Goal: Communication & Community: Answer question/provide support

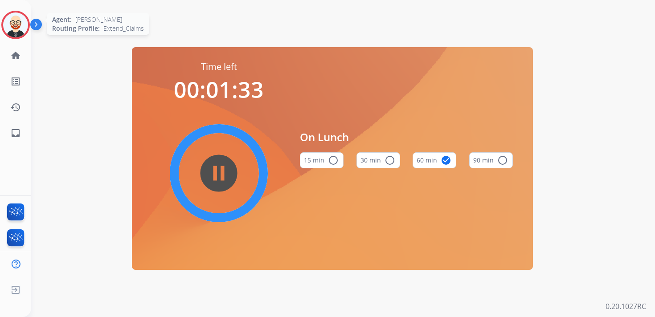
click at [15, 33] on img at bounding box center [15, 24] width 25 height 25
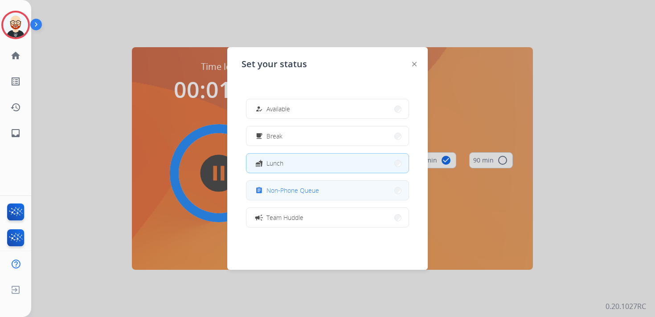
click at [261, 188] on mat-icon "assignment" at bounding box center [259, 191] width 8 height 8
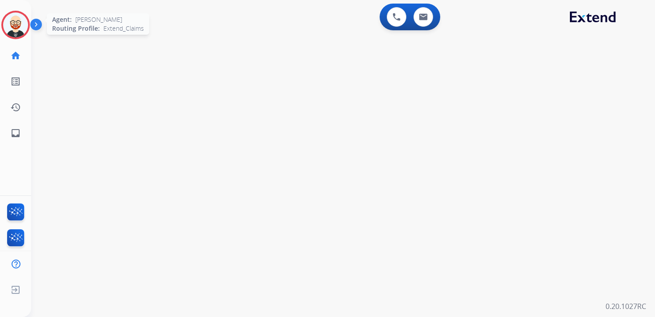
click at [11, 31] on img at bounding box center [15, 24] width 25 height 25
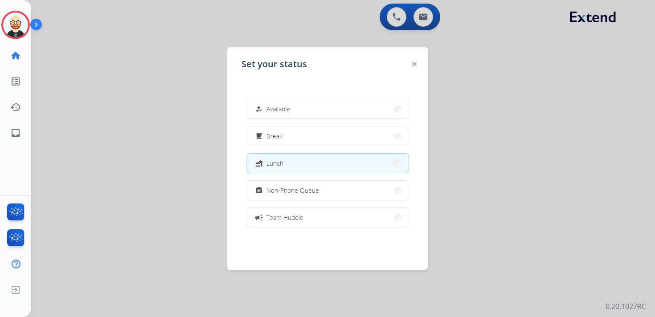
click at [266, 192] on div "assignment Non-Phone Queue" at bounding box center [285, 190] width 65 height 11
click at [268, 192] on div "0 Voice Interactions 0 Email Interactions swap_horiz Break voice bridge close_f…" at bounding box center [343, 158] width 624 height 317
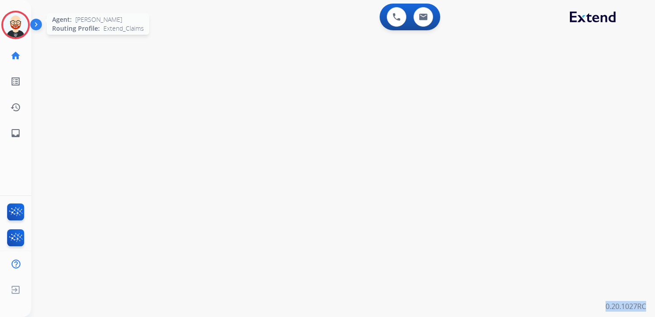
click at [18, 22] on img at bounding box center [15, 24] width 25 height 25
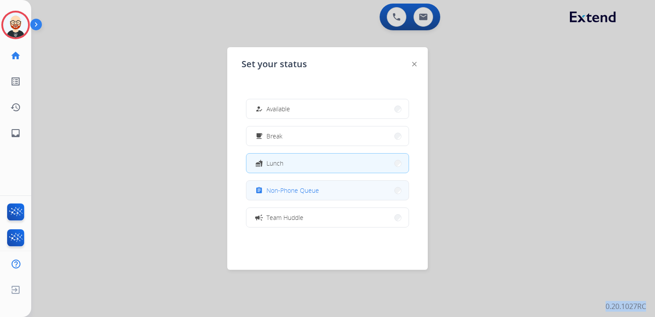
click at [271, 197] on button "assignment Non-Phone Queue" at bounding box center [327, 190] width 162 height 19
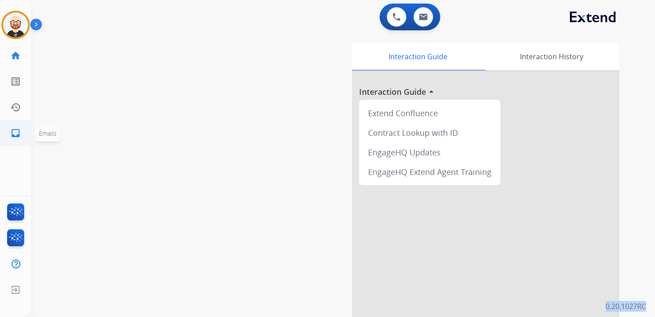
click at [14, 130] on mat-icon "inbox" at bounding box center [15, 133] width 11 height 11
select select "**********"
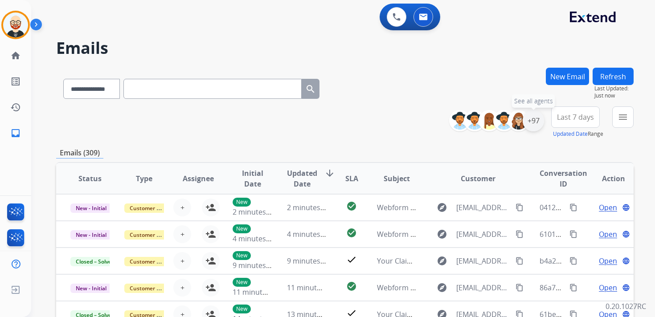
click at [532, 125] on div "+97" at bounding box center [532, 120] width 21 height 21
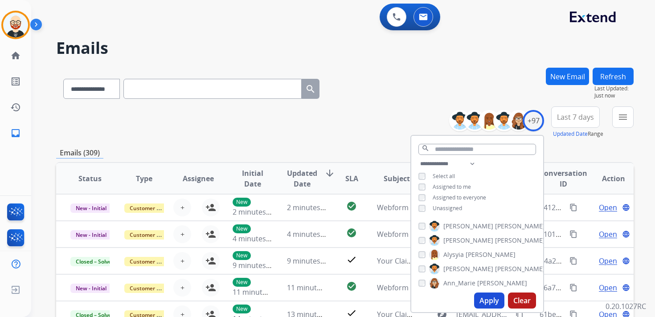
click at [460, 208] on span "Unassigned" at bounding box center [447, 208] width 29 height 8
click at [484, 298] on button "Apply" at bounding box center [489, 301] width 30 height 16
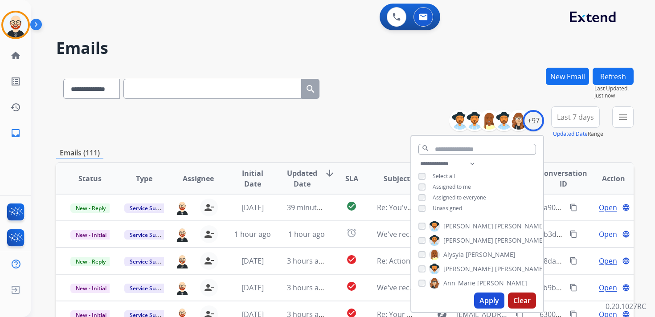
click at [563, 111] on button "Last 7 days" at bounding box center [575, 116] width 49 height 21
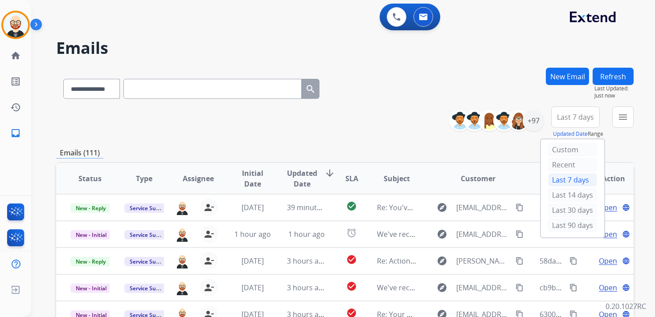
click at [548, 216] on div "Last 30 days" at bounding box center [572, 211] width 49 height 15
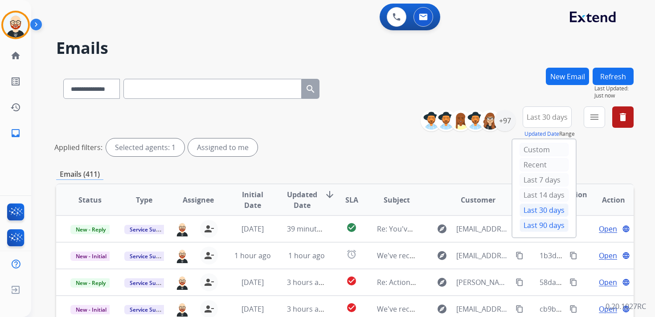
click at [536, 220] on div "Last 90 days" at bounding box center [543, 225] width 49 height 13
click at [594, 117] on mat-icon "menu" at bounding box center [594, 117] width 11 height 11
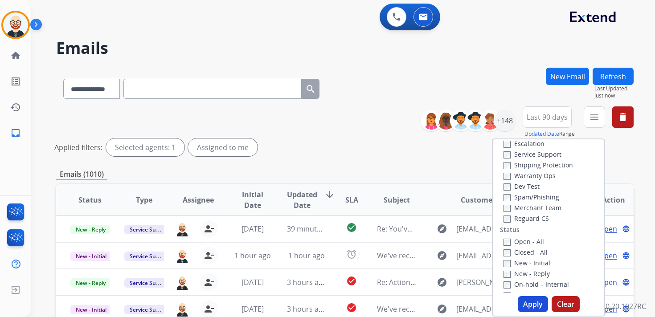
scroll to position [41, 0]
click at [535, 261] on label "New - Initial" at bounding box center [526, 261] width 47 height 8
click at [535, 274] on label "New - Reply" at bounding box center [526, 272] width 46 height 8
click at [529, 310] on button "Apply" at bounding box center [533, 304] width 30 height 16
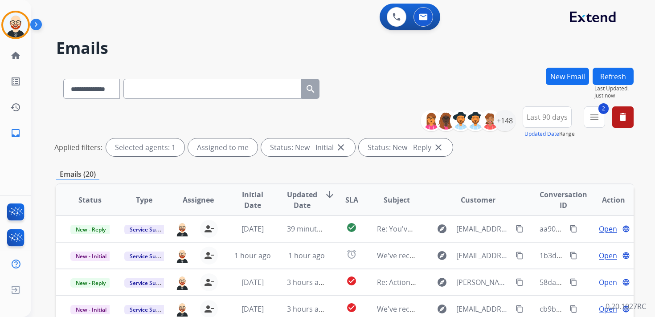
click at [313, 194] on span "Updated Date" at bounding box center [302, 199] width 30 height 21
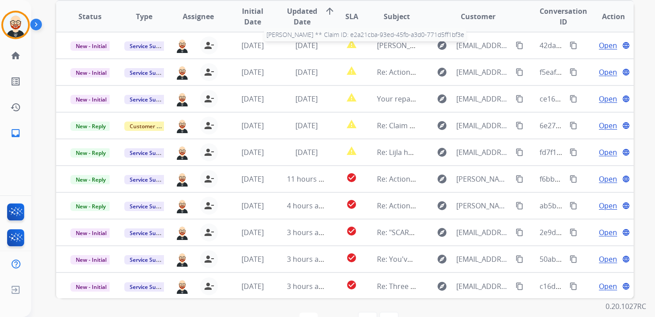
scroll to position [1, 0]
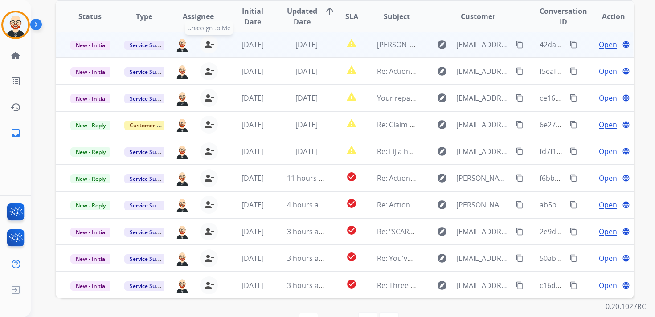
click at [209, 44] on mat-icon "person_remove" at bounding box center [209, 44] width 11 height 11
click at [209, 44] on mat-icon "person_add" at bounding box center [210, 44] width 11 height 11
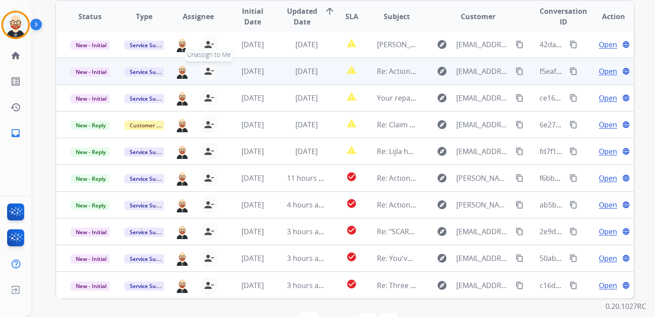
click at [209, 73] on mat-icon "person_remove" at bounding box center [209, 71] width 11 height 11
click at [209, 73] on mat-icon "person_add" at bounding box center [210, 71] width 11 height 11
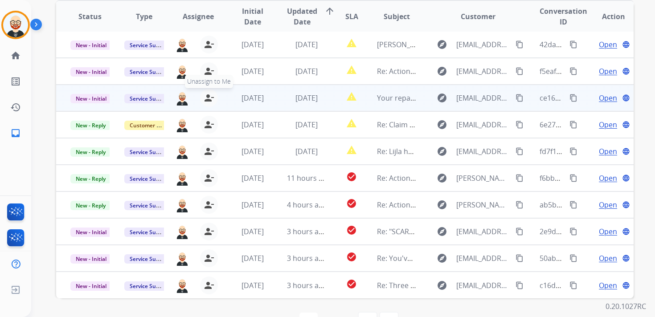
click at [209, 95] on mat-icon "person_remove" at bounding box center [209, 98] width 11 height 11
click at [209, 95] on mat-icon "person_add" at bounding box center [210, 98] width 11 height 11
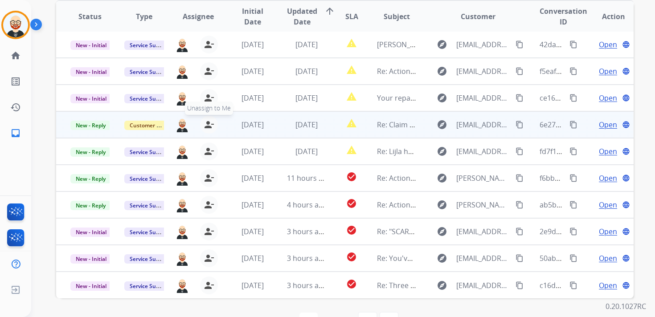
click at [208, 122] on mat-icon "person_remove" at bounding box center [209, 124] width 11 height 11
click at [208, 122] on mat-icon "person_add" at bounding box center [210, 124] width 11 height 11
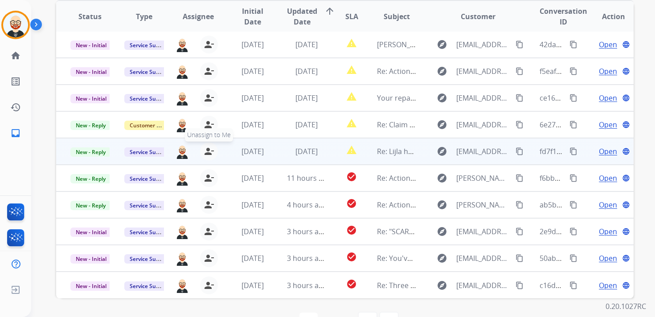
click at [209, 151] on mat-icon "person_remove" at bounding box center [209, 151] width 11 height 11
click at [209, 151] on mat-icon "person_add" at bounding box center [210, 151] width 11 height 11
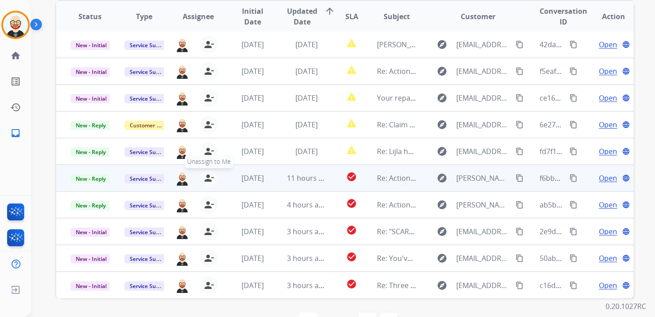
click at [207, 175] on mat-icon "person_remove" at bounding box center [209, 178] width 11 height 11
click at [207, 175] on mat-icon "person_add" at bounding box center [210, 178] width 11 height 11
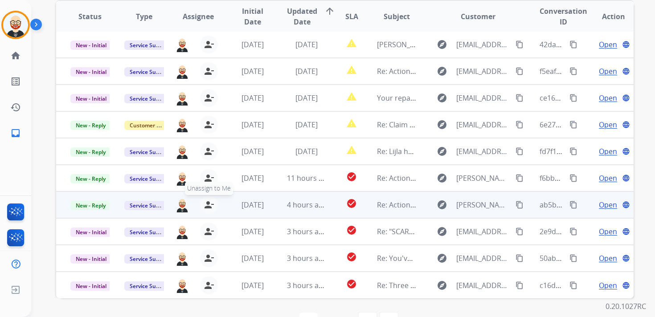
click at [205, 203] on mat-icon "person_remove" at bounding box center [209, 205] width 11 height 11
click at [205, 203] on mat-icon "person_add" at bounding box center [210, 205] width 11 height 11
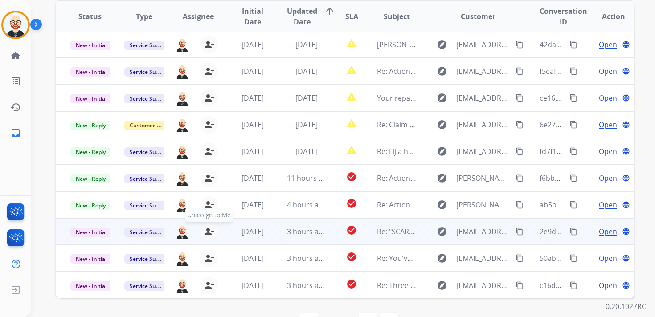
click at [207, 228] on mat-icon "person_remove" at bounding box center [209, 231] width 11 height 11
click at [207, 228] on mat-icon "person_add" at bounding box center [210, 231] width 11 height 11
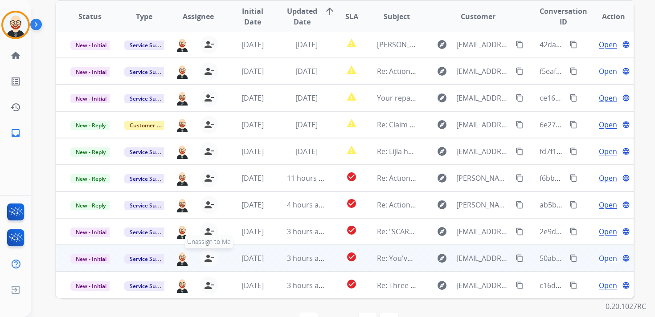
click at [206, 258] on mat-icon "person_remove" at bounding box center [209, 258] width 11 height 11
click at [206, 258] on mat-icon "person_add" at bounding box center [210, 258] width 11 height 11
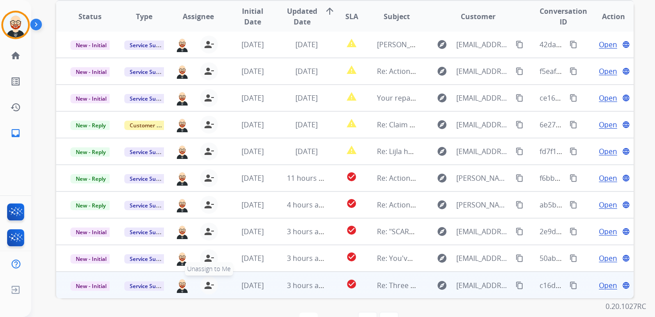
click at [210, 283] on mat-icon "person_remove" at bounding box center [209, 285] width 11 height 11
click at [210, 283] on mat-icon "person_add" at bounding box center [210, 285] width 11 height 11
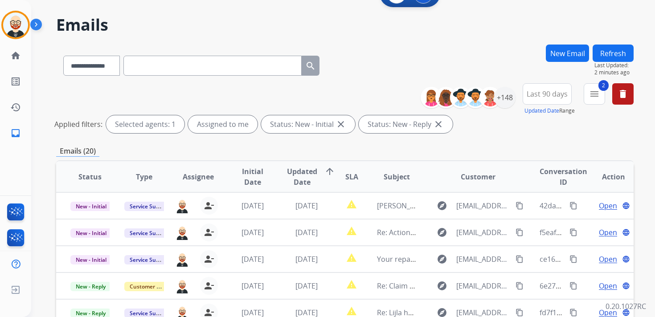
scroll to position [19, 0]
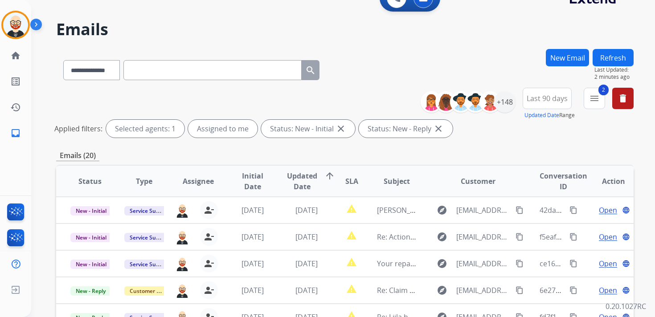
click at [625, 57] on button "Refresh" at bounding box center [612, 57] width 41 height 17
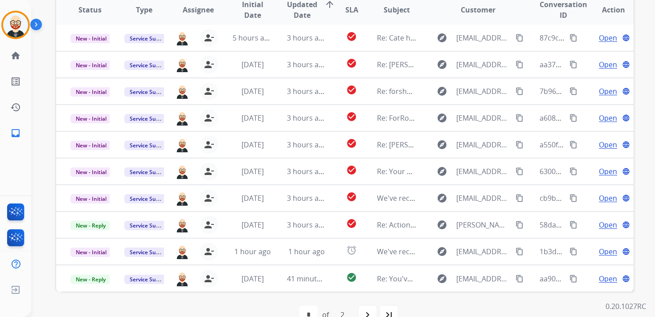
scroll to position [191, 0]
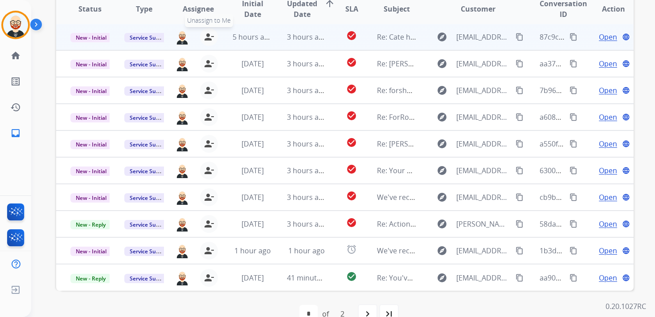
click at [209, 38] on mat-icon "person_remove" at bounding box center [209, 37] width 11 height 11
click at [209, 38] on mat-icon "person_add" at bounding box center [210, 37] width 11 height 11
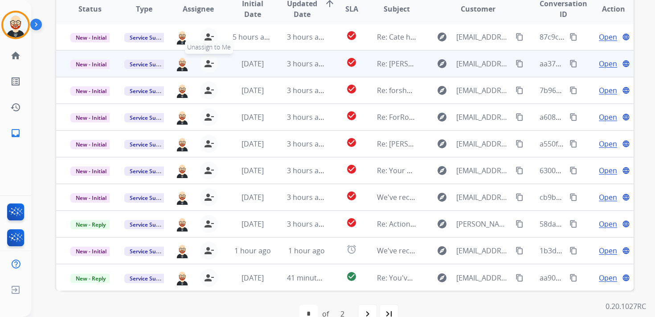
click at [205, 65] on mat-icon "person_remove" at bounding box center [209, 63] width 11 height 11
click at [205, 65] on mat-icon "person_add" at bounding box center [210, 63] width 11 height 11
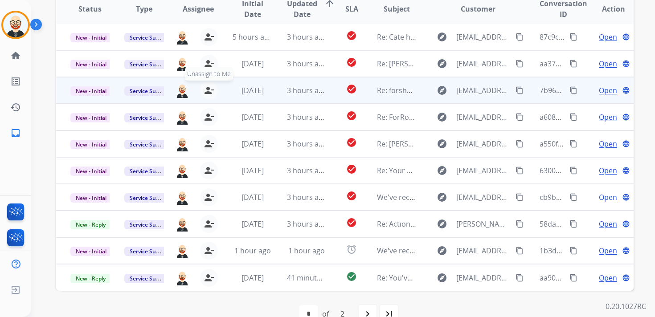
click at [205, 90] on mat-icon "person_remove" at bounding box center [209, 90] width 11 height 11
click at [205, 90] on mat-icon "person_add" at bounding box center [210, 90] width 11 height 11
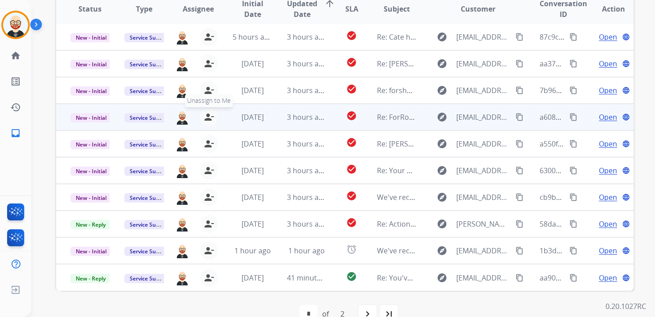
click at [204, 115] on mat-icon "person_remove" at bounding box center [209, 117] width 11 height 11
click at [205, 115] on mat-icon "person_add" at bounding box center [210, 117] width 11 height 11
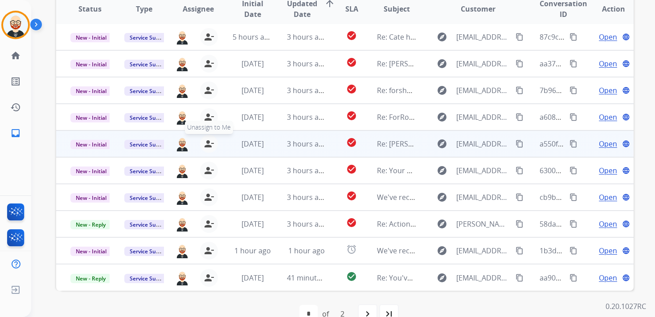
click at [204, 140] on mat-icon "person_remove" at bounding box center [209, 144] width 11 height 11
click at [205, 140] on mat-icon "person_add" at bounding box center [210, 144] width 11 height 11
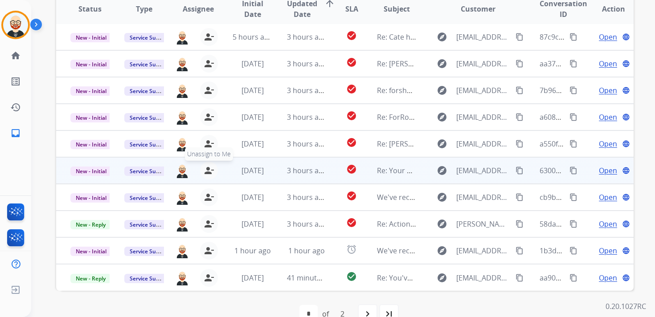
click at [204, 173] on mat-icon "person_remove" at bounding box center [209, 170] width 11 height 11
click at [203, 173] on button "person_add Assign to Me" at bounding box center [211, 171] width 18 height 18
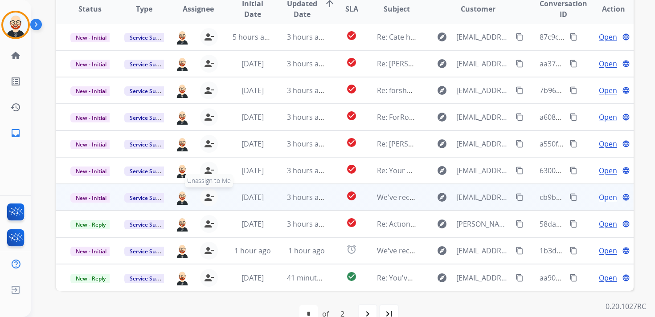
click at [204, 199] on mat-icon "person_remove" at bounding box center [209, 197] width 11 height 11
click at [205, 199] on mat-icon "person_add" at bounding box center [210, 197] width 11 height 11
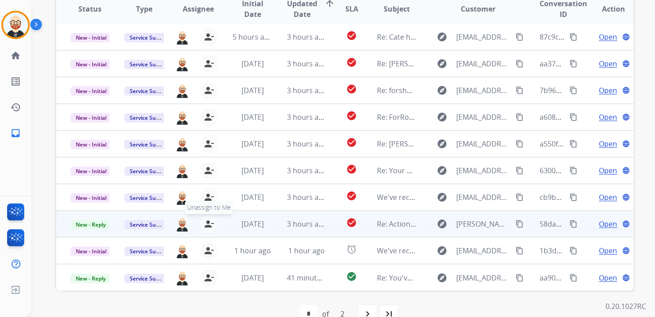
click at [206, 215] on button "person_remove [PERSON_NAME] to Me" at bounding box center [209, 224] width 18 height 18
click at [206, 215] on div "+ Select agent person_add Assign to Me" at bounding box center [191, 224] width 57 height 18
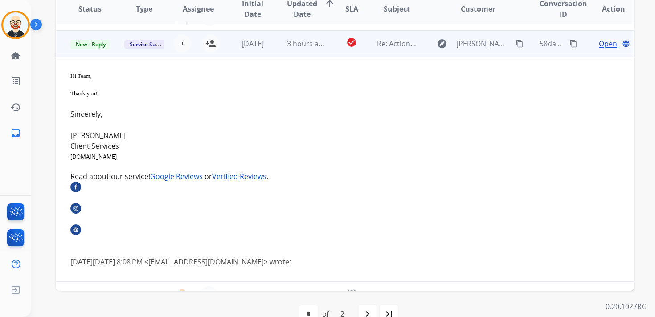
scroll to position [187, 0]
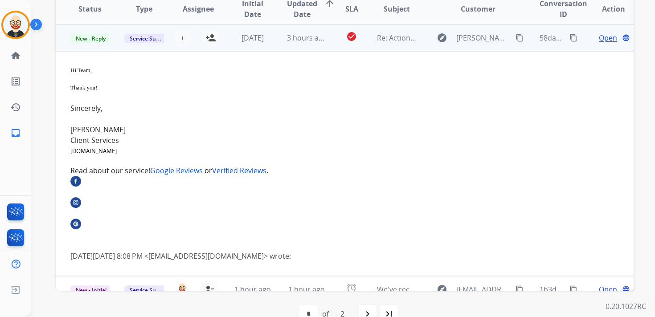
click at [228, 45] on td "[DATE]" at bounding box center [245, 37] width 54 height 27
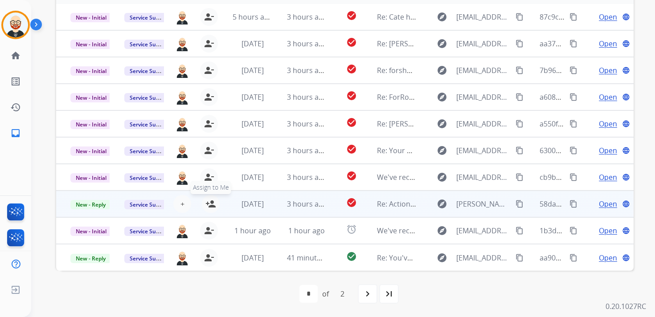
click at [211, 207] on mat-icon "person_add" at bounding box center [210, 204] width 11 height 11
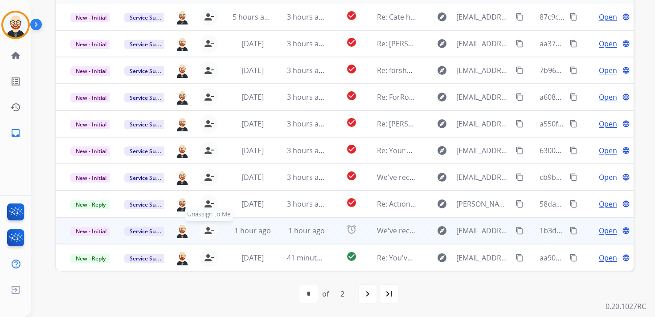
click at [210, 230] on mat-icon "person_remove" at bounding box center [209, 230] width 11 height 11
click at [210, 230] on mat-icon "person_add" at bounding box center [210, 230] width 11 height 11
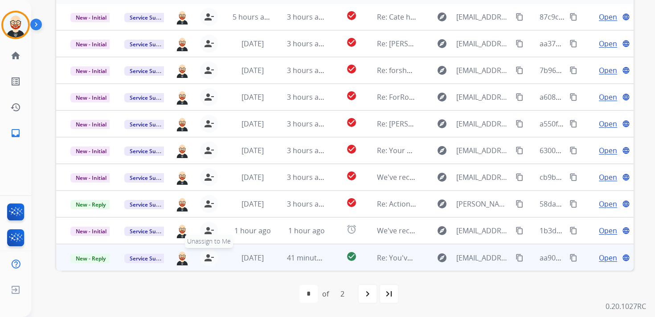
click at [210, 255] on mat-icon "person_remove" at bounding box center [209, 258] width 11 height 11
click at [210, 255] on mat-icon "person_add" at bounding box center [210, 258] width 11 height 11
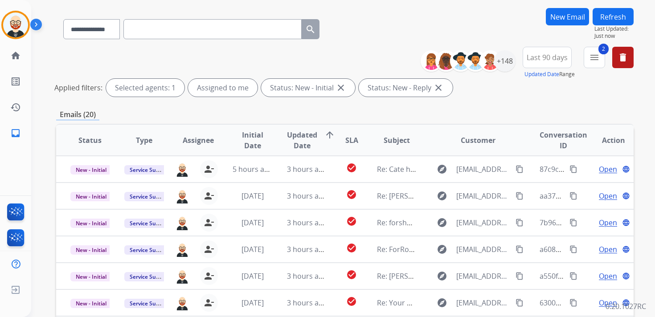
scroll to position [0, 0]
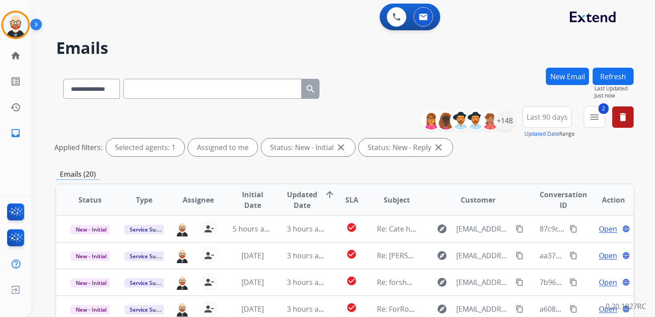
click at [604, 82] on button "Refresh" at bounding box center [612, 76] width 41 height 17
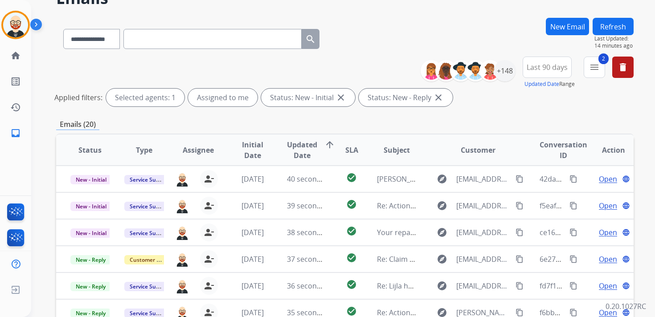
scroll to position [47, 0]
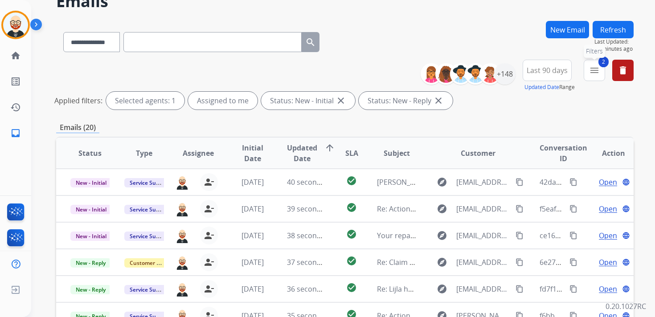
click at [597, 72] on mat-icon "menu" at bounding box center [594, 70] width 11 height 11
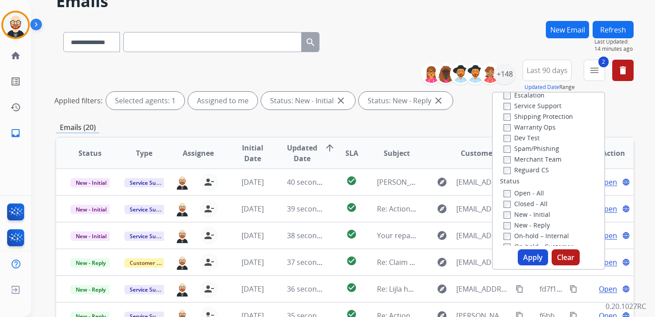
click at [612, 30] on button "Refresh" at bounding box center [612, 29] width 41 height 17
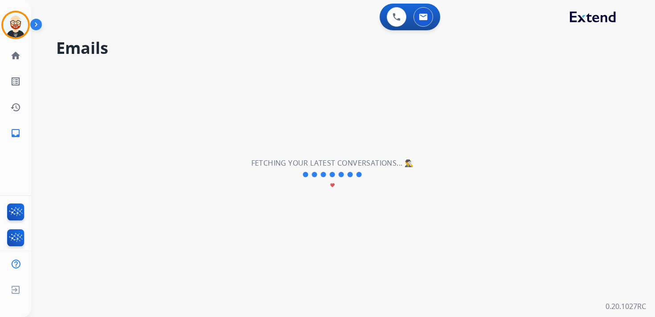
scroll to position [0, 0]
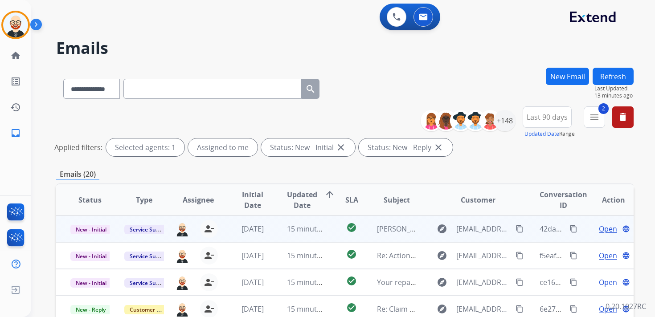
click at [604, 228] on span "Open" at bounding box center [608, 229] width 18 height 11
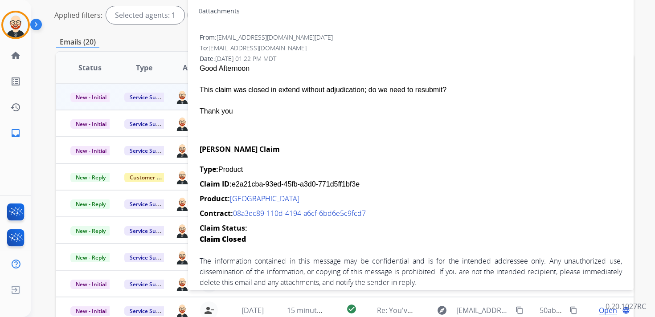
scroll to position [132, 0]
drag, startPoint x: 366, startPoint y: 173, endPoint x: 233, endPoint y: 171, distance: 133.6
click at [233, 179] on div "Claim ID: e2a21cba-93ed-45fb-a3d0-771d5ff1bf3e" at bounding box center [411, 184] width 422 height 11
copy div "e2a21cba-93ed-45fb-a3d0-771d5ff1bf3e"
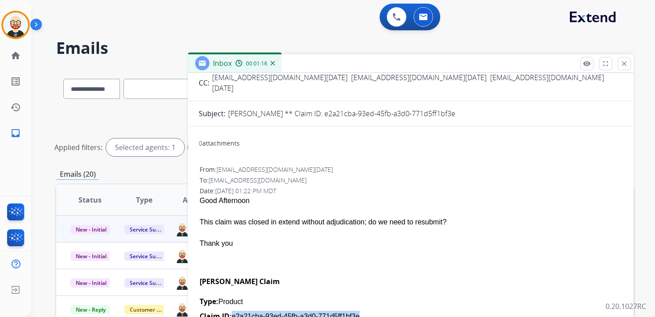
scroll to position [0, 0]
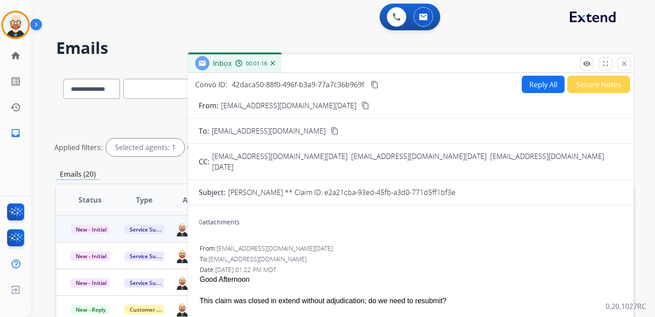
click at [536, 84] on button "Reply All" at bounding box center [543, 84] width 43 height 17
select select "**********"
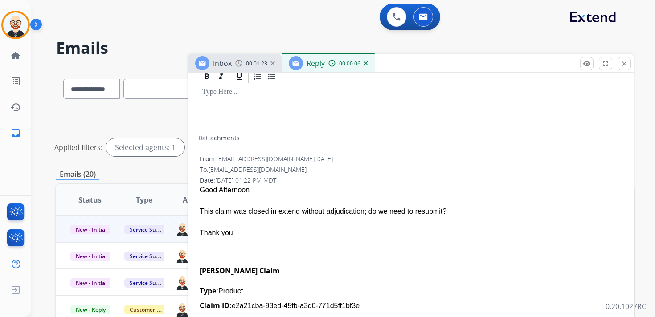
scroll to position [170, 0]
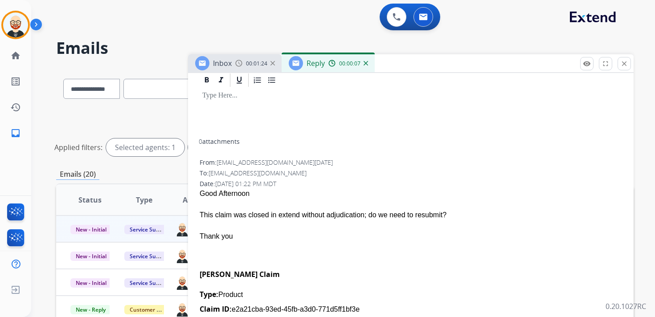
click at [241, 117] on div at bounding box center [411, 113] width 424 height 51
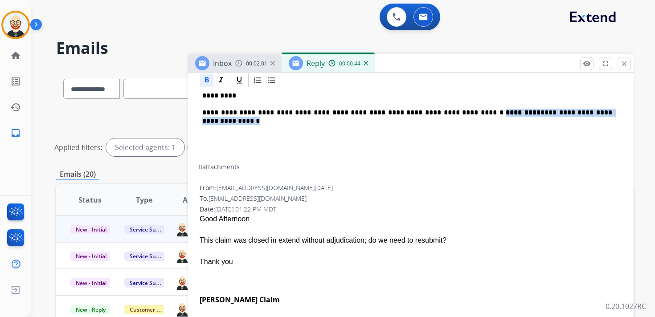
drag, startPoint x: 491, startPoint y: 112, endPoint x: 516, endPoint y: 134, distance: 32.9
click at [516, 134] on div "**********" at bounding box center [411, 126] width 424 height 76
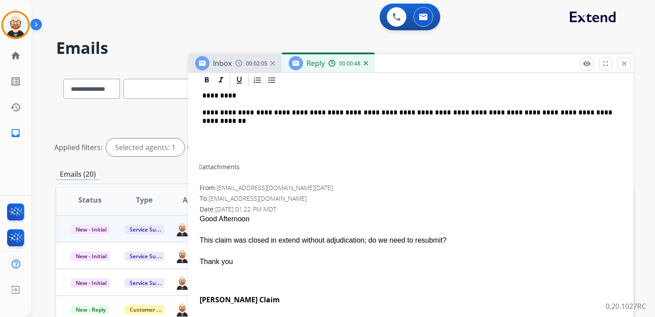
click at [521, 109] on p "**********" at bounding box center [407, 117] width 410 height 16
click at [316, 128] on div "**********" at bounding box center [411, 126] width 424 height 76
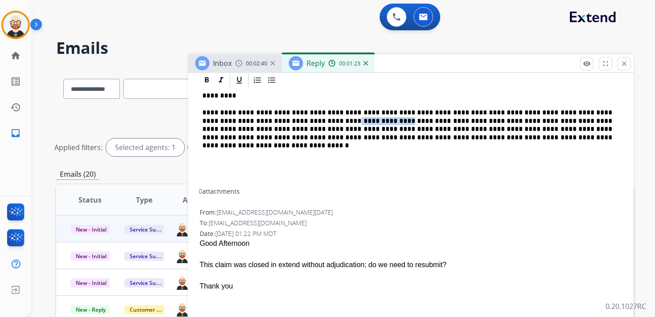
drag, startPoint x: 407, startPoint y: 121, endPoint x: 354, endPoint y: 119, distance: 53.0
click at [354, 119] on p "**********" at bounding box center [407, 129] width 410 height 41
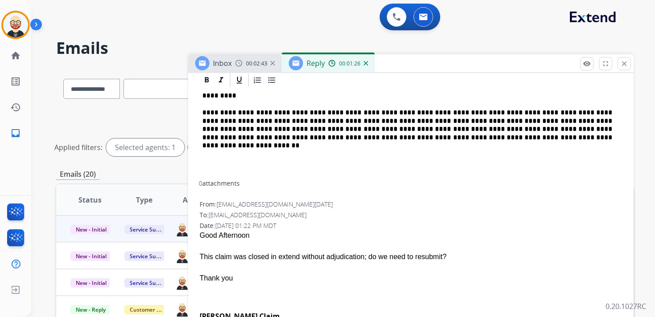
click at [359, 119] on p "**********" at bounding box center [407, 125] width 410 height 33
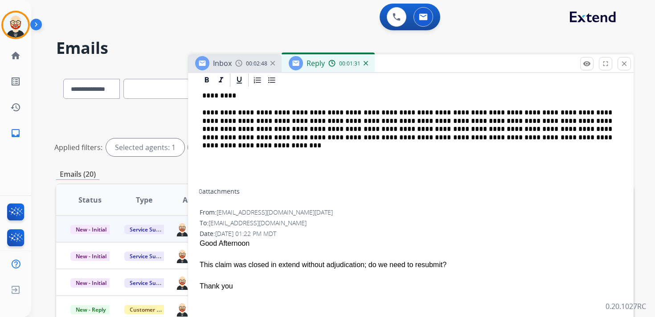
click at [488, 122] on p "**********" at bounding box center [407, 129] width 410 height 41
click at [351, 127] on p "**********" at bounding box center [407, 129] width 410 height 41
click at [391, 127] on p "**********" at bounding box center [407, 129] width 410 height 41
drag, startPoint x: 469, startPoint y: 137, endPoint x: 347, endPoint y: 132, distance: 121.7
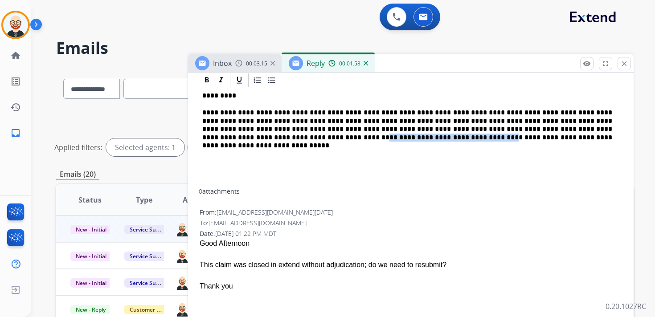
click at [347, 133] on p "**********" at bounding box center [407, 129] width 410 height 41
click at [378, 133] on p "**********" at bounding box center [407, 129] width 410 height 41
drag, startPoint x: 469, startPoint y: 136, endPoint x: 347, endPoint y: 132, distance: 121.2
click at [347, 132] on p "**********" at bounding box center [407, 129] width 410 height 41
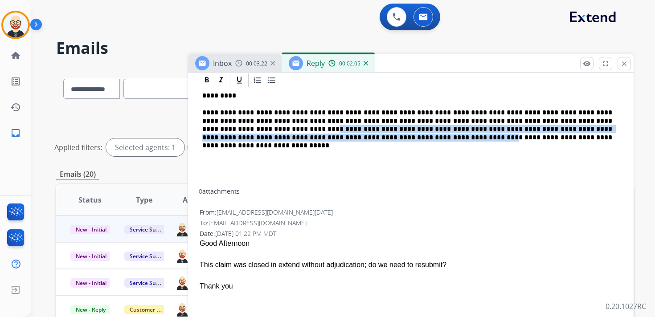
click at [347, 132] on p "**********" at bounding box center [407, 129] width 410 height 41
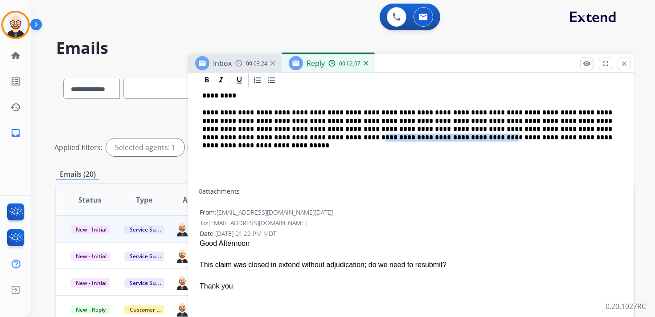
drag, startPoint x: 346, startPoint y: 135, endPoint x: 469, endPoint y: 138, distance: 123.4
click at [469, 138] on p "**********" at bounding box center [407, 129] width 410 height 41
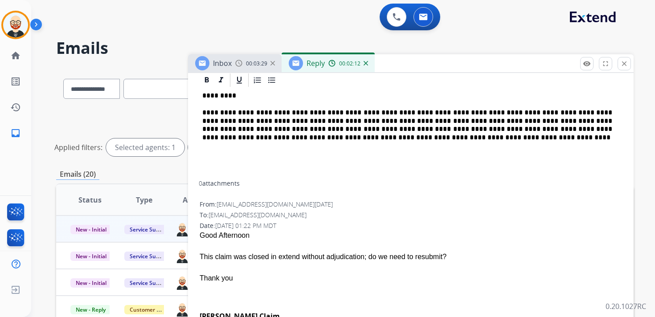
click at [396, 137] on p "**********" at bounding box center [407, 125] width 410 height 33
click at [363, 137] on p "**********" at bounding box center [407, 125] width 410 height 33
click at [445, 133] on p "**********" at bounding box center [407, 125] width 410 height 33
click at [439, 138] on p "**********" at bounding box center [407, 125] width 410 height 33
click at [464, 138] on p "**********" at bounding box center [407, 125] width 410 height 33
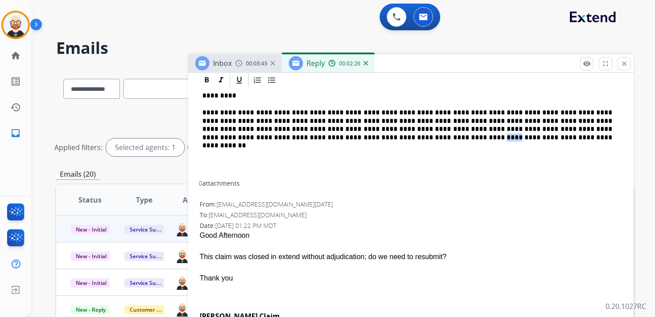
click at [464, 138] on p "**********" at bounding box center [407, 125] width 410 height 33
click at [587, 142] on div "**********" at bounding box center [411, 134] width 424 height 93
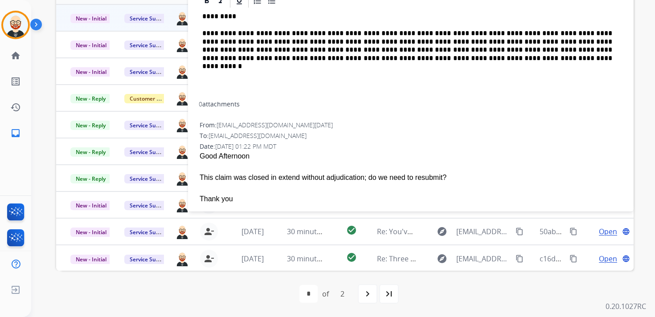
scroll to position [39, 0]
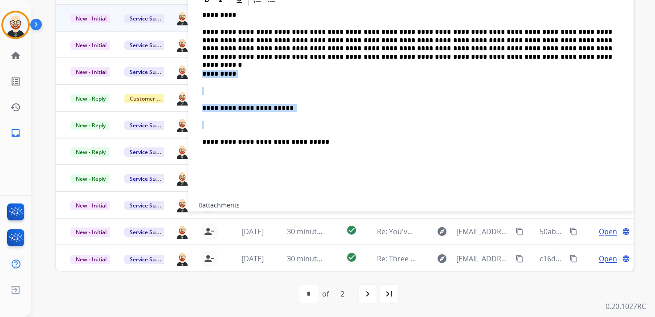
drag, startPoint x: 245, startPoint y: 127, endPoint x: 205, endPoint y: 63, distance: 74.8
click at [205, 63] on div "**********" at bounding box center [411, 105] width 424 height 195
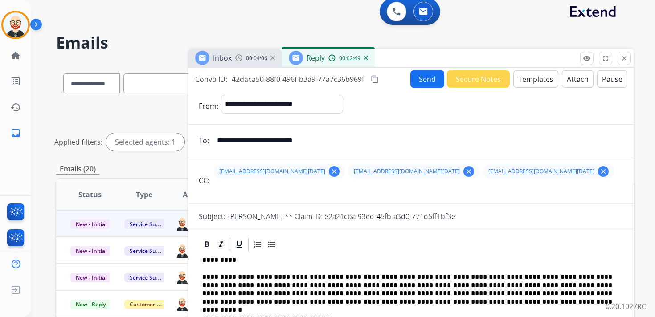
scroll to position [0, 0]
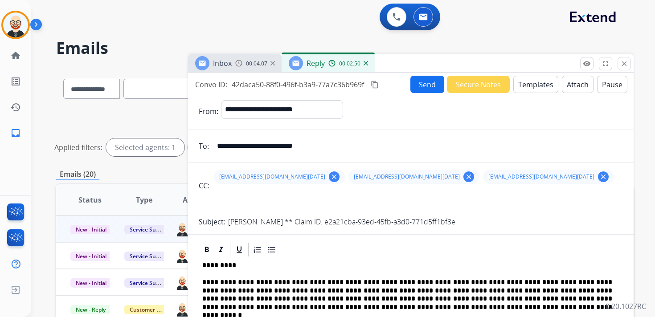
click at [410, 79] on button "Send" at bounding box center [427, 84] width 34 height 17
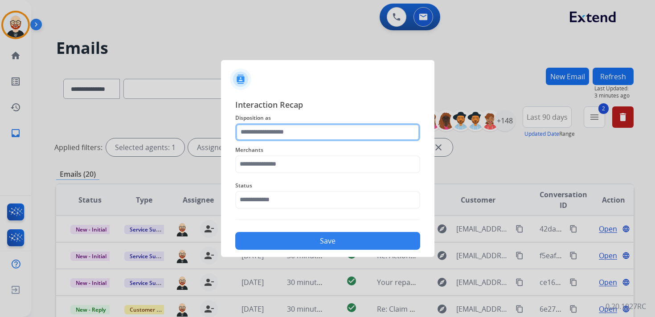
click at [306, 135] on input "text" at bounding box center [327, 132] width 185 height 18
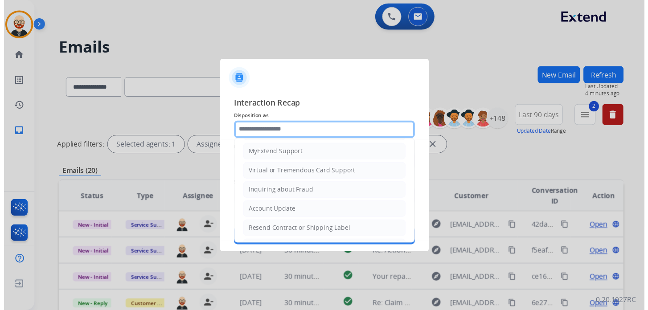
scroll to position [134, 0]
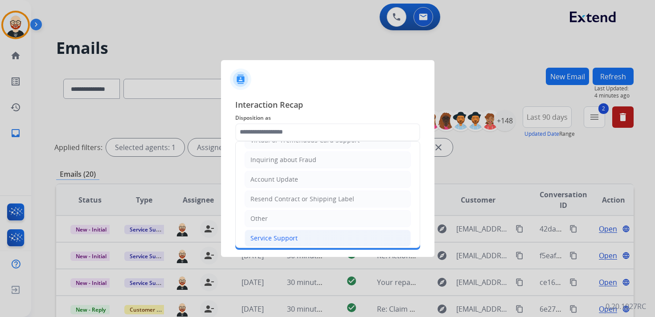
click at [294, 234] on div "Service Support" at bounding box center [273, 238] width 47 height 9
type input "**********"
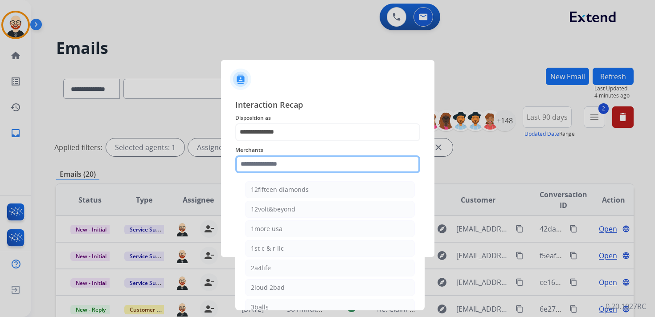
click at [274, 158] on input "text" at bounding box center [327, 164] width 185 height 18
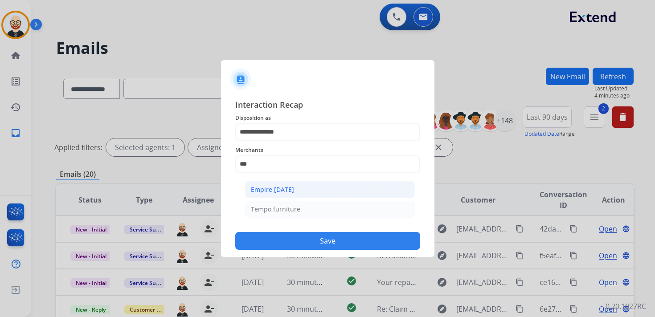
click at [280, 188] on div "Empire [DATE]" at bounding box center [272, 189] width 43 height 9
type input "**********"
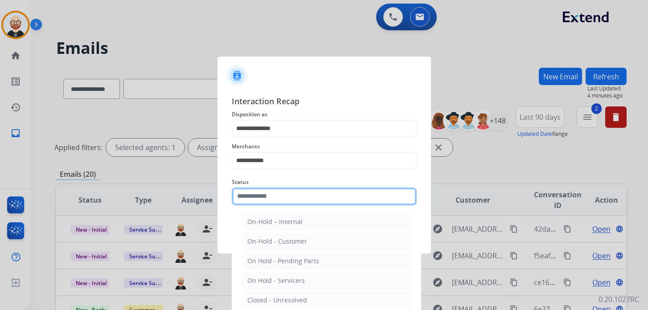
click at [273, 198] on input "text" at bounding box center [324, 197] width 185 height 18
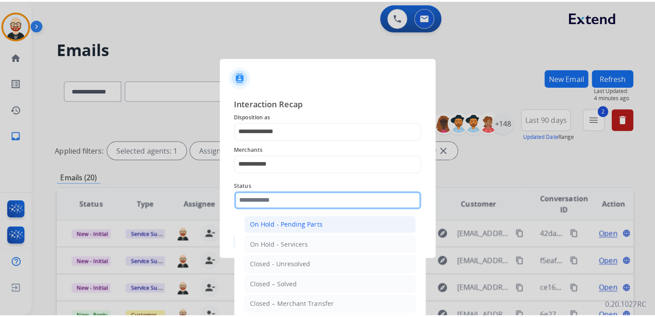
scroll to position [41, 0]
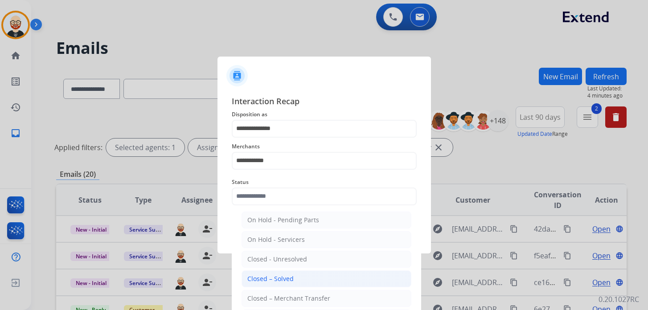
click at [284, 276] on div "Closed – Solved" at bounding box center [270, 278] width 46 height 9
type input "**********"
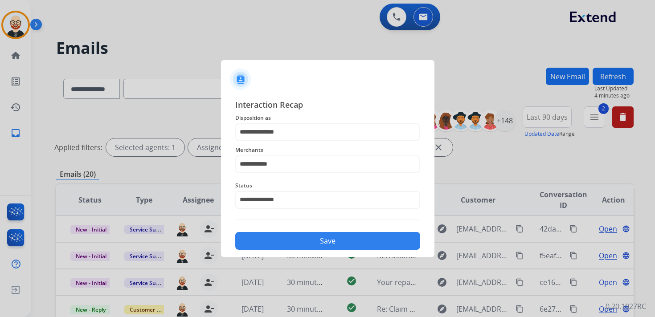
click at [279, 245] on button "Save" at bounding box center [327, 241] width 185 height 18
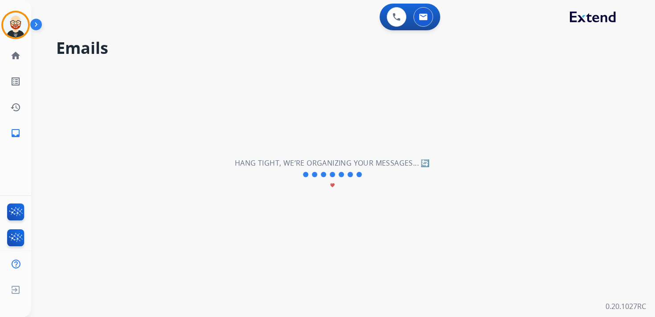
scroll to position [0, 0]
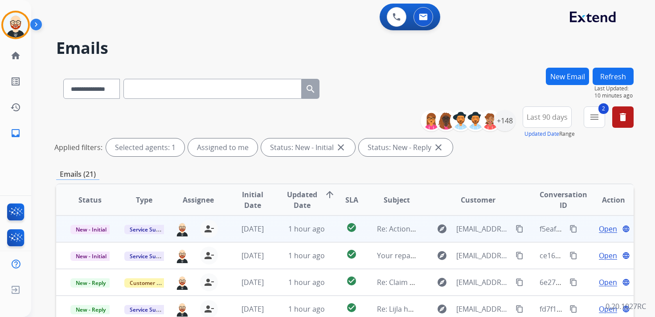
click at [599, 233] on span "Open" at bounding box center [608, 229] width 18 height 11
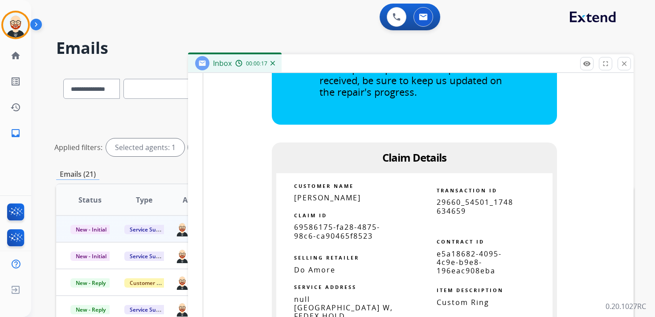
scroll to position [551, 0]
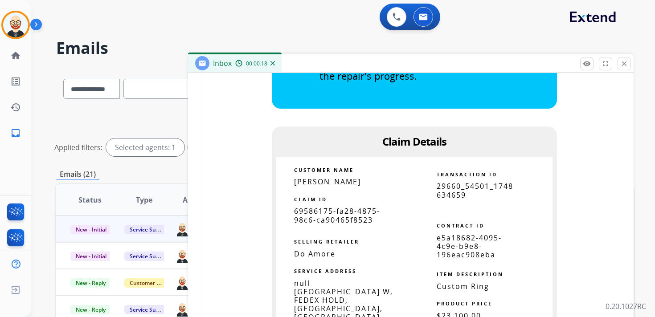
click at [342, 221] on span "69586175-fa28-4875-98c6-ca90465f8523" at bounding box center [337, 215] width 86 height 18
copy tbody
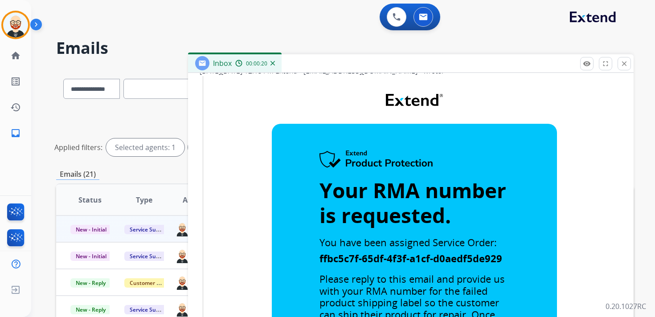
scroll to position [0, 0]
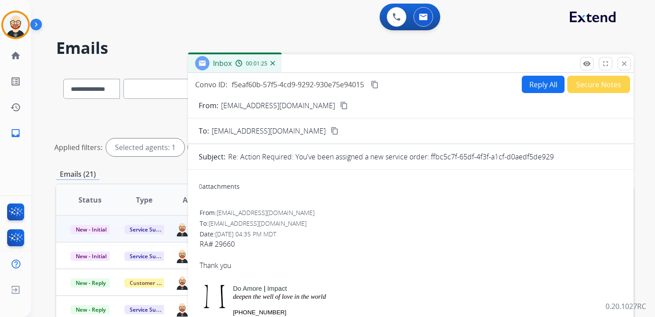
click at [379, 83] on mat-icon "content_copy" at bounding box center [375, 85] width 8 height 8
drag, startPoint x: 242, startPoint y: 243, endPoint x: 190, endPoint y: 243, distance: 52.1
copy div "RA# 29660"
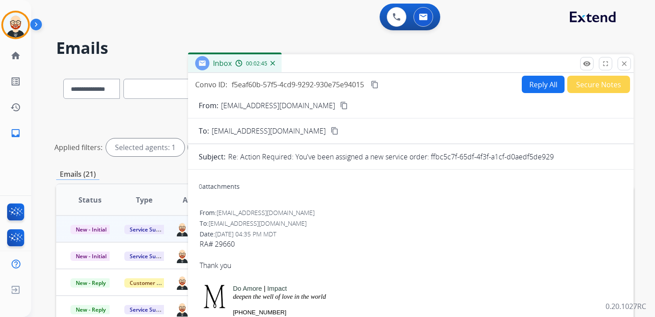
click at [537, 89] on button "Reply All" at bounding box center [543, 84] width 43 height 17
select select "**********"
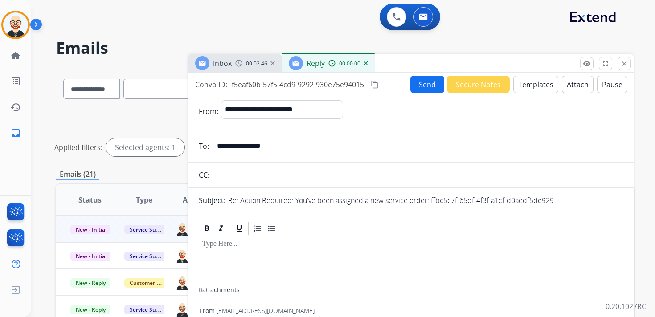
click at [239, 241] on p at bounding box center [410, 244] width 417 height 8
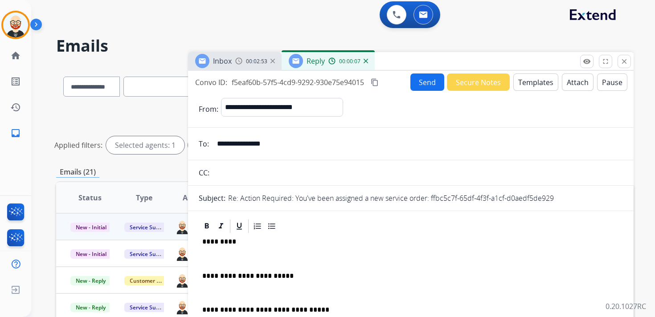
click at [220, 253] on div "**********" at bounding box center [411, 302] width 424 height 136
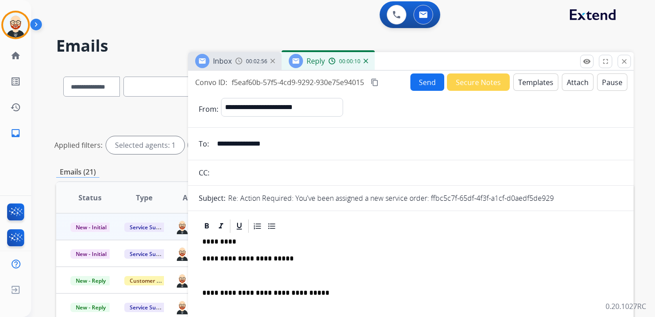
click at [224, 278] on p at bounding box center [410, 276] width 417 height 8
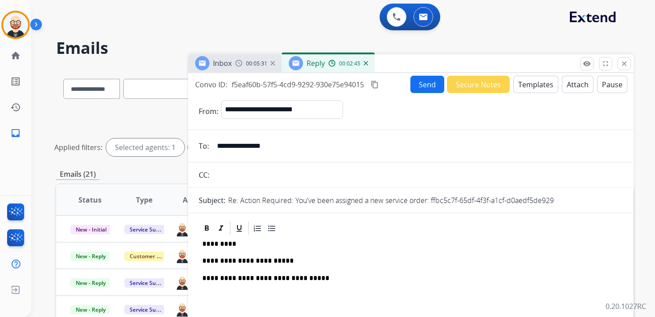
click at [417, 78] on button "Send" at bounding box center [427, 84] width 34 height 17
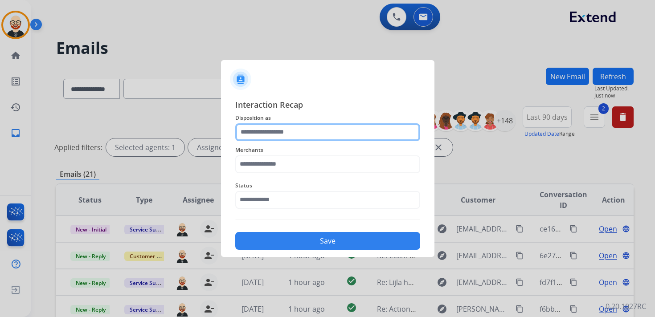
click at [286, 131] on input "text" at bounding box center [327, 132] width 185 height 18
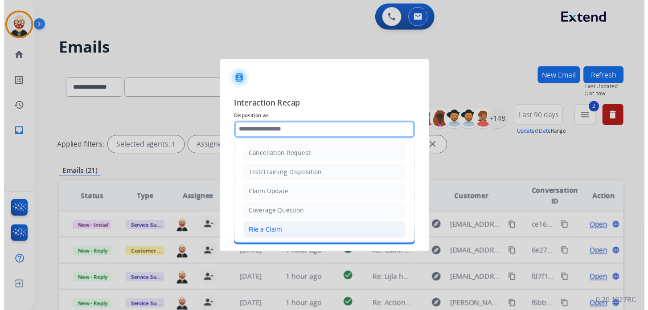
scroll to position [134, 0]
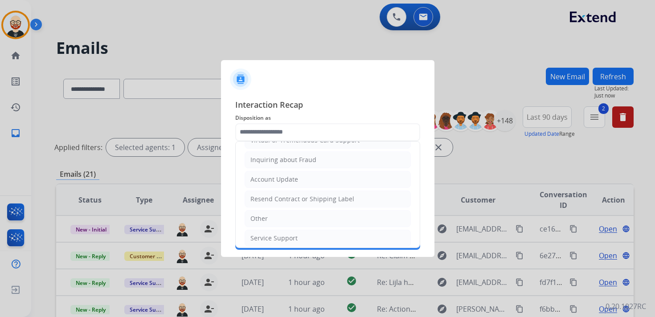
click at [292, 234] on div "Service Support" at bounding box center [273, 238] width 47 height 9
type input "**********"
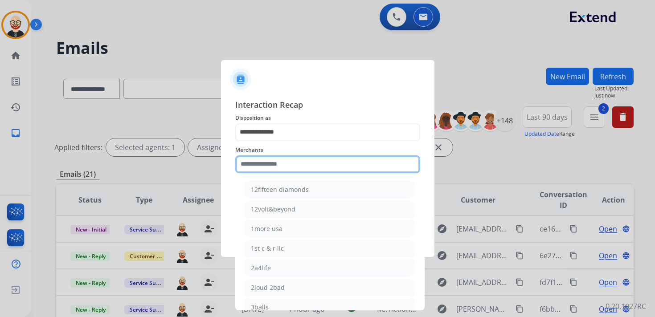
click at [278, 163] on input "text" at bounding box center [327, 164] width 185 height 18
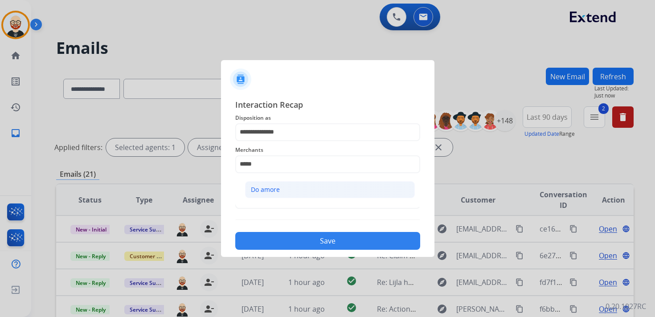
click at [281, 191] on li "Do amore" at bounding box center [330, 189] width 170 height 17
type input "********"
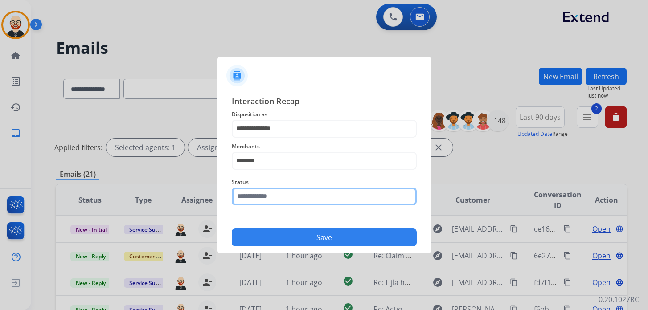
click at [276, 204] on input "text" at bounding box center [324, 197] width 185 height 18
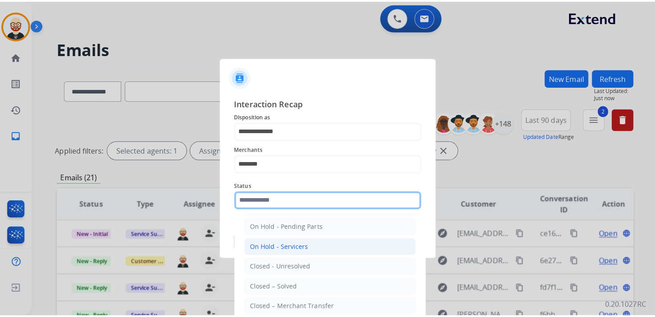
scroll to position [49, 0]
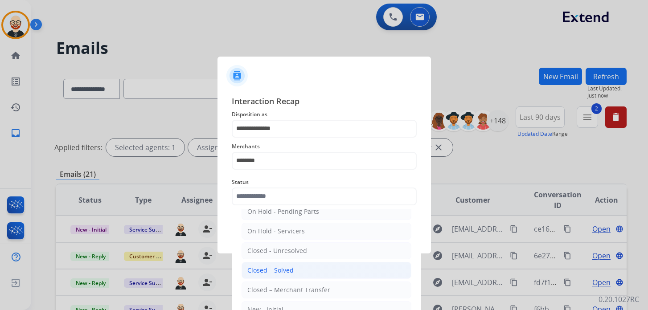
click at [276, 262] on li "Closed – Solved" at bounding box center [326, 270] width 170 height 17
type input "**********"
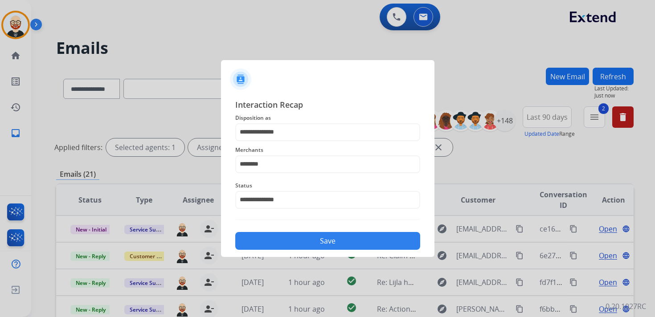
click at [313, 236] on button "Save" at bounding box center [327, 241] width 185 height 18
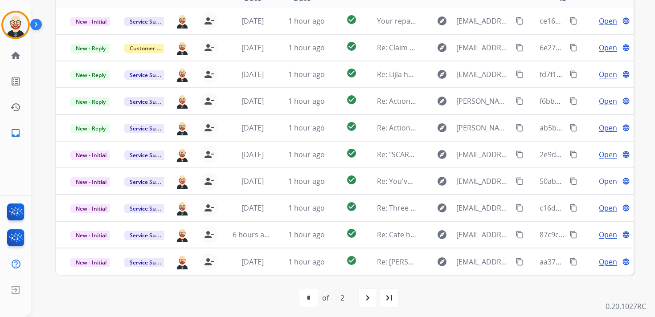
scroll to position [211, 0]
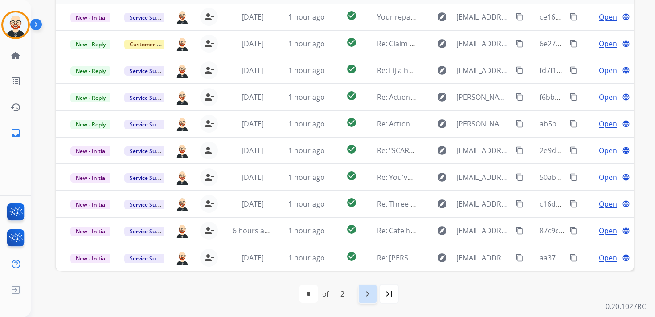
click at [366, 296] on mat-icon "navigate_next" at bounding box center [367, 294] width 11 height 11
select select "*"
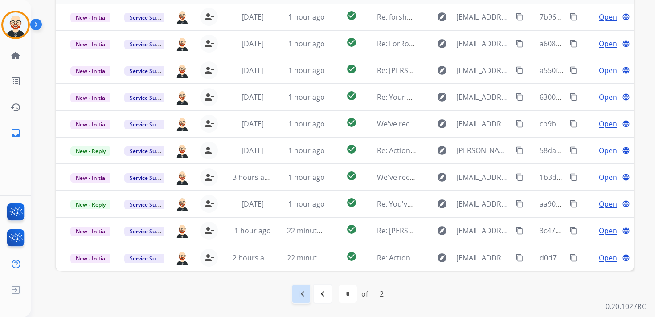
click at [299, 292] on mat-icon "first_page" at bounding box center [301, 294] width 11 height 11
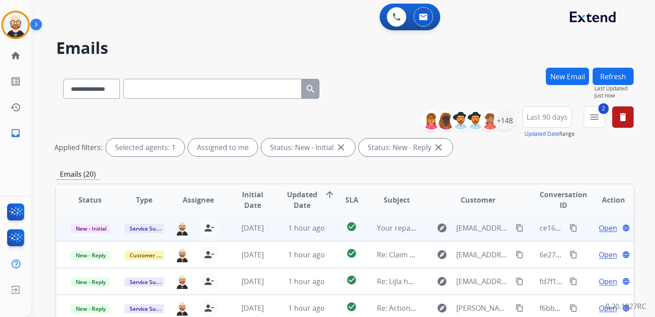
click at [599, 226] on span "Open" at bounding box center [608, 228] width 18 height 11
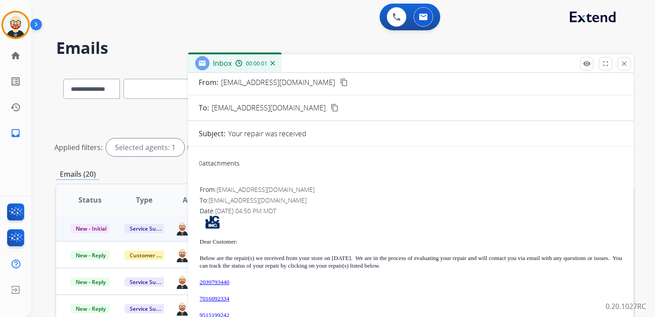
scroll to position [41, 0]
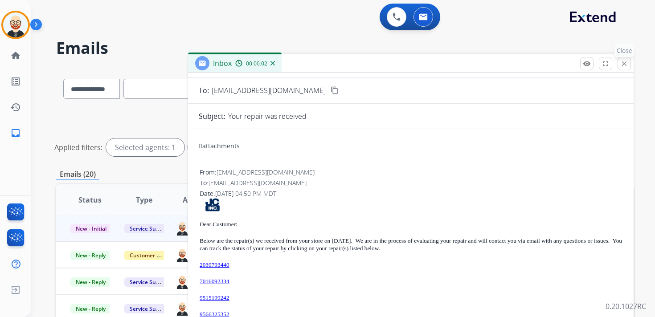
click at [628, 60] on button "close Close" at bounding box center [623, 63] width 13 height 13
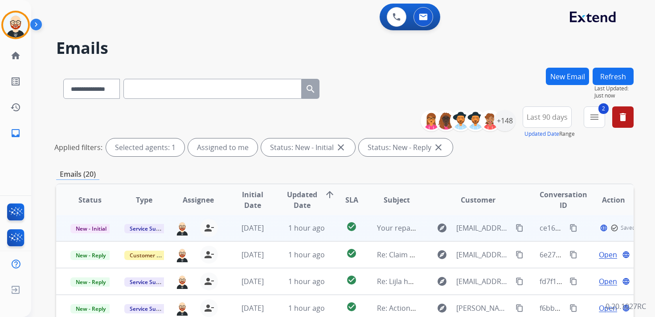
click at [93, 238] on td "New - Initial" at bounding box center [83, 228] width 54 height 27
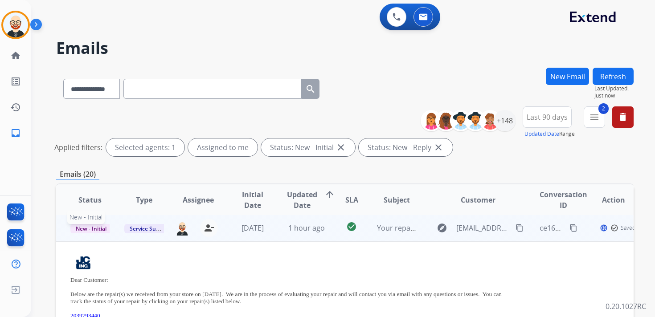
scroll to position [0, 0]
click at [71, 231] on span "New - Initial" at bounding box center [90, 229] width 41 height 9
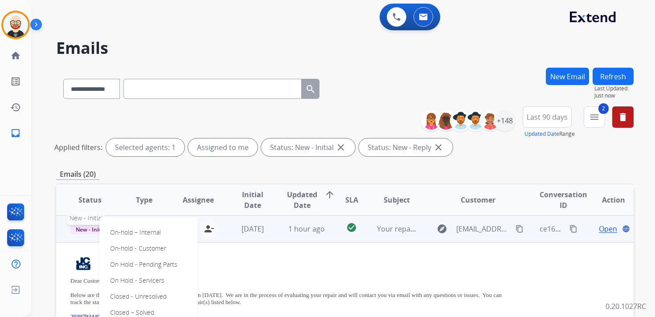
click at [90, 230] on span "New - Initial" at bounding box center [90, 229] width 41 height 9
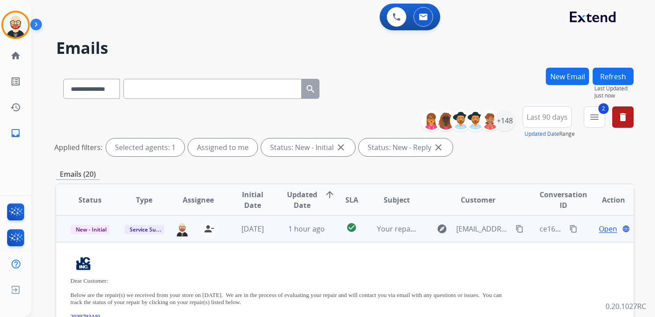
click at [65, 227] on td "New - Initial" at bounding box center [83, 229] width 54 height 27
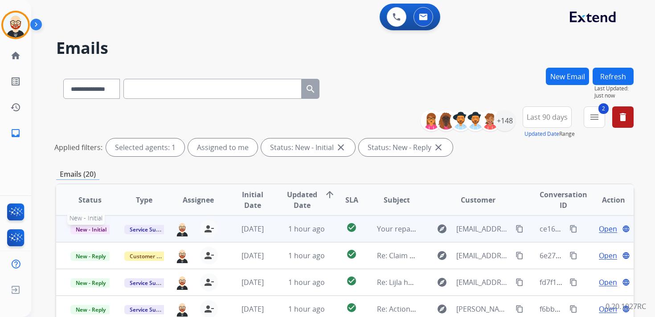
click at [89, 230] on span "New - Initial" at bounding box center [90, 229] width 41 height 9
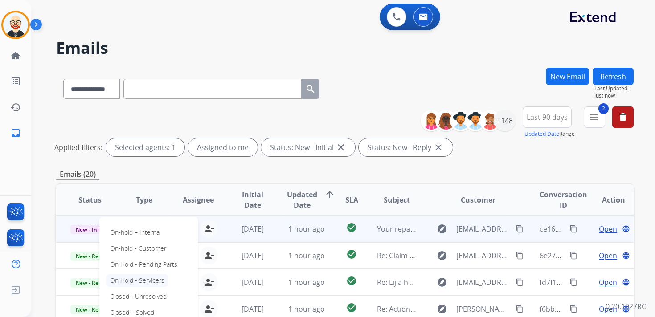
scroll to position [1, 0]
click at [130, 314] on p "Closed – Solved" at bounding box center [131, 312] width 51 height 12
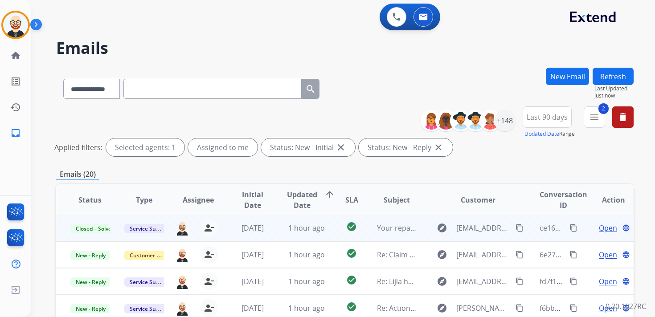
click at [620, 73] on button "Refresh" at bounding box center [612, 76] width 41 height 17
click at [603, 230] on span "Open" at bounding box center [608, 228] width 18 height 11
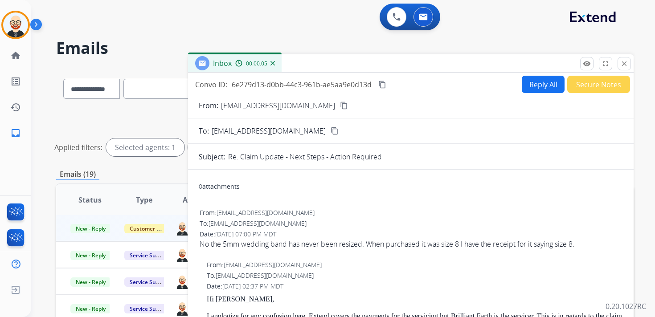
click at [394, 242] on div "No the 5mm wedding band has never been resized. When purchased it was size 8 I …" at bounding box center [411, 244] width 422 height 11
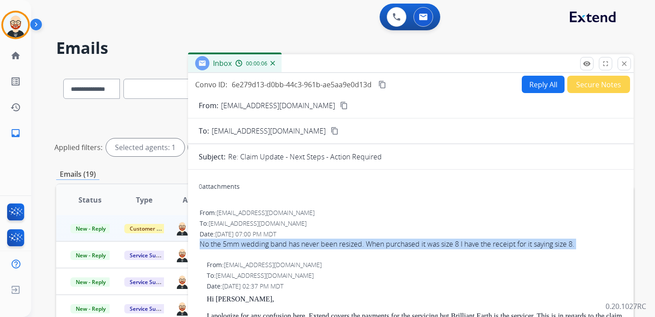
click at [394, 242] on div "No the 5mm wedding band has never been resized. When purchased it was size 8 I …" at bounding box center [411, 244] width 422 height 11
copy div "No the 5mm wedding band has never been resized. When purchased it was size 8 I …"
click at [541, 77] on button "Reply All" at bounding box center [543, 84] width 43 height 17
select select "**********"
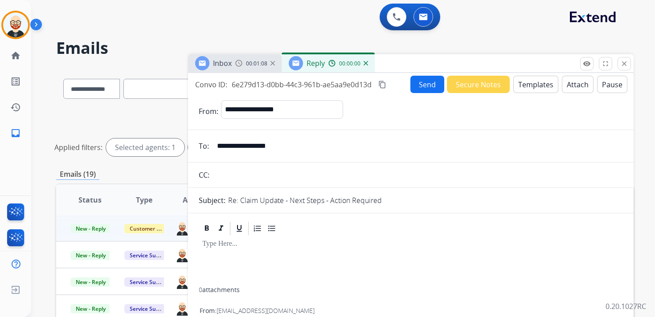
click at [249, 245] on p at bounding box center [410, 244] width 417 height 8
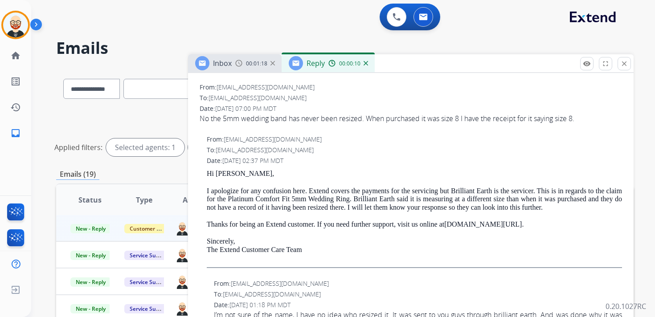
scroll to position [215, 0]
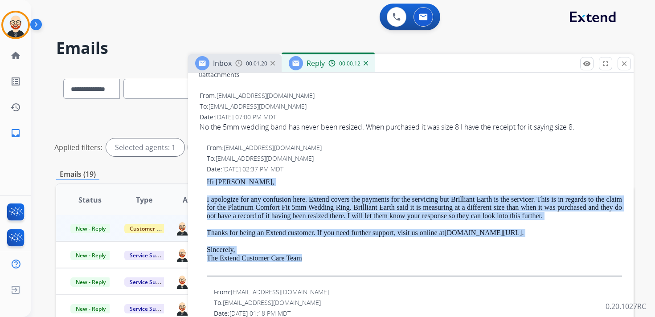
drag, startPoint x: 319, startPoint y: 271, endPoint x: 207, endPoint y: 183, distance: 143.1
click at [207, 183] on div "Hi [PERSON_NAME], I apologize for any confusion here. Extend covers the payment…" at bounding box center [414, 227] width 415 height 98
copy div "Hi [PERSON_NAME], I apologize for any confusion here. Extend covers the payment…"
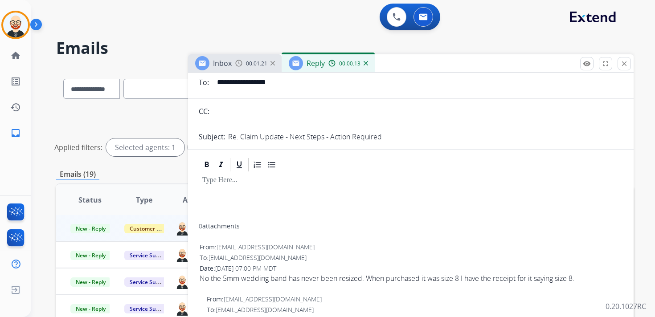
scroll to position [0, 0]
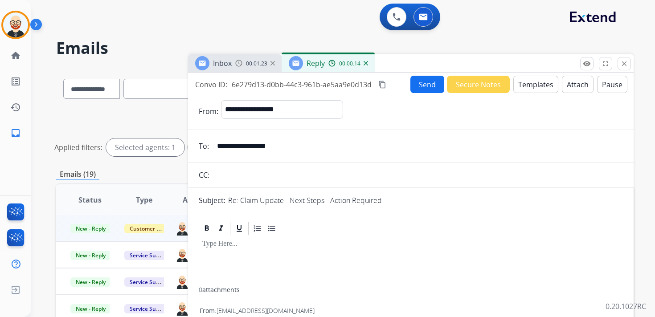
click at [240, 258] on div at bounding box center [411, 262] width 424 height 51
paste div
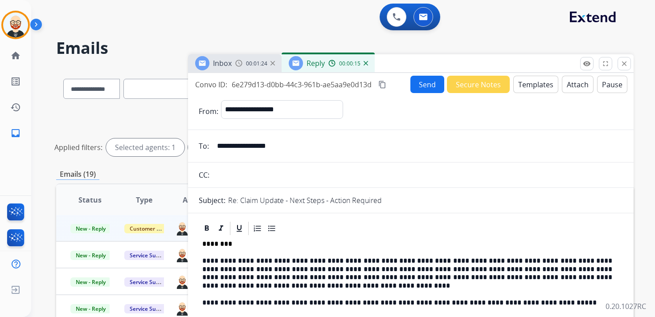
click at [235, 273] on p "**********" at bounding box center [407, 273] width 410 height 33
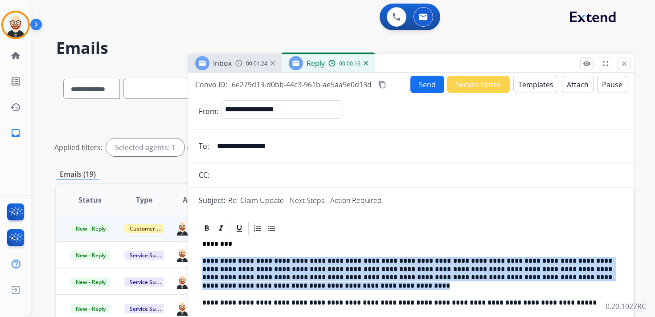
click at [235, 273] on p "**********" at bounding box center [407, 273] width 410 height 33
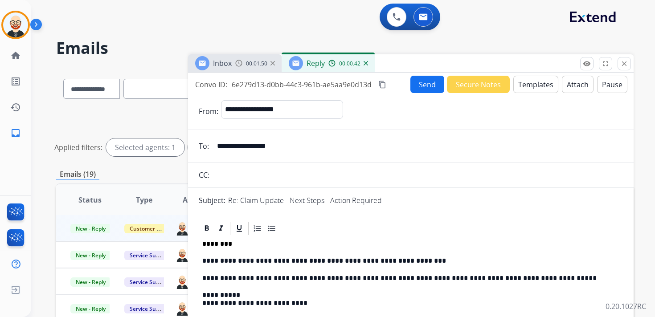
click at [420, 83] on button "Send" at bounding box center [427, 84] width 34 height 17
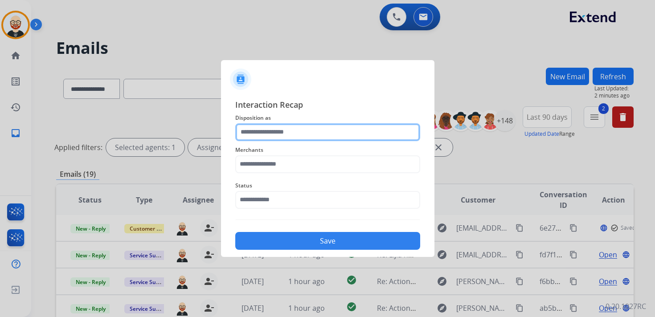
click at [290, 131] on input "text" at bounding box center [327, 132] width 185 height 18
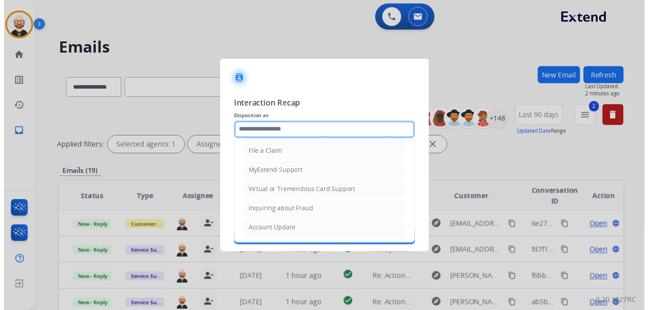
scroll to position [134, 0]
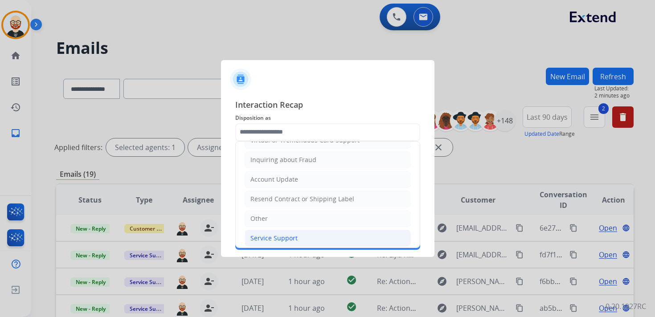
click at [300, 237] on li "Service Support" at bounding box center [328, 238] width 166 height 17
type input "**********"
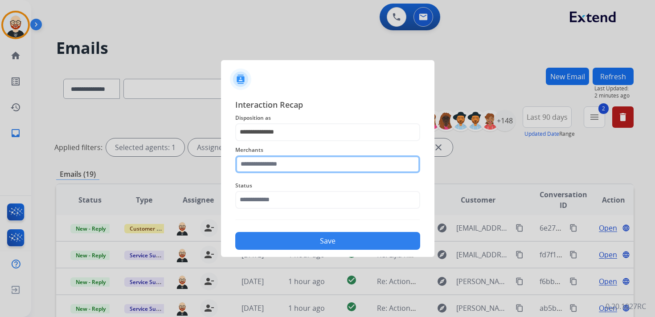
click at [271, 166] on input "text" at bounding box center [327, 164] width 185 height 18
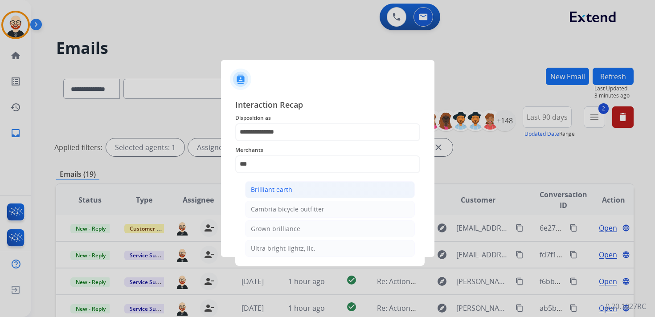
click at [278, 187] on div "Brilliant earth" at bounding box center [271, 189] width 41 height 9
type input "**********"
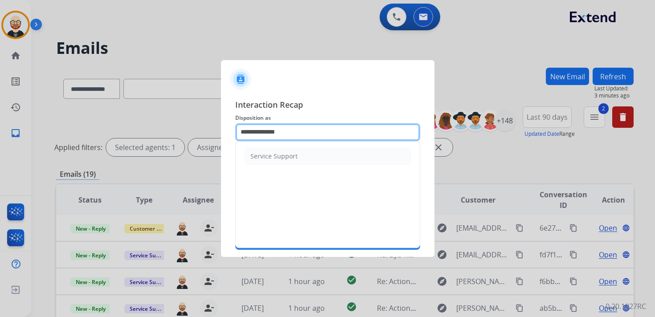
click at [267, 126] on input "**********" at bounding box center [327, 132] width 185 height 18
click at [269, 129] on input "**********" at bounding box center [327, 132] width 185 height 18
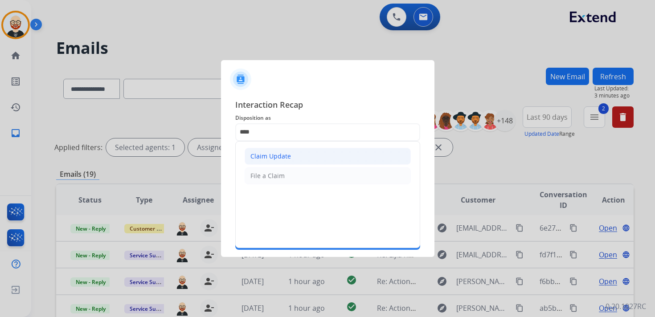
click at [280, 159] on div "Claim Update" at bounding box center [270, 156] width 41 height 9
type input "**********"
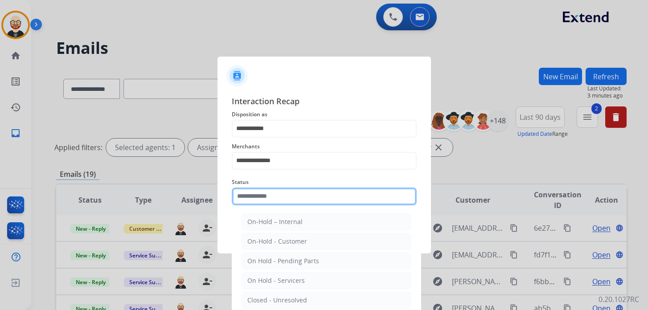
click at [267, 204] on input "text" at bounding box center [324, 197] width 185 height 18
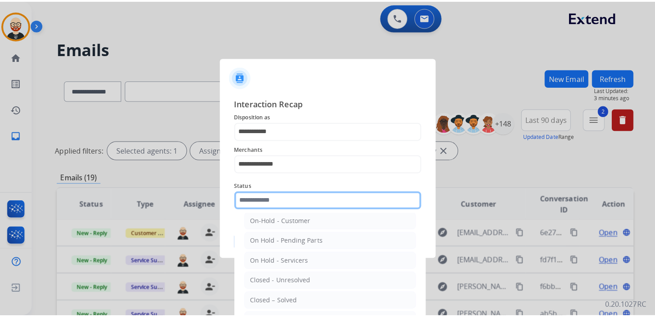
scroll to position [26, 0]
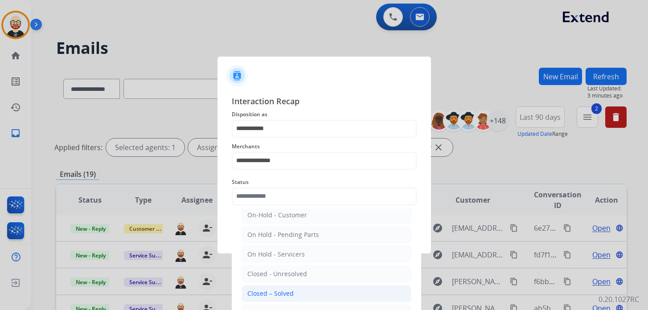
click at [294, 291] on li "Closed – Solved" at bounding box center [326, 293] width 170 height 17
type input "**********"
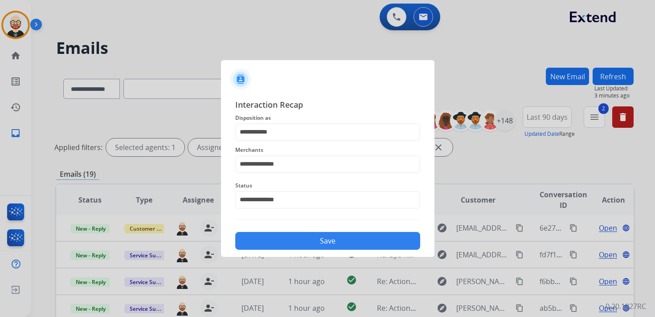
click at [328, 240] on button "Save" at bounding box center [327, 241] width 185 height 18
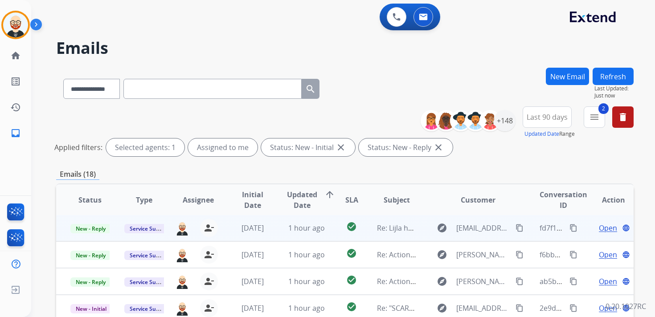
click at [599, 233] on span "Open" at bounding box center [608, 228] width 18 height 11
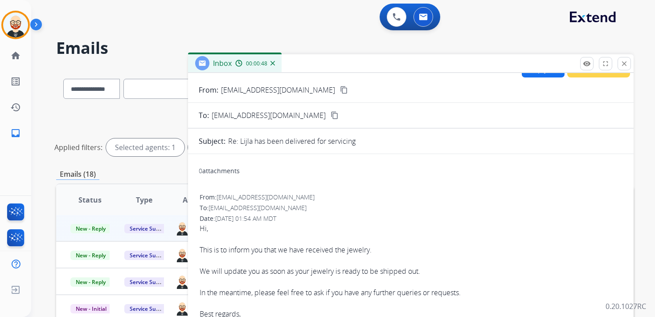
scroll to position [19, 0]
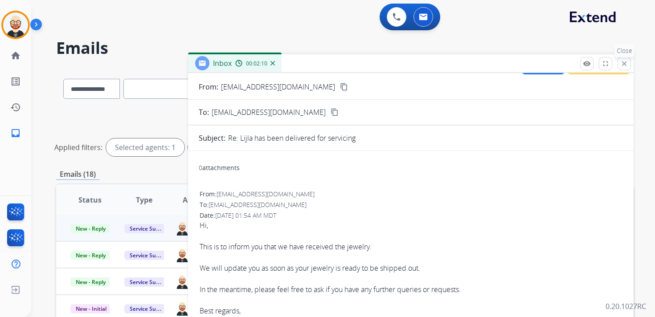
click at [623, 63] on mat-icon "close" at bounding box center [624, 64] width 8 height 8
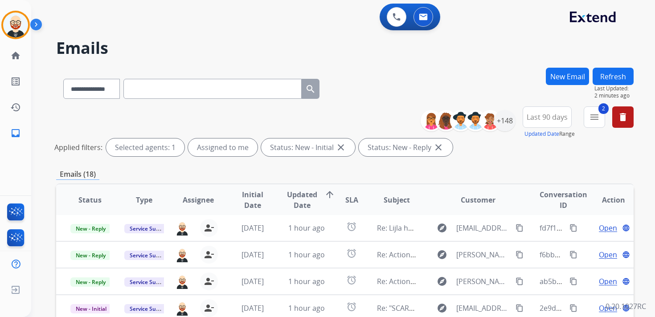
click at [288, 201] on span "Updated Date" at bounding box center [302, 199] width 30 height 21
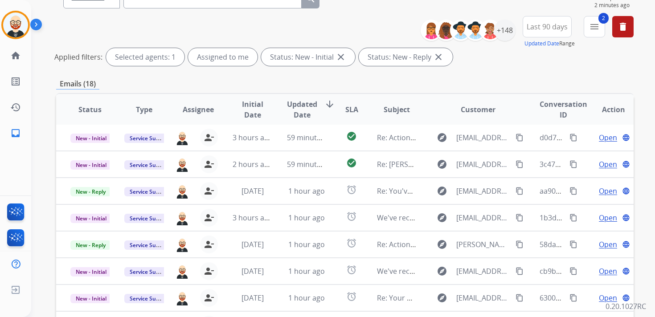
scroll to position [0, 0]
click at [300, 107] on span "Updated Date" at bounding box center [302, 109] width 30 height 21
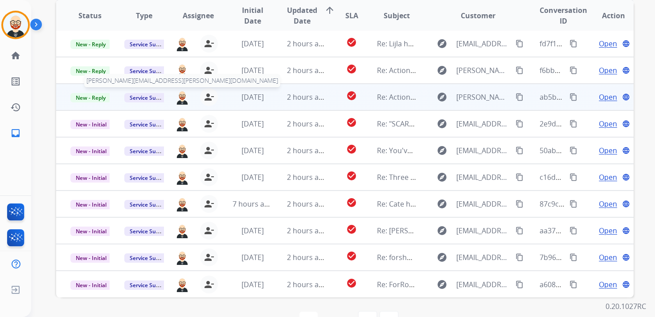
scroll to position [211, 0]
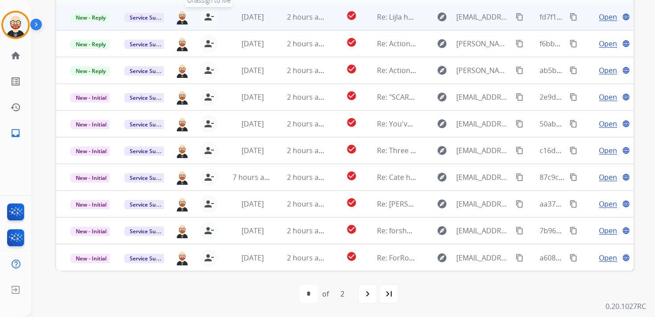
click at [211, 17] on mat-icon "person_remove" at bounding box center [209, 17] width 11 height 11
click at [211, 17] on mat-icon "person_add" at bounding box center [210, 17] width 11 height 11
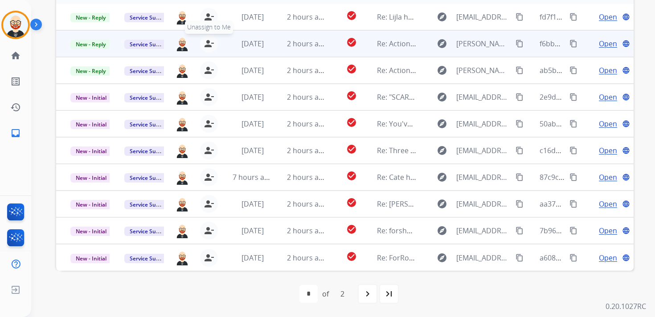
click at [210, 41] on mat-icon "person_remove" at bounding box center [209, 43] width 11 height 11
click at [210, 41] on mat-icon "person_add" at bounding box center [210, 43] width 11 height 11
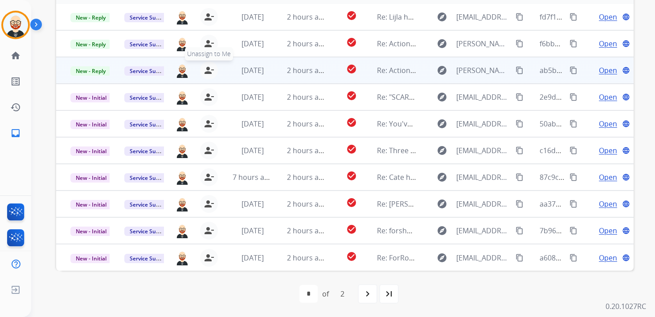
click at [208, 69] on mat-icon "person_remove" at bounding box center [209, 70] width 11 height 11
click at [208, 69] on mat-icon "person_add" at bounding box center [210, 70] width 11 height 11
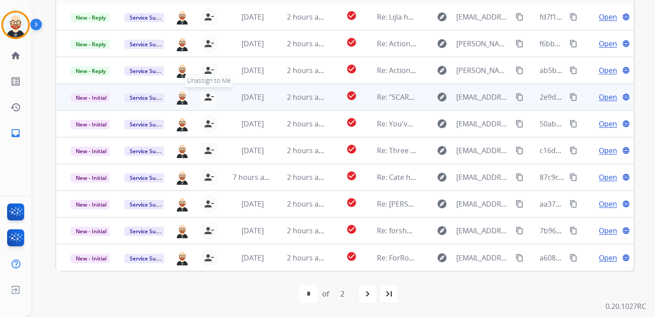
click at [206, 99] on mat-icon "person_remove" at bounding box center [209, 97] width 11 height 11
click at [206, 99] on mat-icon "person_add" at bounding box center [210, 97] width 11 height 11
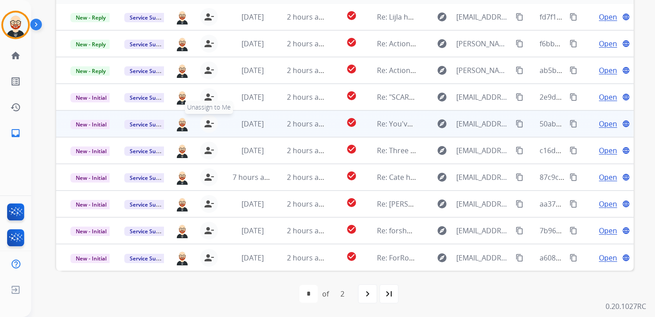
click at [206, 125] on mat-icon "person_remove" at bounding box center [209, 123] width 11 height 11
click at [206, 125] on mat-icon "person_add" at bounding box center [210, 123] width 11 height 11
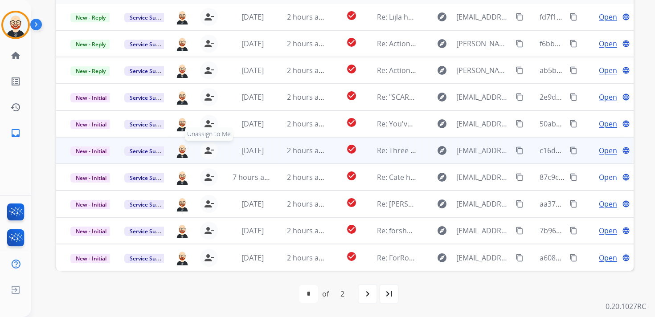
click at [204, 151] on mat-icon "person_remove" at bounding box center [209, 150] width 11 height 11
click at [205, 151] on mat-icon "person_add" at bounding box center [210, 150] width 11 height 11
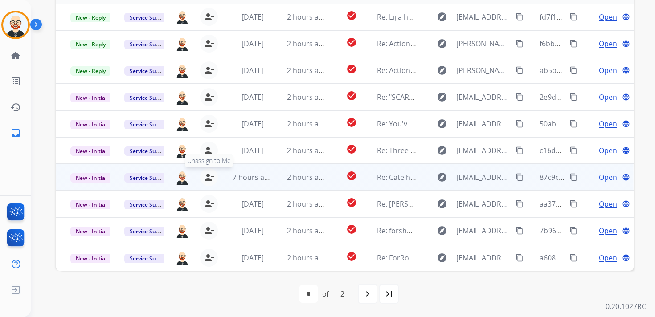
click at [206, 174] on mat-icon "person_remove" at bounding box center [209, 177] width 11 height 11
click at [206, 174] on mat-icon "person_add" at bounding box center [210, 177] width 11 height 11
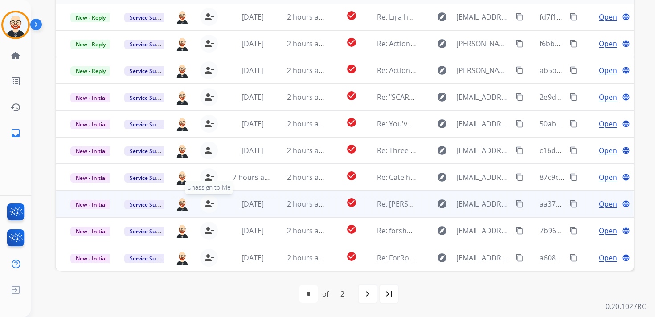
click at [206, 202] on mat-icon "person_remove" at bounding box center [209, 204] width 11 height 11
click at [206, 202] on mat-icon "person_add" at bounding box center [210, 204] width 11 height 11
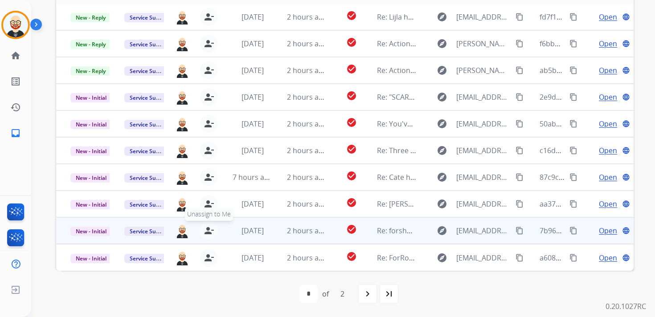
click at [206, 232] on mat-icon "person_remove" at bounding box center [209, 230] width 11 height 11
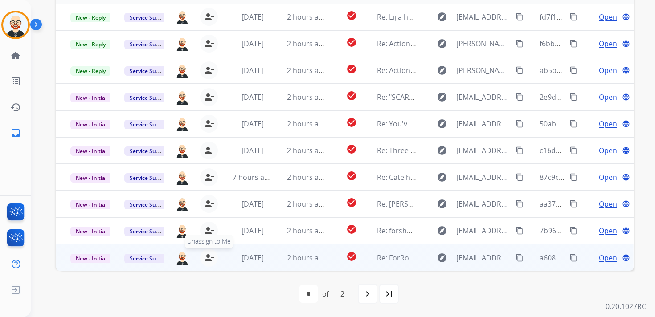
click at [210, 258] on mat-icon "person_remove" at bounding box center [209, 258] width 11 height 11
click at [210, 258] on mat-icon "person_add" at bounding box center [210, 258] width 11 height 11
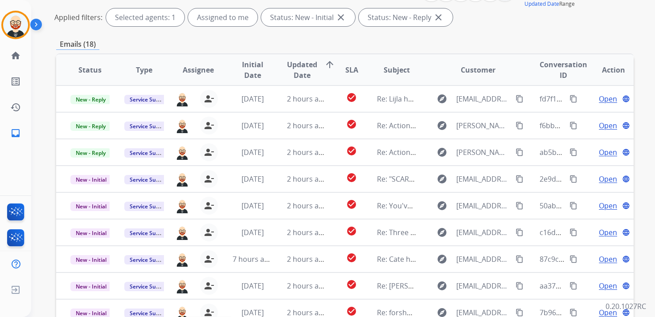
scroll to position [0, 0]
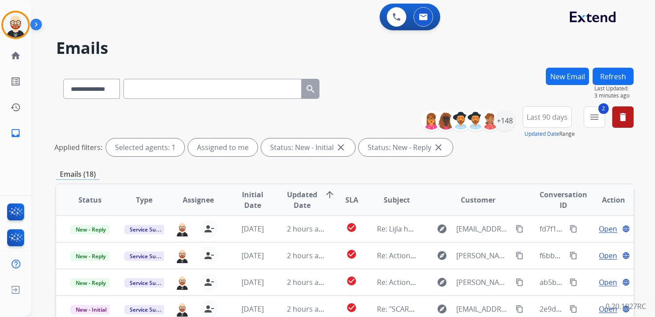
click at [610, 78] on button "Refresh" at bounding box center [612, 76] width 41 height 17
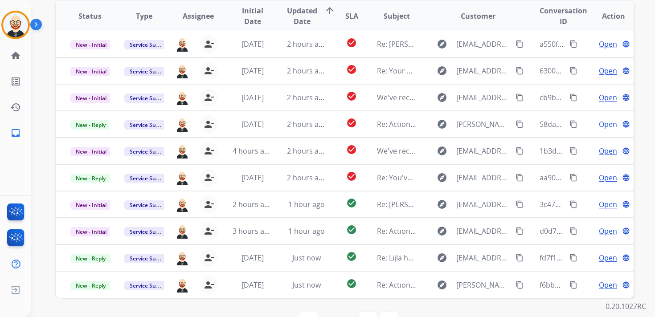
scroll to position [190, 0]
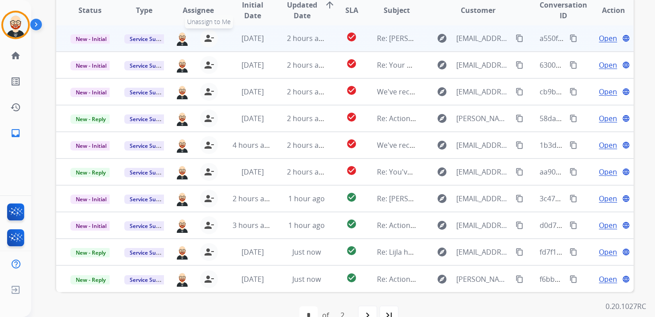
click at [206, 39] on mat-icon "person_remove" at bounding box center [209, 38] width 11 height 11
click at [206, 39] on mat-icon "person_add" at bounding box center [210, 38] width 11 height 11
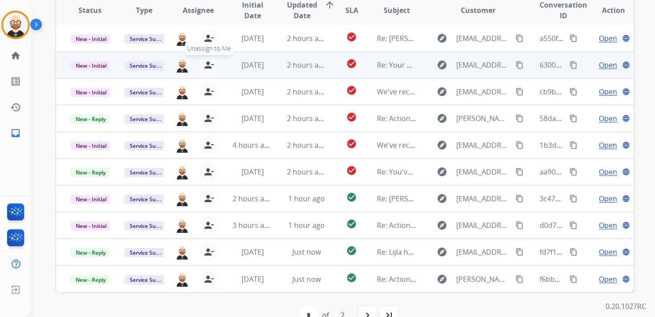
click at [205, 65] on mat-icon "person_remove" at bounding box center [209, 65] width 11 height 11
click at [205, 65] on mat-icon "person_add" at bounding box center [210, 65] width 11 height 11
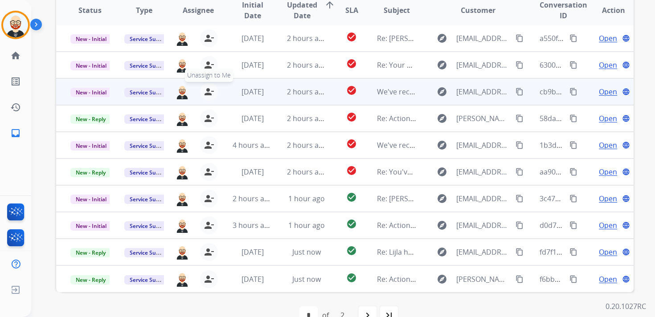
click at [205, 96] on mat-icon "person_remove" at bounding box center [209, 91] width 11 height 11
click at [205, 96] on mat-icon "person_add" at bounding box center [210, 91] width 11 height 11
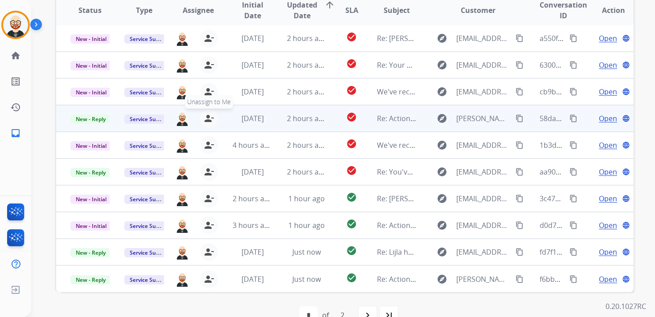
click at [205, 119] on mat-icon "person_remove" at bounding box center [209, 118] width 11 height 11
click at [205, 119] on mat-icon "person_add" at bounding box center [210, 118] width 11 height 11
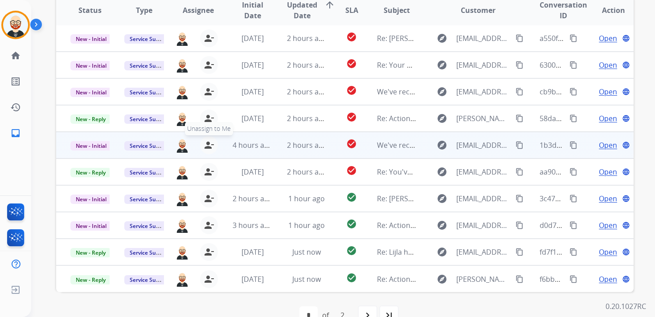
click at [205, 145] on mat-icon "person_remove" at bounding box center [209, 145] width 11 height 11
click at [205, 145] on mat-icon "person_add" at bounding box center [210, 145] width 11 height 11
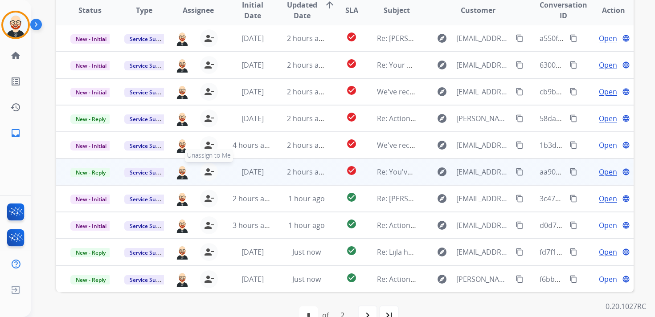
click at [207, 175] on mat-icon "person_remove" at bounding box center [209, 172] width 11 height 11
click at [207, 175] on mat-icon "person_add" at bounding box center [210, 172] width 11 height 11
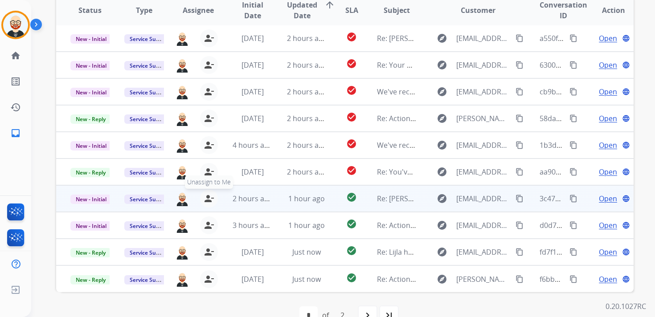
click at [207, 196] on mat-icon "person_remove" at bounding box center [209, 198] width 11 height 11
click at [207, 196] on mat-icon "person_add" at bounding box center [210, 198] width 11 height 11
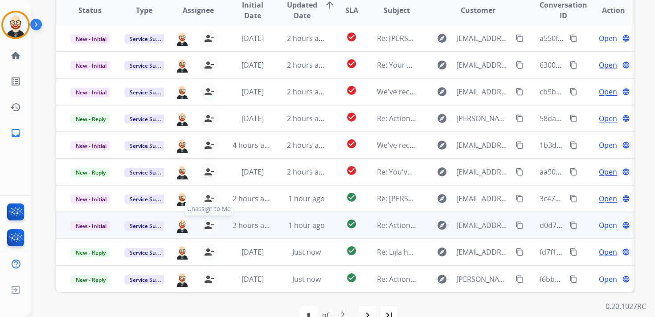
click at [207, 223] on mat-icon "person_remove" at bounding box center [209, 225] width 11 height 11
click at [207, 223] on mat-icon "person_add" at bounding box center [210, 225] width 11 height 11
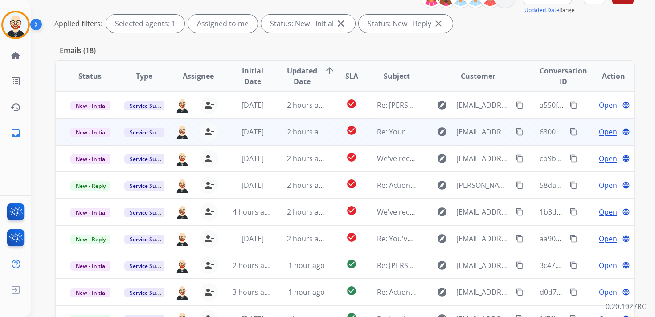
scroll to position [0, 0]
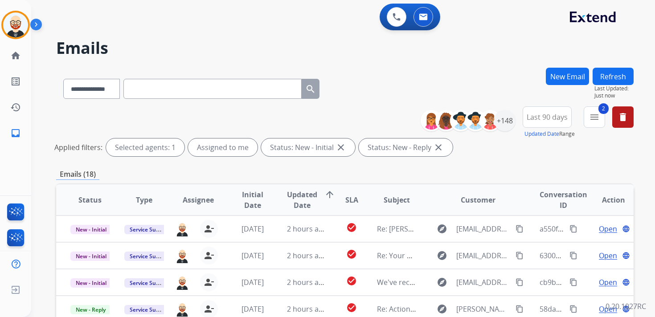
click at [626, 81] on button "Refresh" at bounding box center [612, 76] width 41 height 17
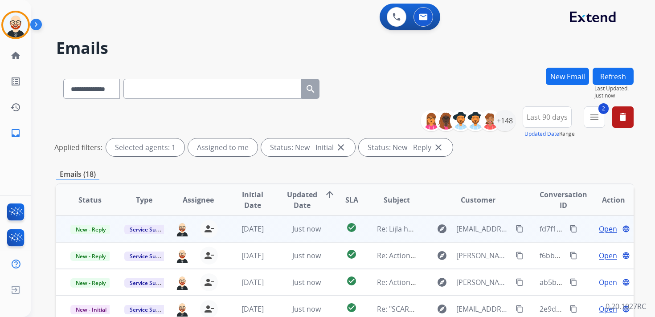
click at [605, 230] on span "Open" at bounding box center [608, 229] width 18 height 11
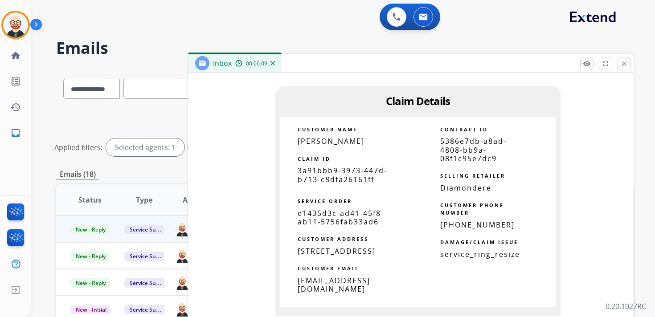
scroll to position [1073, 0]
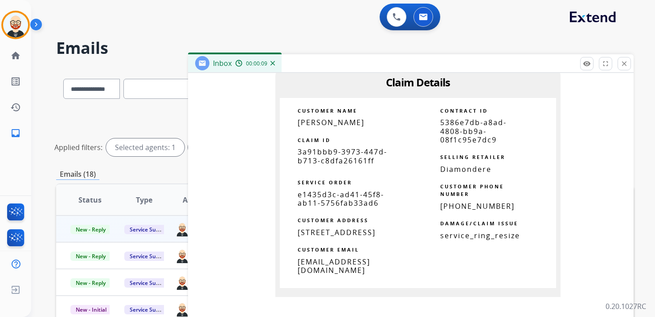
click at [330, 159] on span "3a91bbb9-3973-447d-b713-c8dfa26161ff" at bounding box center [343, 156] width 90 height 18
copy tbody
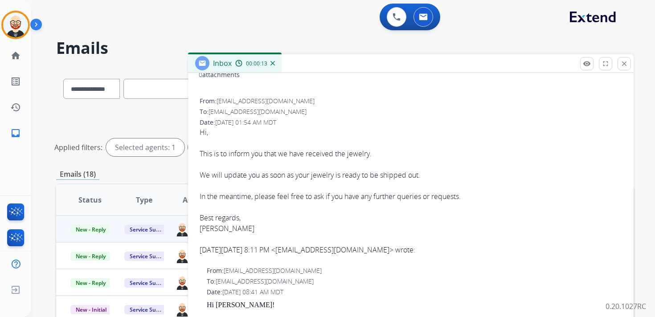
scroll to position [0, 0]
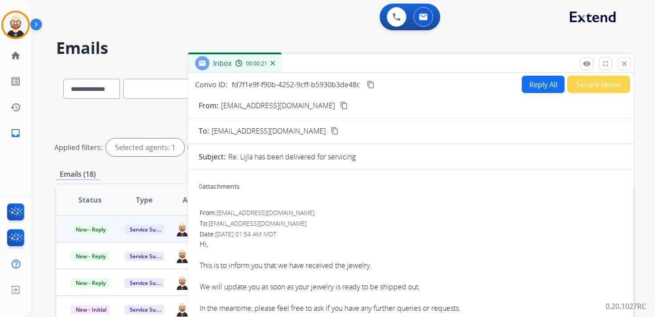
click at [369, 81] on mat-icon "content_copy" at bounding box center [371, 85] width 8 height 8
click at [621, 55] on p "Close" at bounding box center [624, 50] width 20 height 13
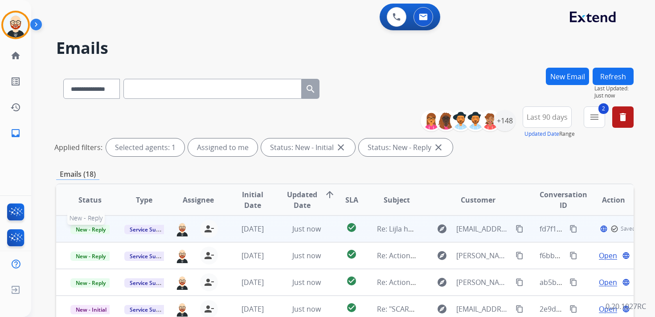
click at [90, 232] on span "New - Reply" at bounding box center [90, 229] width 41 height 9
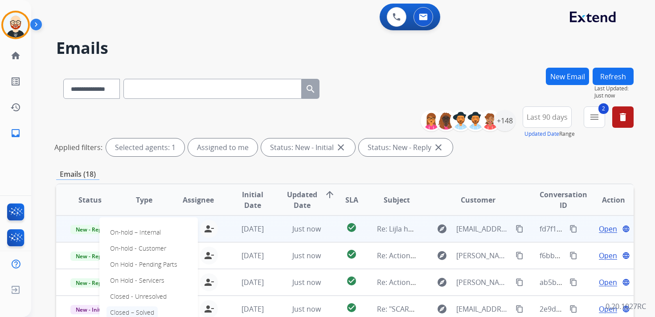
click at [134, 312] on p "Closed – Solved" at bounding box center [131, 312] width 51 height 12
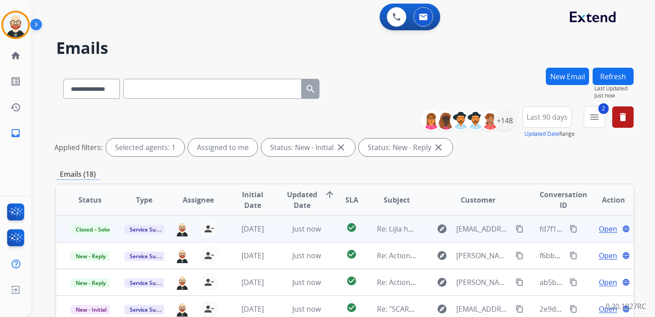
click at [615, 76] on button "Refresh" at bounding box center [612, 76] width 41 height 17
click at [600, 233] on span "Open" at bounding box center [608, 229] width 18 height 11
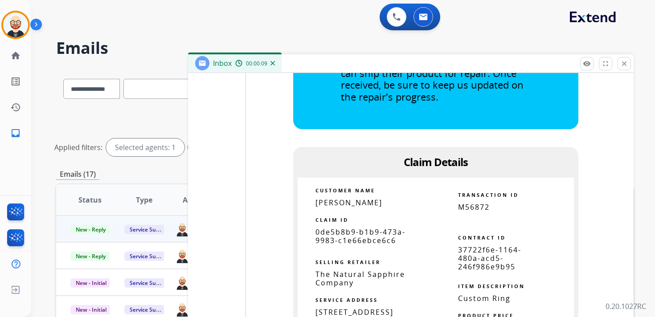
scroll to position [2020, 0]
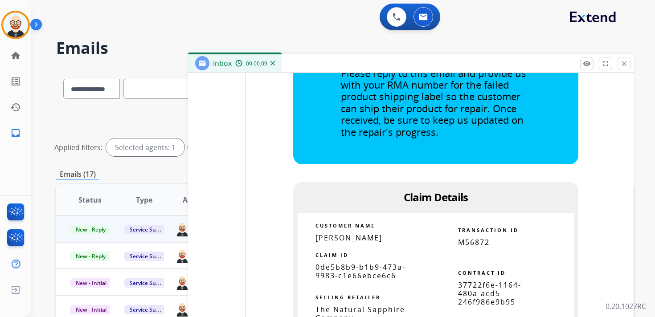
click at [329, 268] on span "0de5b8b9-b1b9-473a-9983-c1e66ebce6c6" at bounding box center [360, 271] width 90 height 18
copy tbody
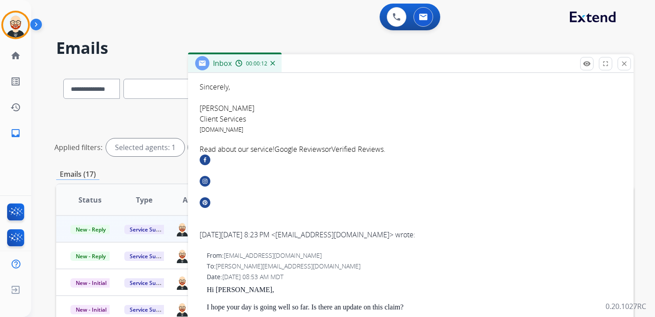
scroll to position [0, 0]
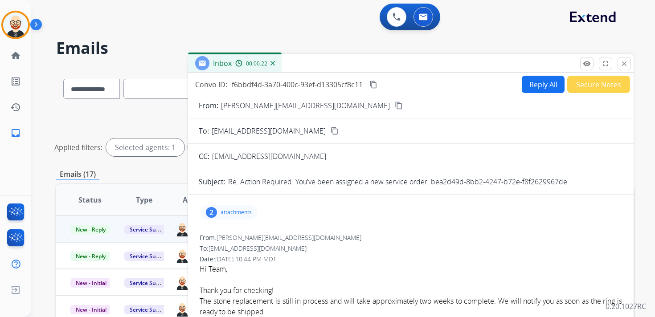
click at [376, 84] on mat-icon "content_copy" at bounding box center [373, 85] width 8 height 8
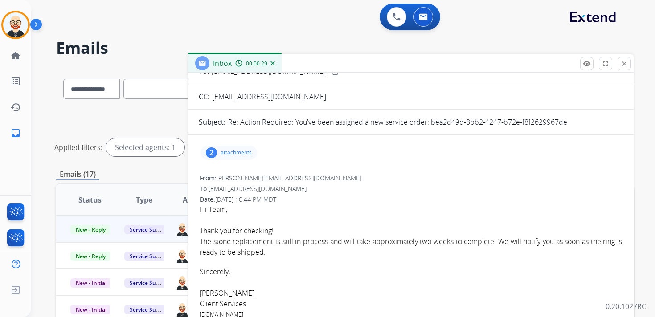
scroll to position [63, 0]
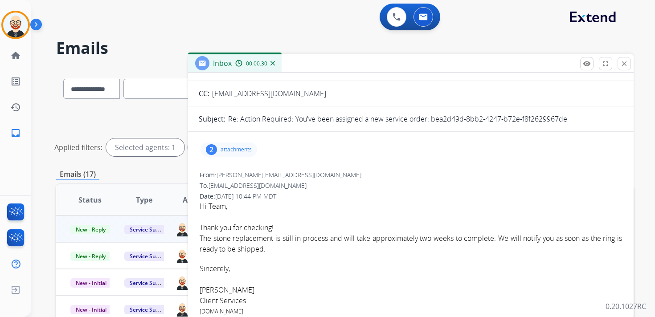
click at [255, 240] on font "The stone replacement is still in process and will take approximately two weeks…" at bounding box center [411, 243] width 422 height 20
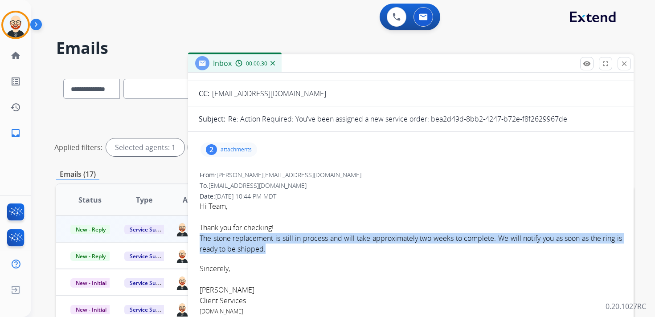
click at [255, 240] on font "The stone replacement is still in process and will take approximately two weeks…" at bounding box center [411, 243] width 422 height 20
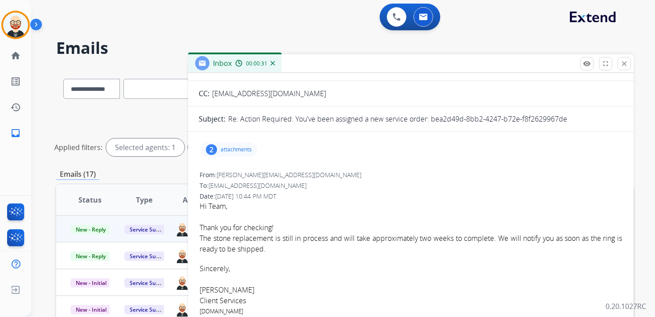
click at [285, 253] on p "The stone replacement is still in process and will take approximately two weeks…" at bounding box center [411, 243] width 422 height 21
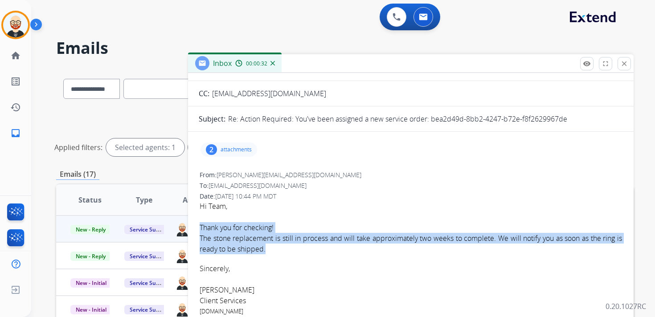
drag, startPoint x: 285, startPoint y: 253, endPoint x: 199, endPoint y: 229, distance: 89.6
click at [199, 229] on div "From: [PERSON_NAME][EMAIL_ADDRESS][DOMAIN_NAME] To: [EMAIL_ADDRESS][DOMAIN_NAME…" at bounding box center [411, 300] width 424 height 260
copy div "Thank you for checking! The stone replacement is still in process and will take…"
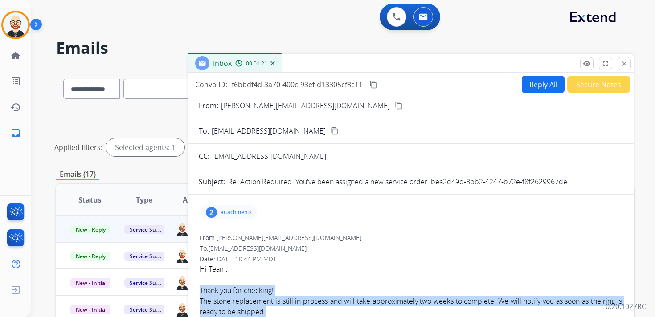
click at [538, 86] on button "Reply All" at bounding box center [543, 84] width 43 height 17
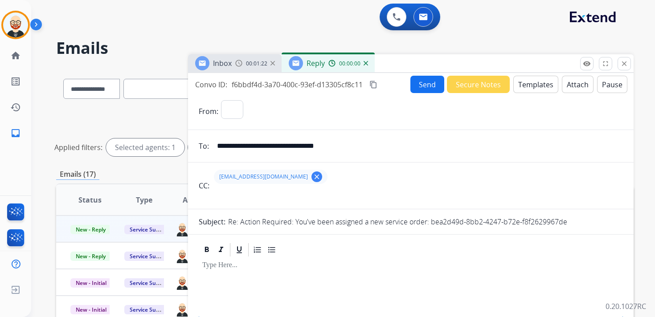
select select "**********"
click at [228, 278] on div at bounding box center [411, 278] width 424 height 40
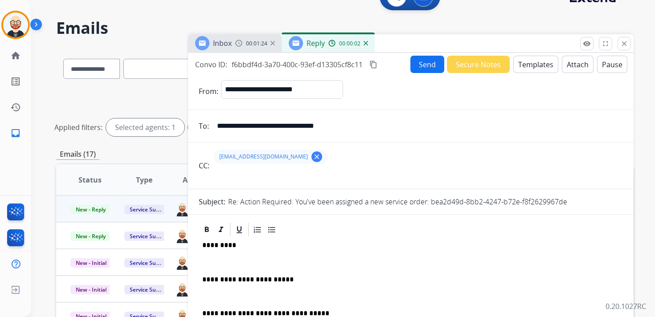
scroll to position [24, 0]
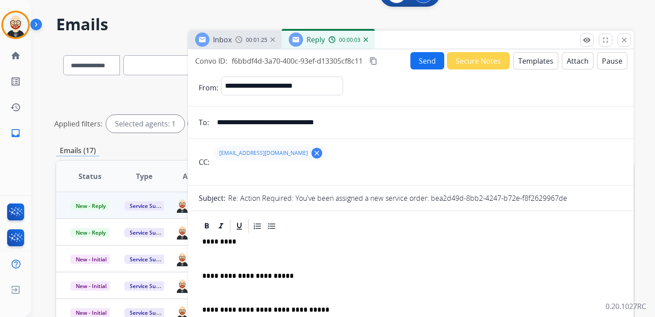
click at [208, 256] on p at bounding box center [410, 259] width 417 height 8
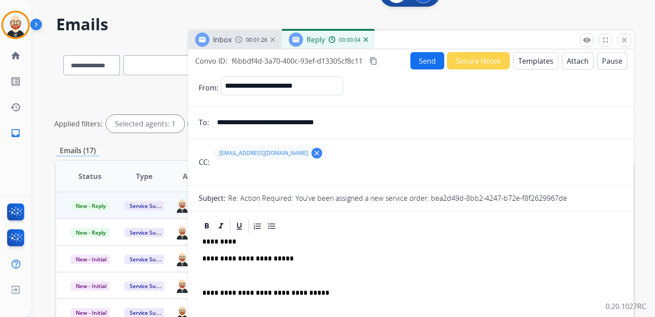
click at [223, 271] on div "**********" at bounding box center [411, 288] width 424 height 109
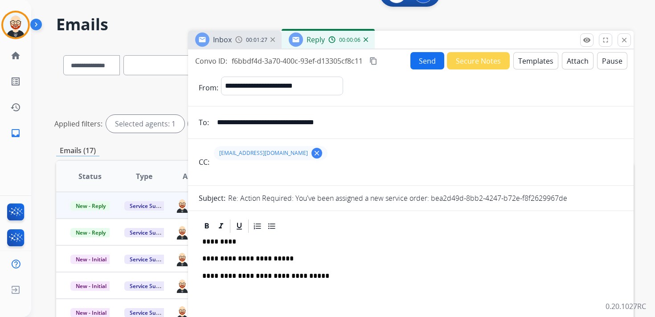
click at [221, 242] on p "*********" at bounding box center [407, 242] width 410 height 8
click at [422, 65] on button "Send" at bounding box center [427, 60] width 34 height 17
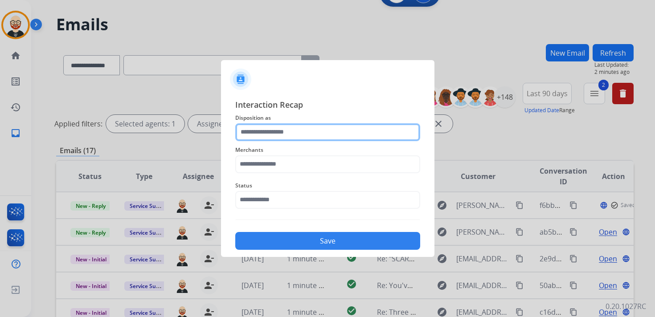
click at [289, 140] on input "text" at bounding box center [327, 132] width 185 height 18
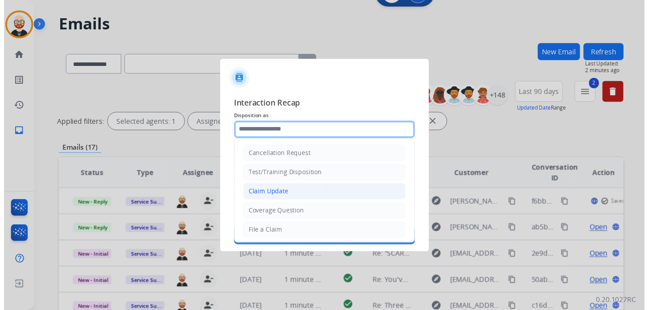
scroll to position [134, 0]
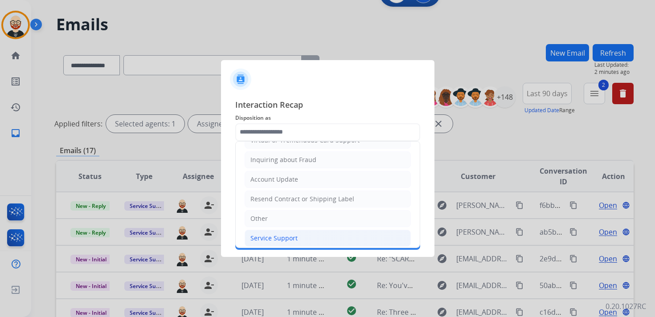
click at [272, 236] on div "Service Support" at bounding box center [273, 238] width 47 height 9
type input "**********"
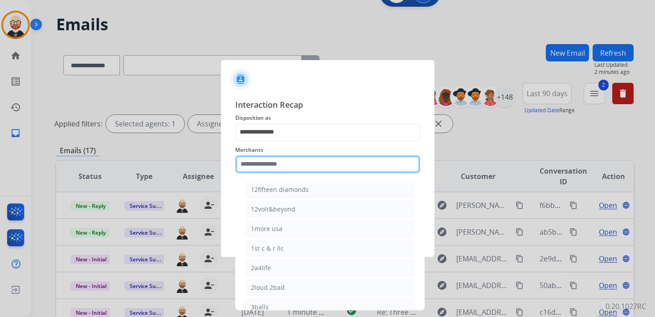
click at [267, 165] on input "text" at bounding box center [327, 164] width 185 height 18
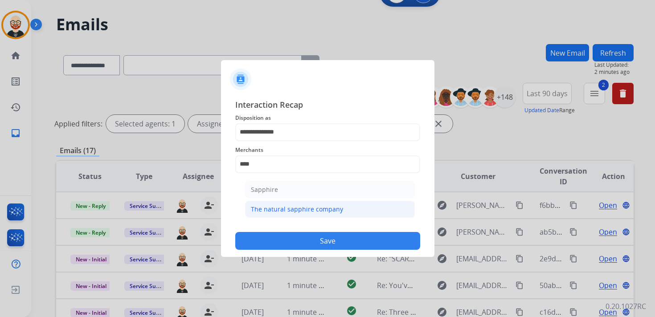
click at [290, 212] on div "The natural sapphire company" at bounding box center [297, 209] width 92 height 9
type input "**********"
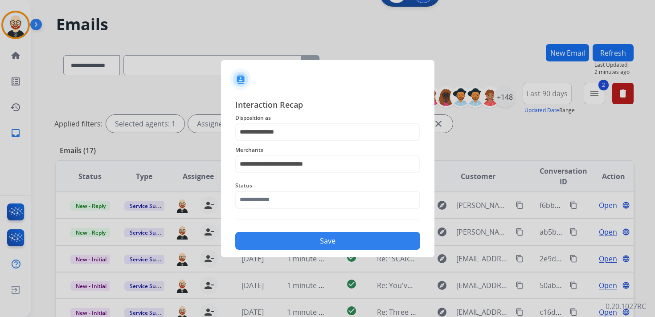
click at [278, 209] on div "Status" at bounding box center [327, 195] width 185 height 36
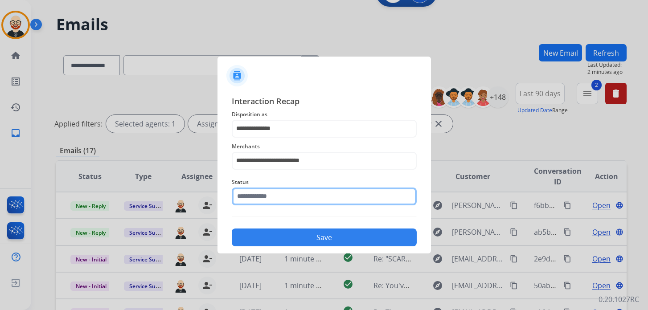
click at [276, 204] on input "text" at bounding box center [324, 197] width 185 height 18
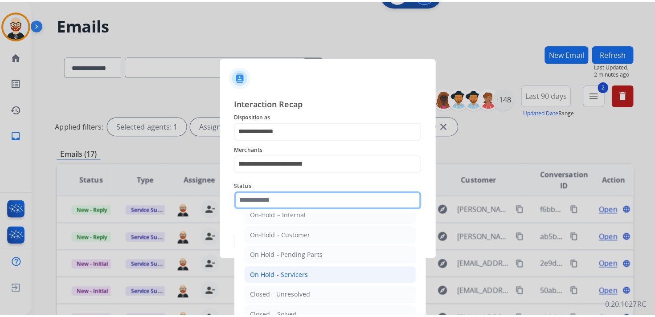
scroll to position [20, 0]
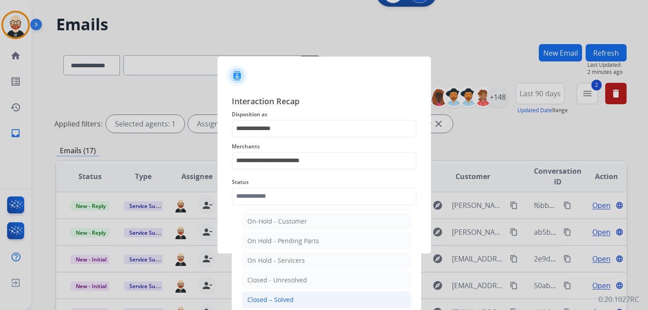
click at [292, 292] on li "Closed – Solved" at bounding box center [326, 299] width 170 height 17
type input "**********"
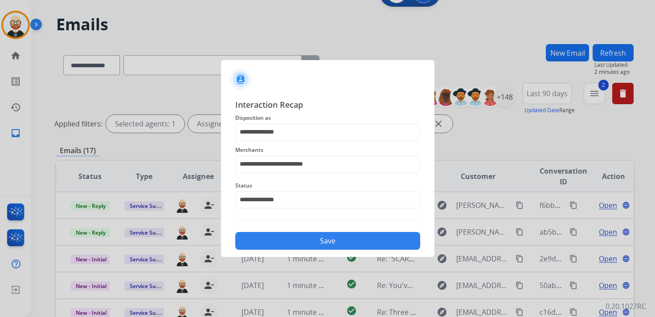
click at [372, 245] on button "Save" at bounding box center [327, 241] width 185 height 18
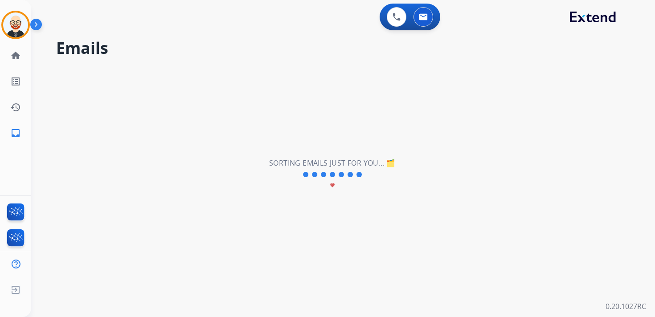
scroll to position [0, 0]
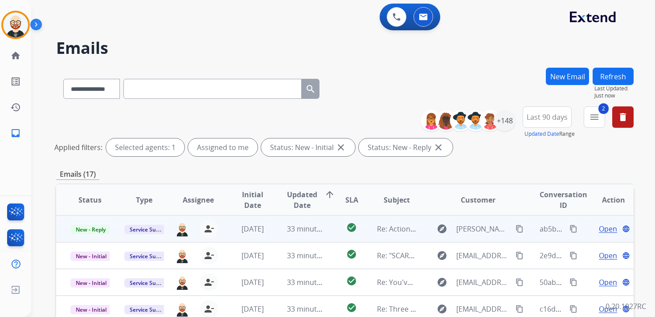
click at [599, 231] on span "Open" at bounding box center [608, 229] width 18 height 11
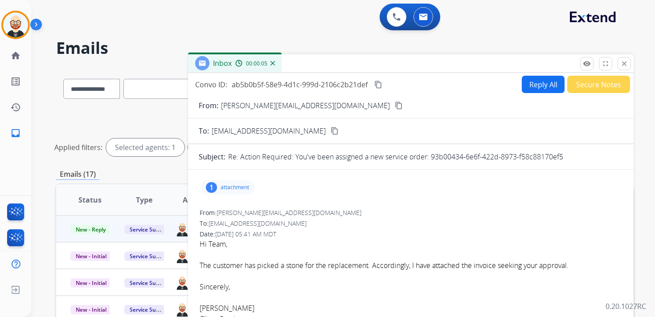
click at [237, 194] on div "1 attachment" at bounding box center [227, 187] width 54 height 14
click at [233, 207] on div at bounding box center [231, 211] width 45 height 31
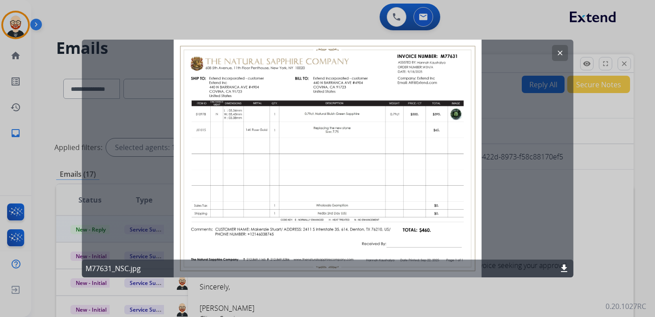
click at [560, 55] on mat-icon "clear" at bounding box center [559, 53] width 8 height 8
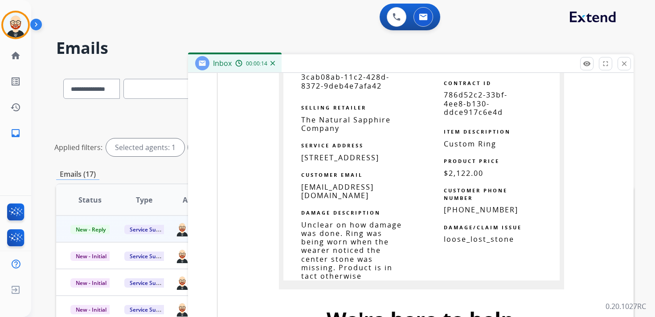
scroll to position [989, 0]
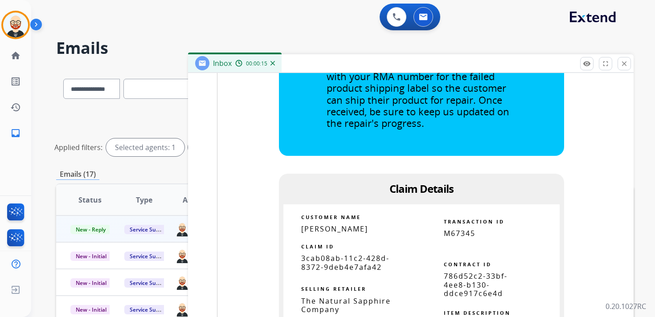
click at [337, 253] on span "3cab08ab-11c2-428d-8372-9deb4e7afa42" at bounding box center [345, 262] width 88 height 18
copy tbody
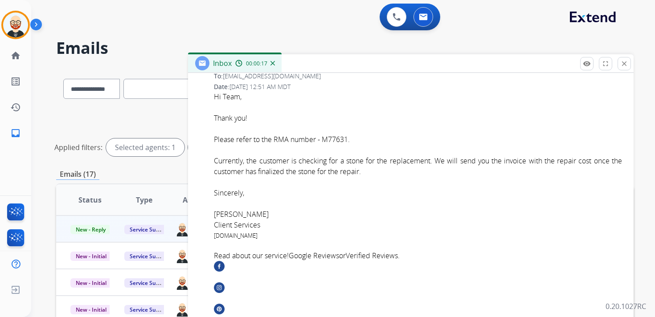
scroll to position [0, 0]
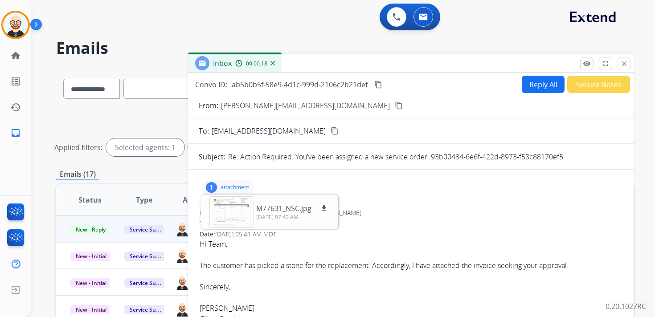
click at [237, 190] on p "attachment" at bounding box center [234, 187] width 29 height 7
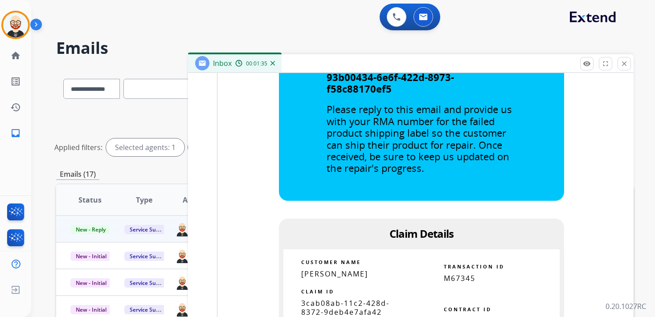
scroll to position [942, 0]
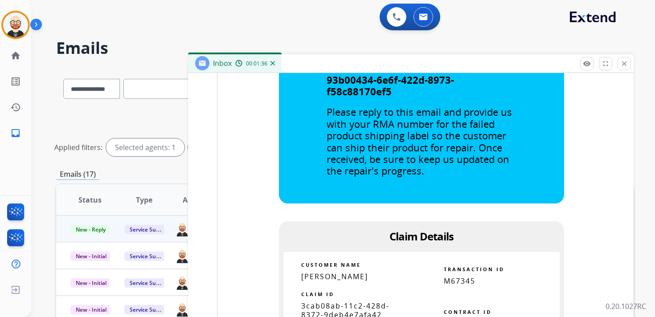
click at [316, 304] on span "3cab08ab-11c2-428d-8372-9deb4e7afa42" at bounding box center [345, 310] width 88 height 18
copy tbody
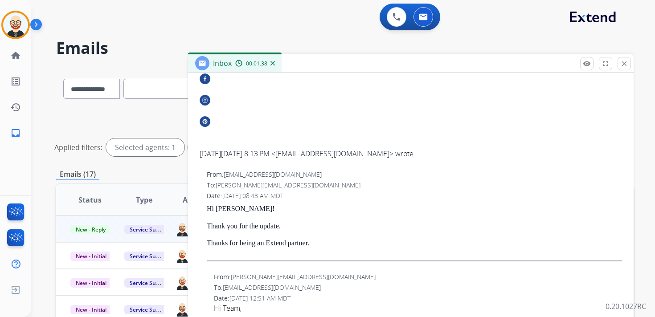
scroll to position [0, 0]
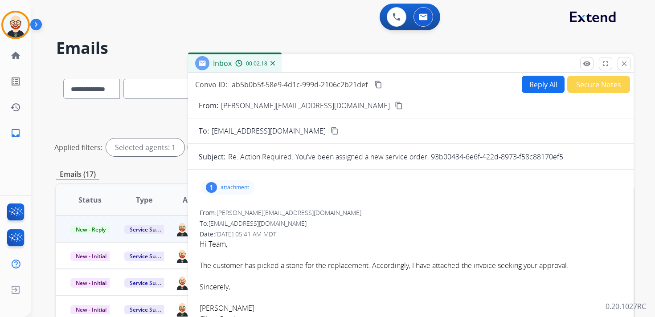
click at [380, 83] on mat-icon "content_copy" at bounding box center [378, 85] width 8 height 8
click at [379, 85] on mat-icon "content_copy" at bounding box center [378, 85] width 8 height 8
click at [242, 265] on font "The customer has picked a stone for the replacement. Accordingly, I have attach…" at bounding box center [384, 266] width 369 height 10
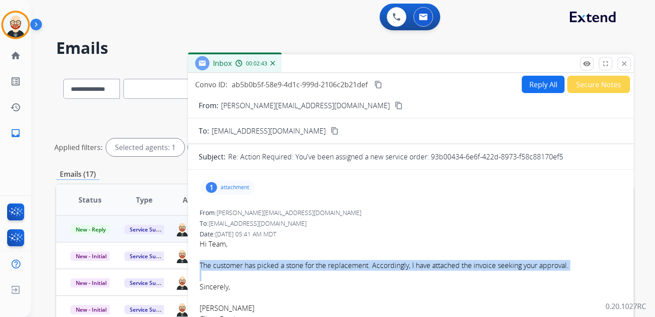
click at [242, 265] on font "The customer has picked a stone for the replacement. Accordingly, I have attach…" at bounding box center [384, 266] width 369 height 10
click at [532, 85] on button "Reply All" at bounding box center [543, 84] width 43 height 17
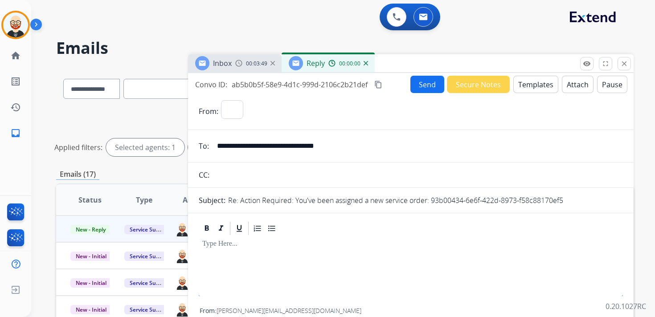
select select "**********"
click at [248, 255] on div at bounding box center [411, 257] width 424 height 40
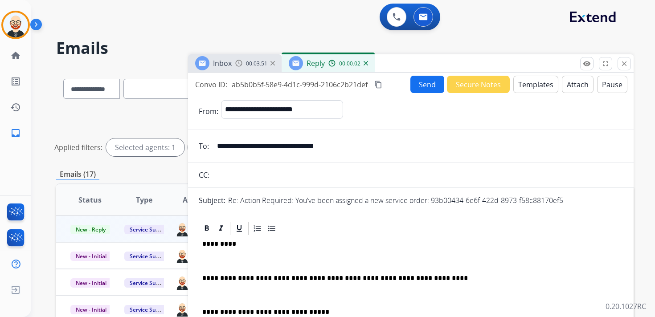
scroll to position [2, 0]
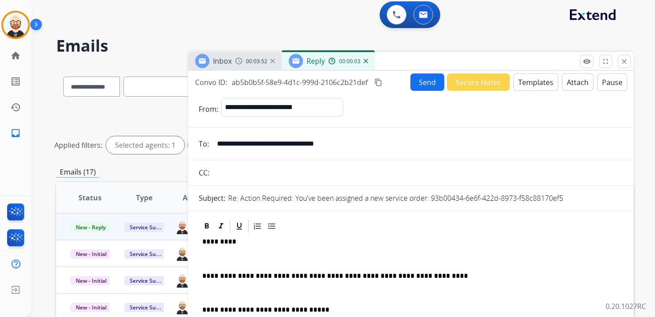
click at [242, 252] on div "**********" at bounding box center [411, 297] width 424 height 126
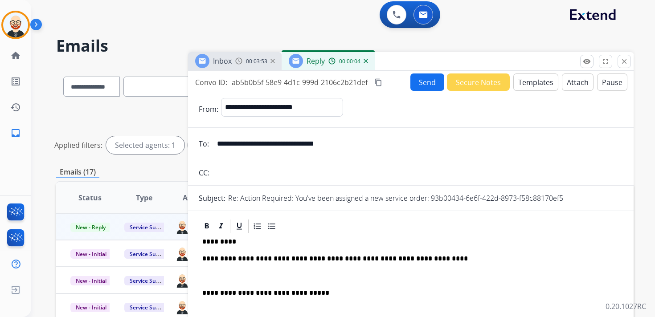
click at [229, 266] on div "**********" at bounding box center [411, 288] width 424 height 109
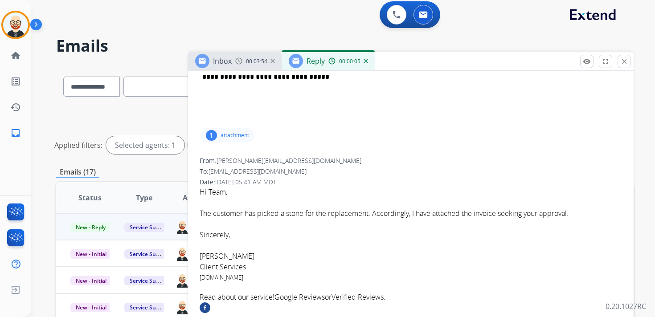
scroll to position [200, 0]
click at [210, 254] on font "[PERSON_NAME]" at bounding box center [227, 256] width 55 height 10
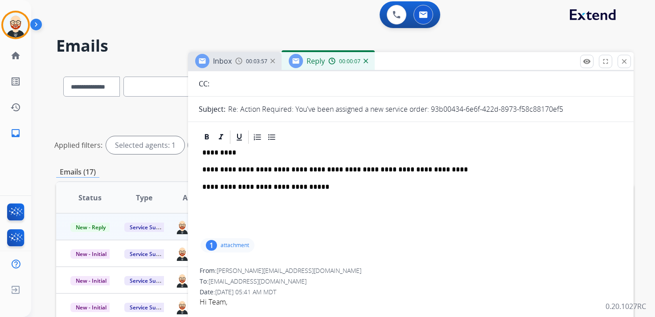
scroll to position [0, 0]
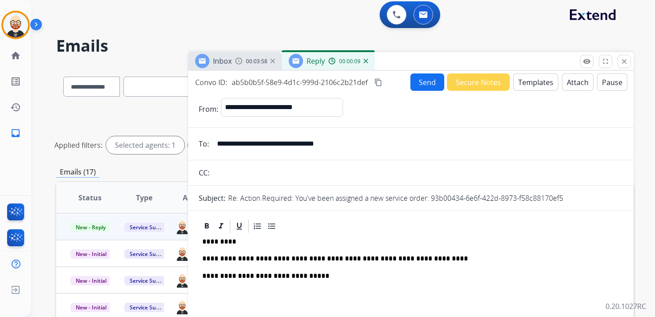
click at [220, 241] on p "*********" at bounding box center [407, 242] width 410 height 8
click at [425, 85] on button "Send" at bounding box center [427, 81] width 34 height 17
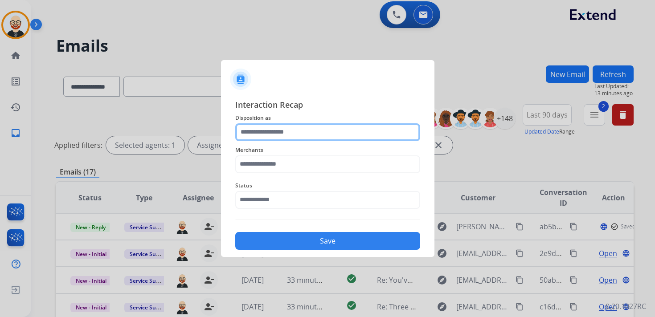
click at [293, 134] on input "text" at bounding box center [327, 132] width 185 height 18
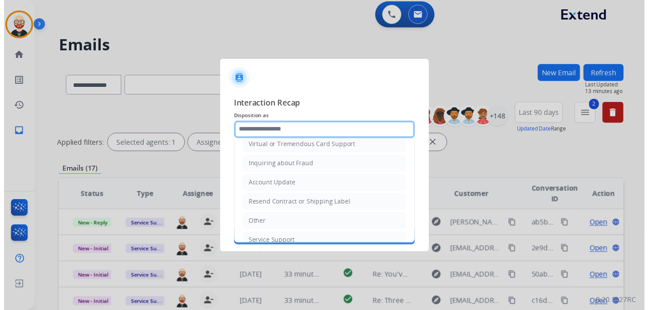
scroll to position [134, 0]
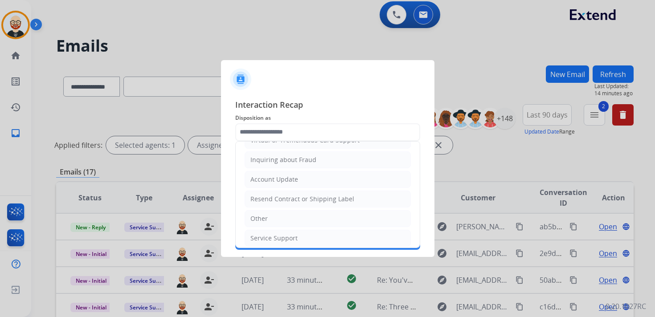
click at [302, 236] on li "Service Support" at bounding box center [328, 238] width 166 height 17
type input "**********"
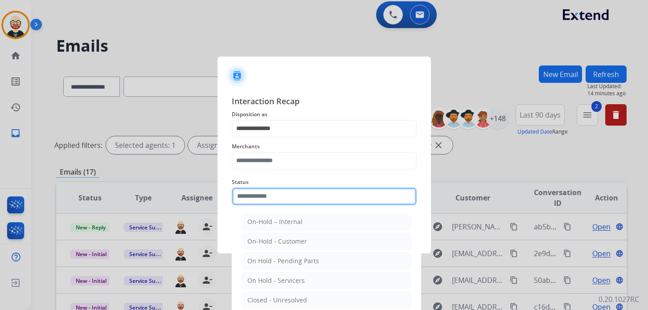
click at [276, 204] on input "text" at bounding box center [324, 197] width 185 height 18
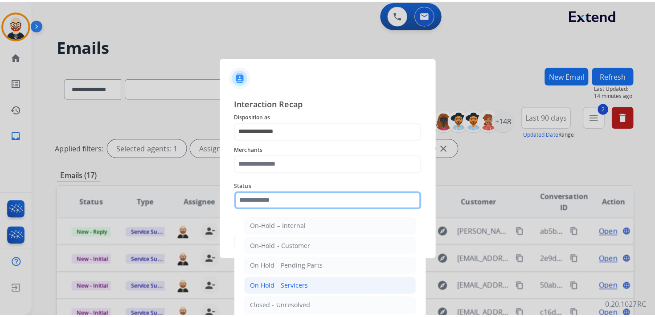
scroll to position [49, 0]
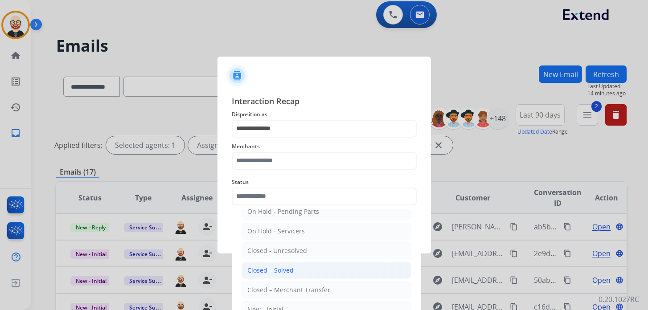
click at [288, 269] on div "Closed – Solved" at bounding box center [270, 270] width 46 height 9
type input "**********"
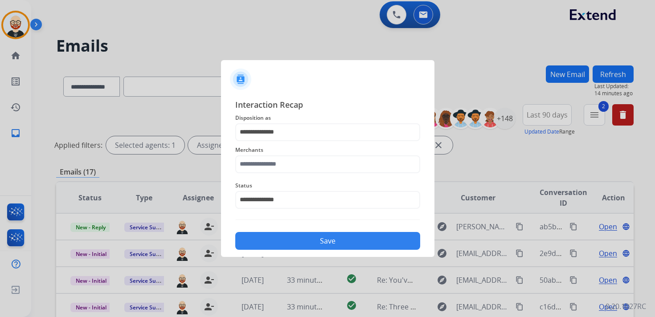
click at [310, 237] on button "Save" at bounding box center [327, 241] width 185 height 18
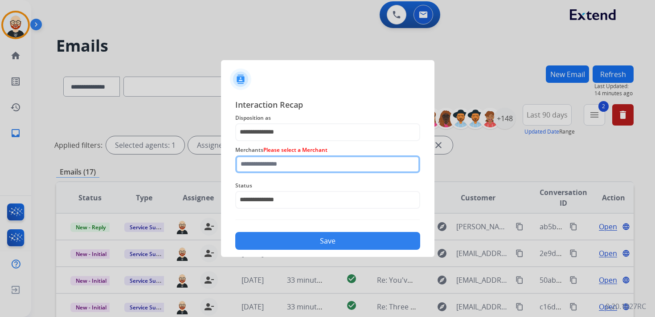
click at [251, 166] on input "text" at bounding box center [327, 164] width 185 height 18
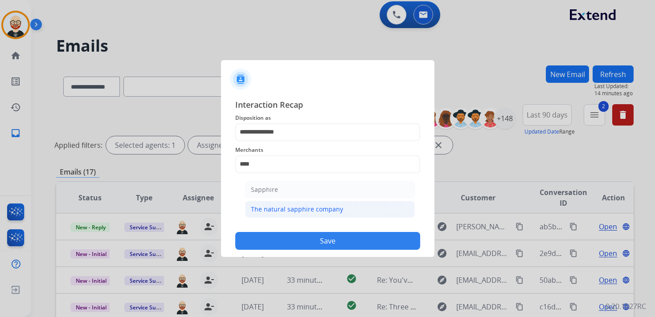
click at [288, 211] on div "The natural sapphire company" at bounding box center [297, 209] width 92 height 9
type input "**********"
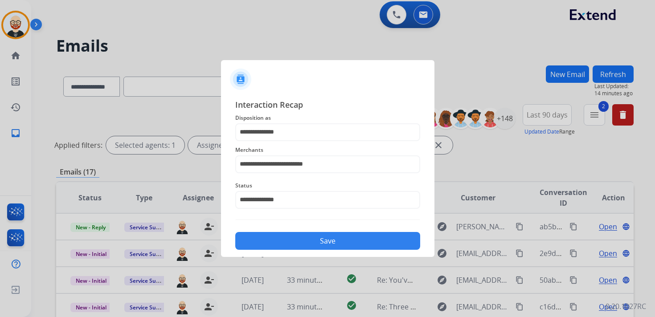
click at [302, 236] on button "Save" at bounding box center [327, 241] width 185 height 18
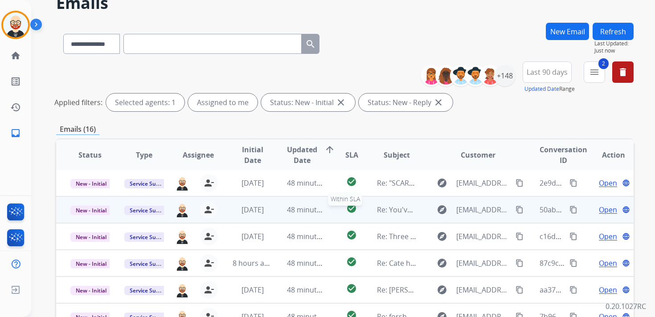
scroll to position [211, 0]
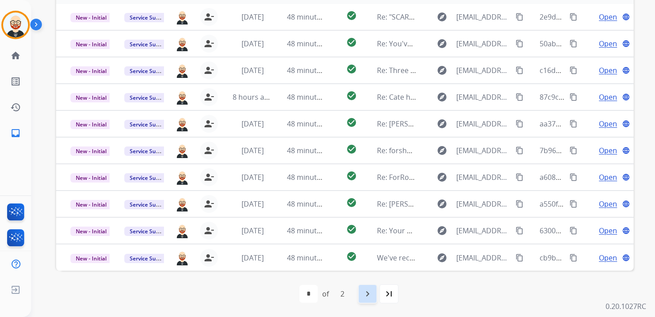
click at [367, 298] on mat-icon "navigate_next" at bounding box center [367, 294] width 11 height 11
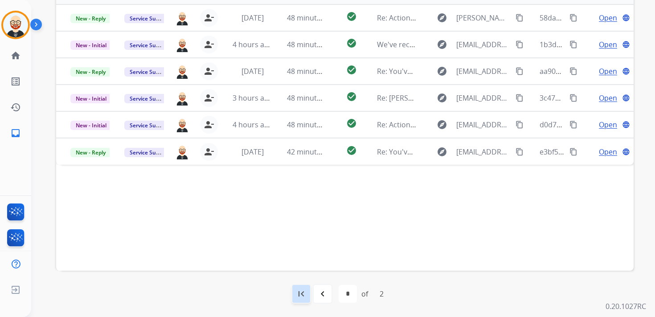
click at [300, 293] on mat-icon "first_page" at bounding box center [301, 294] width 11 height 11
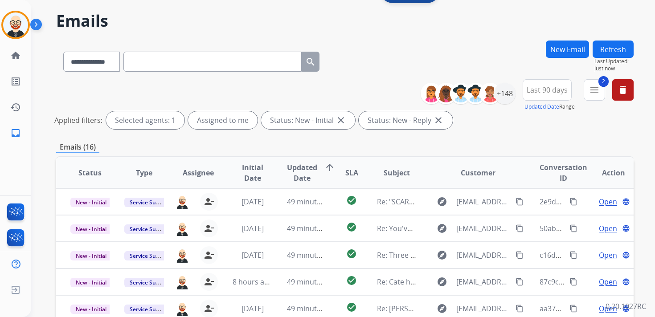
scroll to position [46, 0]
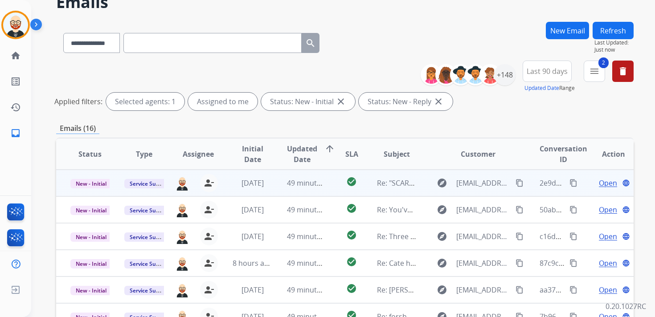
click at [599, 179] on span "Open" at bounding box center [608, 183] width 18 height 11
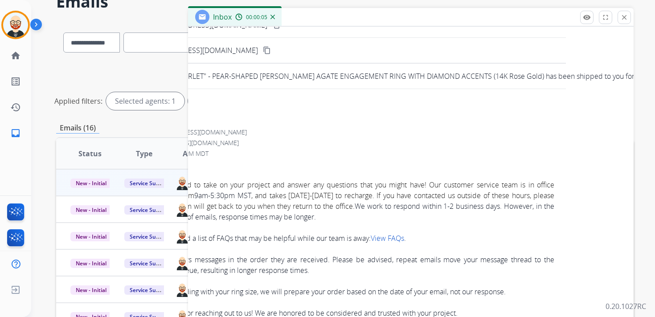
scroll to position [41, 0]
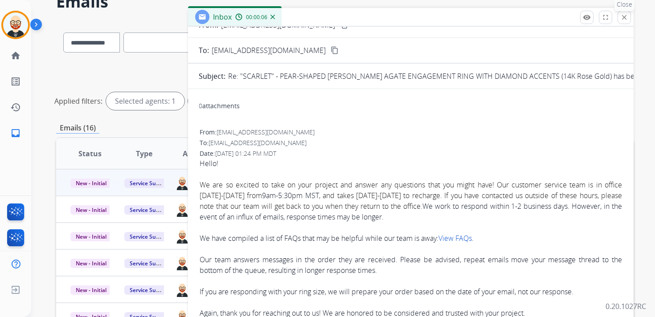
click at [621, 17] on mat-icon "close" at bounding box center [624, 17] width 8 height 8
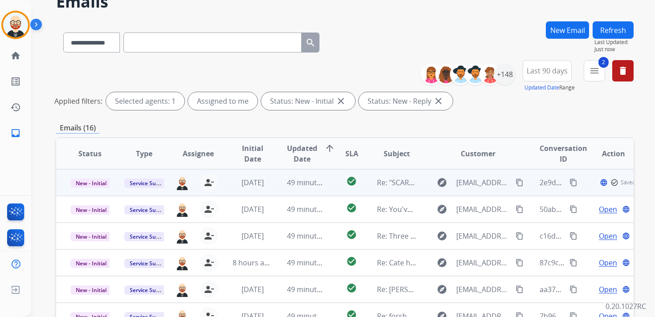
click at [85, 188] on td "New - Initial" at bounding box center [83, 182] width 54 height 27
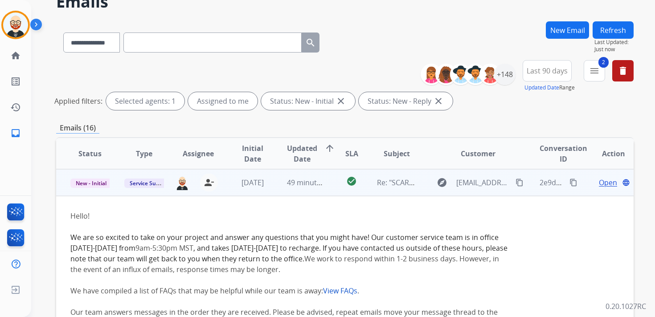
click at [122, 193] on td "Service Support" at bounding box center [137, 182] width 54 height 27
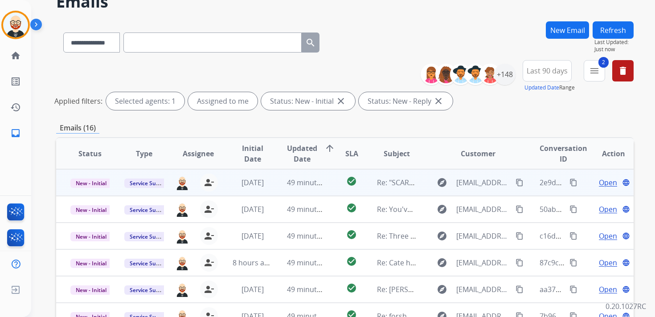
click at [102, 184] on span "New - Initial" at bounding box center [90, 183] width 41 height 9
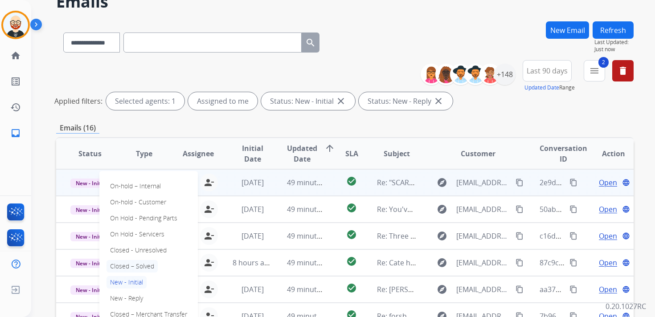
click at [132, 267] on p "Closed – Solved" at bounding box center [131, 266] width 51 height 12
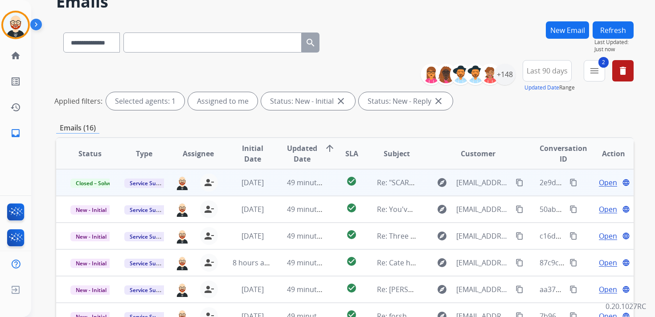
click at [606, 33] on button "Refresh" at bounding box center [612, 29] width 41 height 17
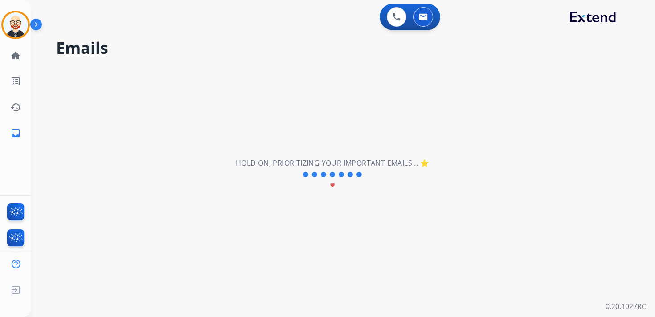
scroll to position [0, 0]
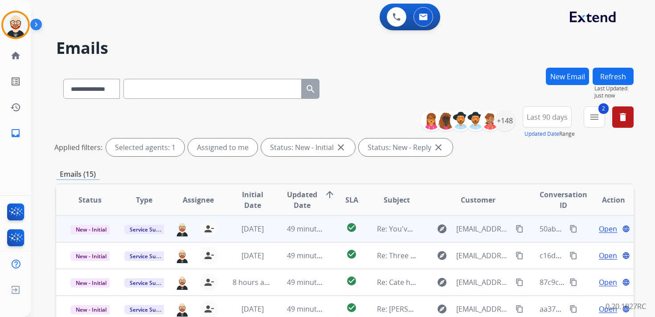
click at [526, 221] on td "50aba0e5-d952-46e0-a0fe-bad4ee12d14f content_copy" at bounding box center [552, 229] width 54 height 27
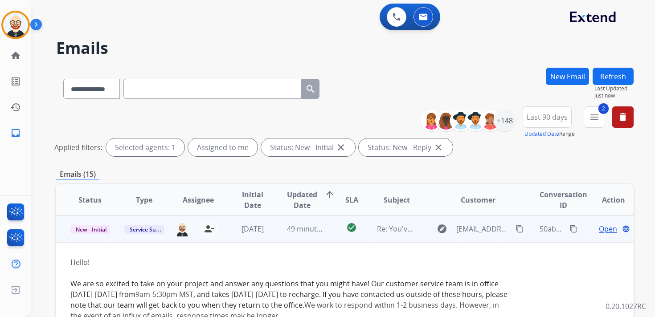
click at [526, 221] on td "50aba0e5-d952-46e0-a0fe-bad4ee12d14f content_copy" at bounding box center [552, 229] width 54 height 27
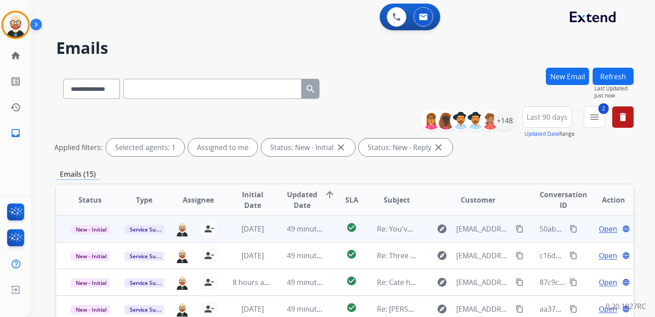
click at [599, 231] on span "Open" at bounding box center [608, 229] width 18 height 11
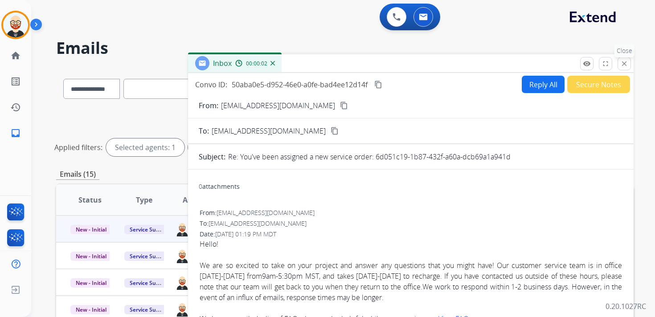
click at [620, 68] on button "close Close" at bounding box center [623, 63] width 13 height 13
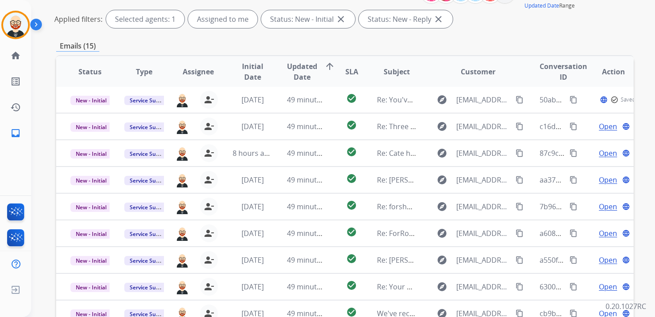
scroll to position [146, 0]
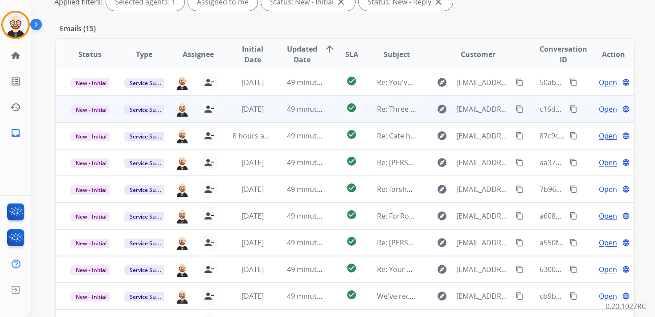
click at [581, 110] on td "Open language" at bounding box center [606, 109] width 54 height 27
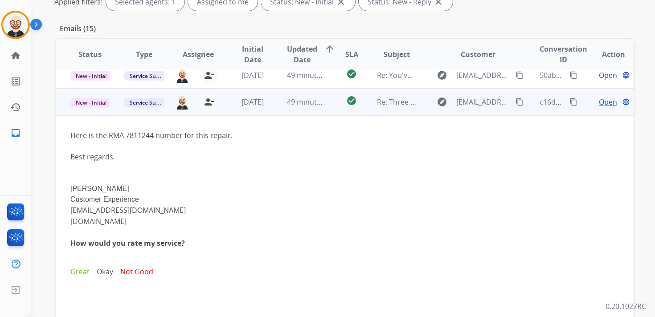
scroll to position [27, 0]
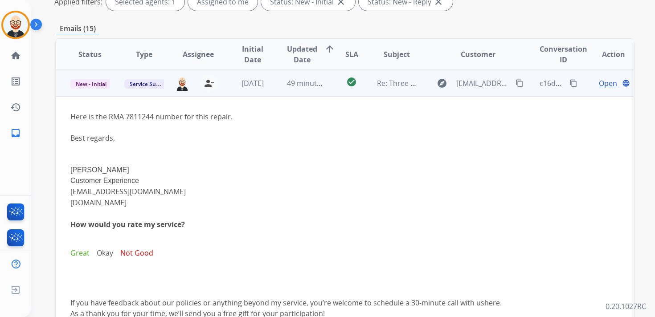
click at [579, 90] on td "Open language" at bounding box center [606, 83] width 54 height 27
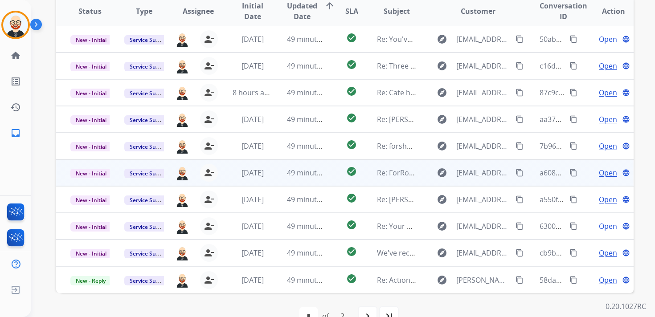
scroll to position [196, 0]
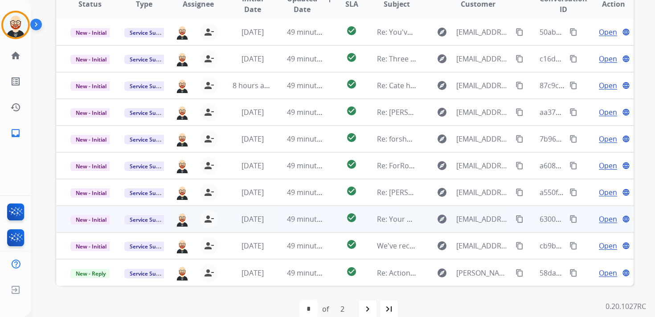
click at [581, 214] on td "Open language" at bounding box center [606, 219] width 54 height 27
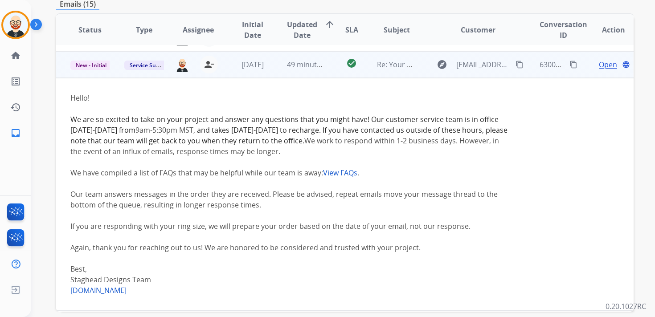
scroll to position [187, 0]
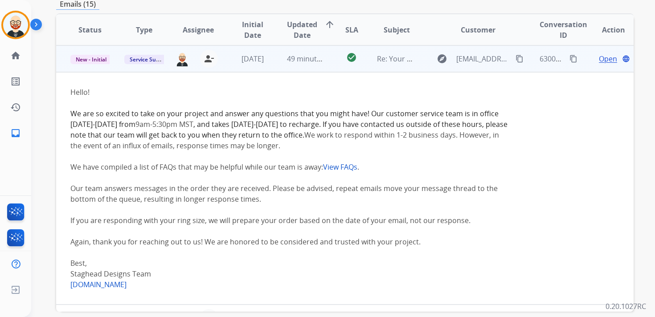
click at [600, 62] on span "Open" at bounding box center [608, 58] width 18 height 11
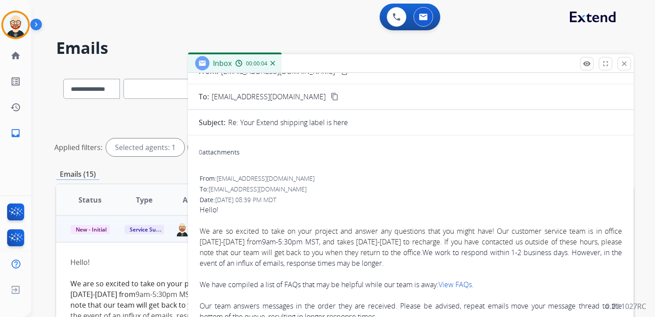
scroll to position [0, 0]
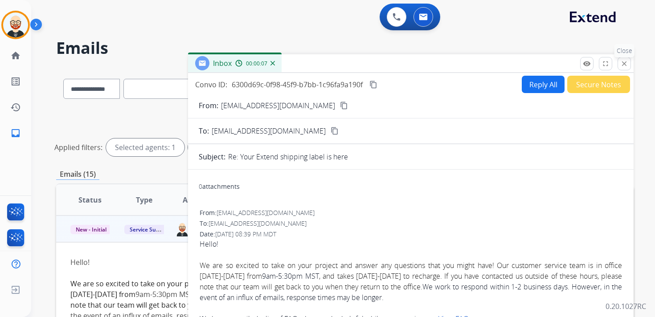
click at [621, 65] on mat-icon "close" at bounding box center [624, 64] width 8 height 8
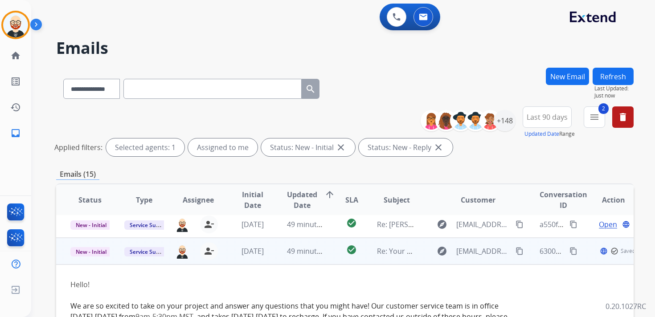
scroll to position [163, 0]
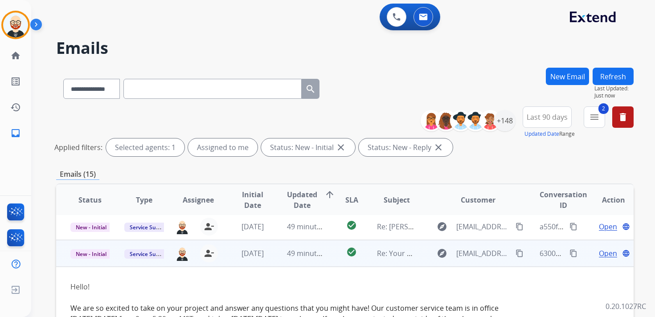
click at [86, 260] on td "New - Initial" at bounding box center [83, 253] width 54 height 27
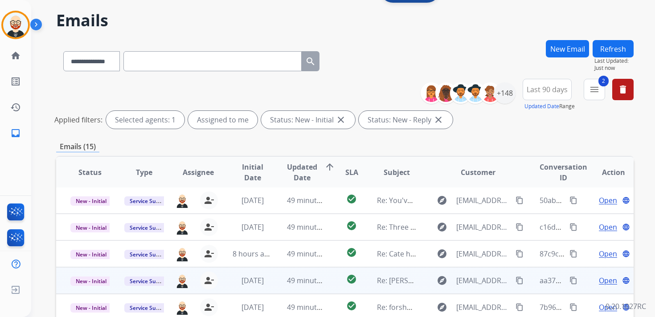
scroll to position [30, 0]
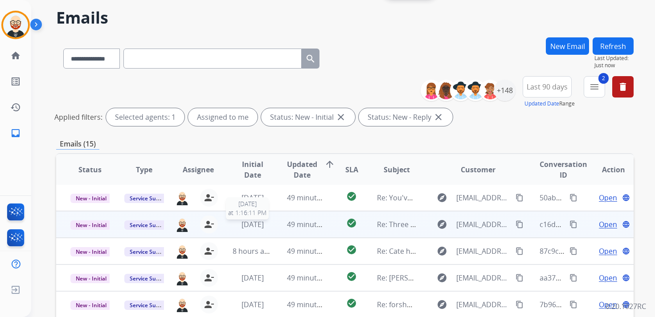
click at [245, 227] on span "[DATE]" at bounding box center [252, 225] width 22 height 10
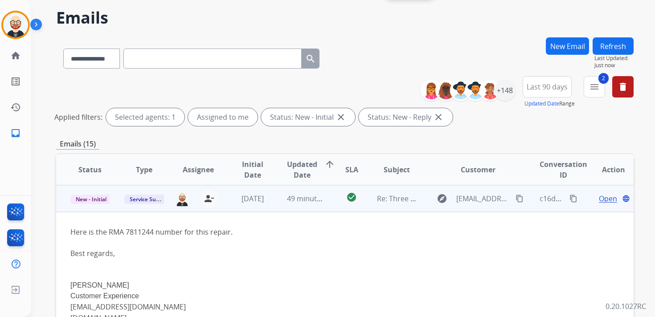
scroll to position [27, 0]
click at [571, 207] on div "c16da3e0-df60-4434-b456-e4c0aa5d4183 content_copy" at bounding box center [558, 198] width 39 height 25
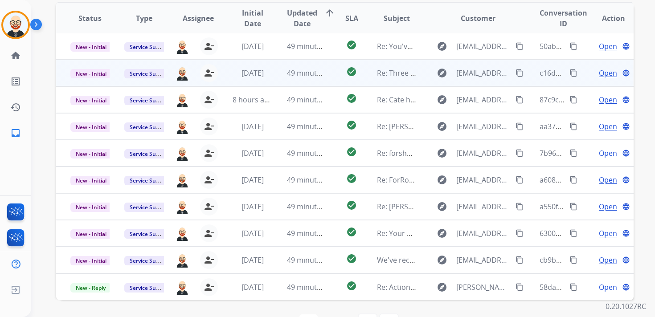
scroll to position [208, 0]
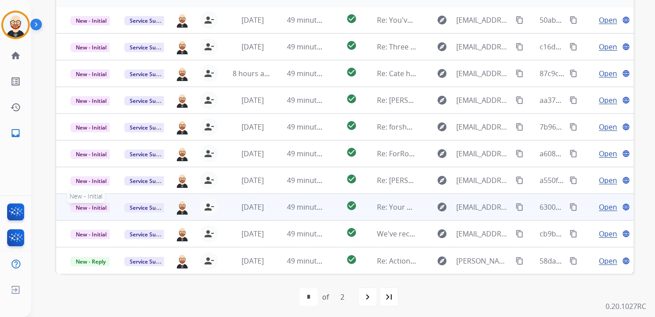
click at [94, 208] on span "New - Initial" at bounding box center [90, 207] width 41 height 9
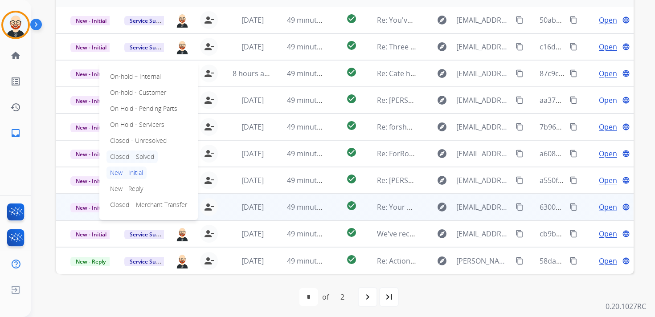
click at [132, 152] on p "Closed – Solved" at bounding box center [131, 157] width 51 height 12
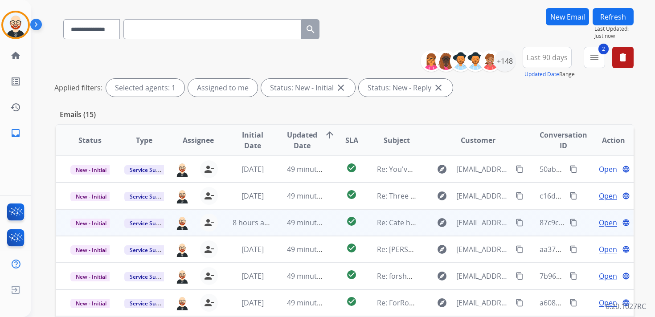
scroll to position [0, 0]
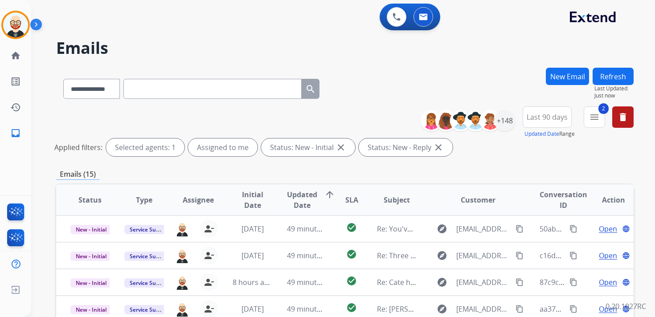
click at [605, 75] on button "Refresh" at bounding box center [612, 76] width 41 height 17
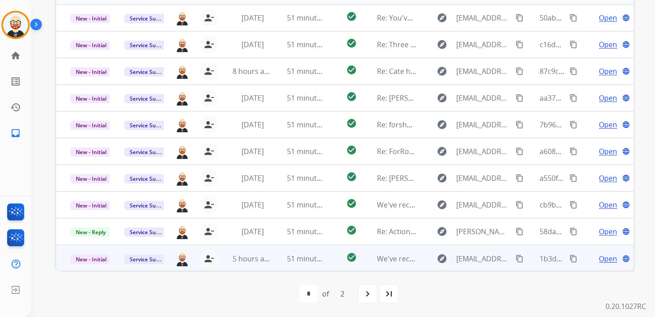
click at [608, 261] on span "Open" at bounding box center [608, 258] width 18 height 11
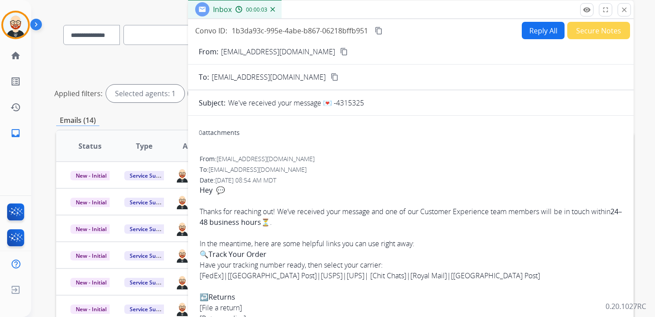
scroll to position [39, 0]
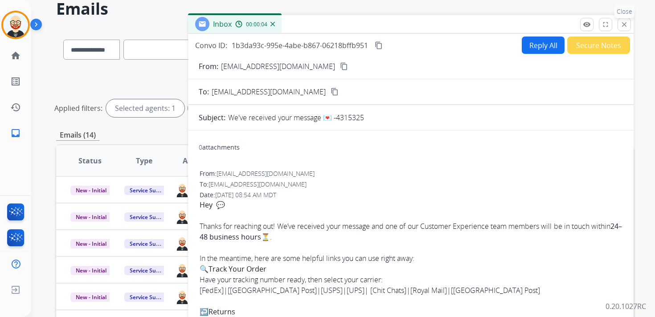
click at [624, 29] on button "close Close" at bounding box center [623, 24] width 13 height 13
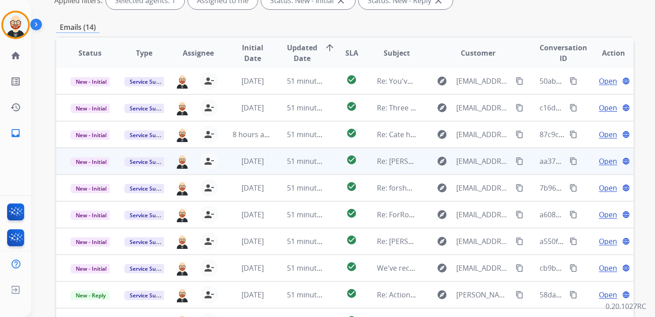
scroll to position [211, 0]
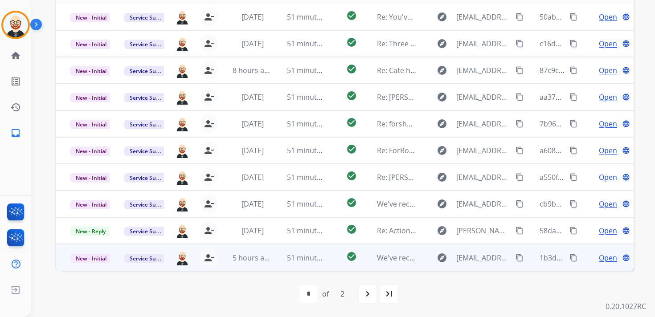
click at [94, 252] on td "New - Initial" at bounding box center [83, 257] width 54 height 27
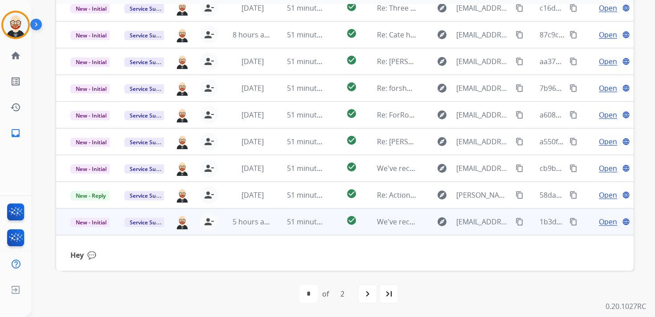
click at [96, 215] on td "New - Initial" at bounding box center [83, 221] width 54 height 27
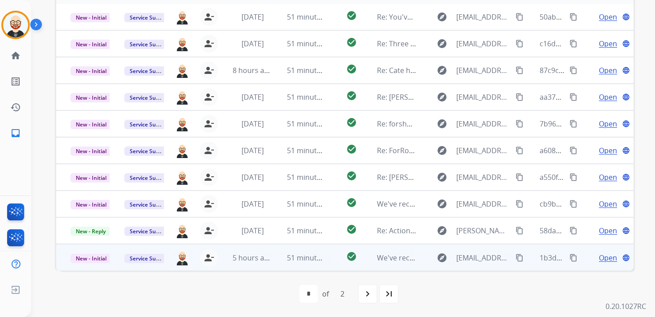
scroll to position [1, 0]
click at [97, 260] on span "New - Initial" at bounding box center [90, 258] width 41 height 9
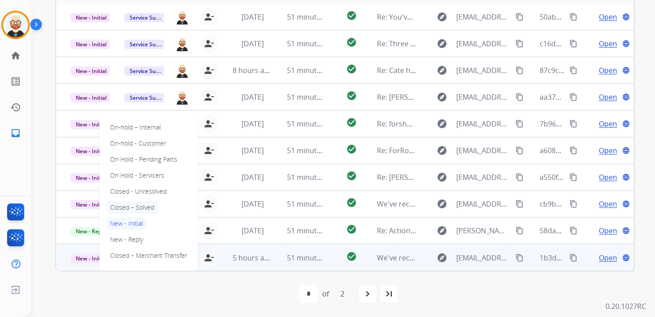
click at [131, 209] on p "Closed – Solved" at bounding box center [131, 207] width 51 height 12
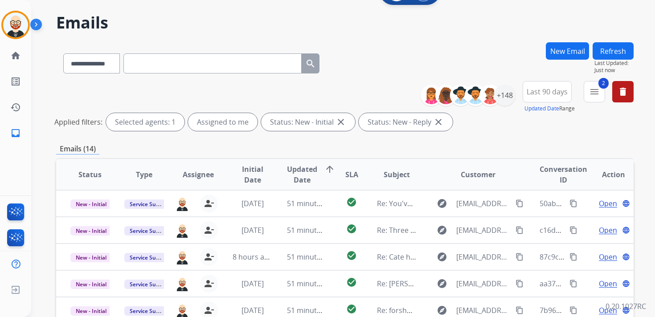
scroll to position [0, 0]
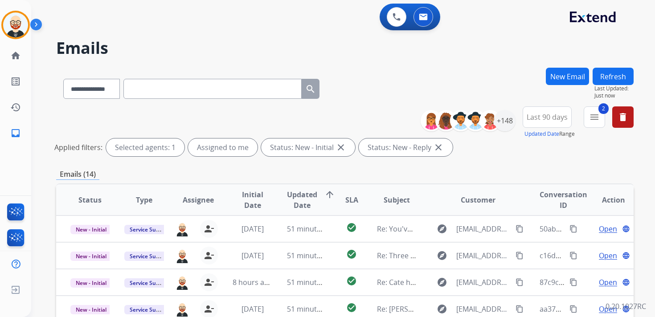
click at [608, 76] on button "Refresh" at bounding box center [612, 76] width 41 height 17
click at [15, 32] on img at bounding box center [15, 24] width 25 height 25
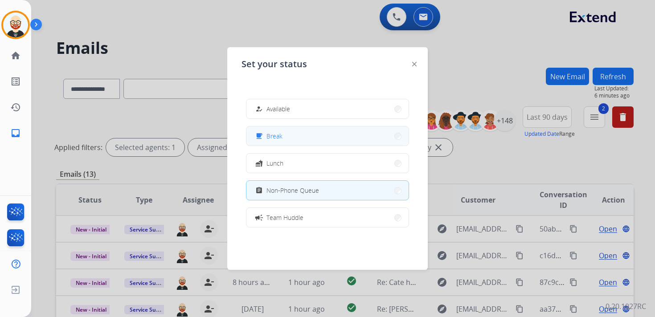
click at [294, 133] on button "free_breakfast Break" at bounding box center [327, 136] width 162 height 19
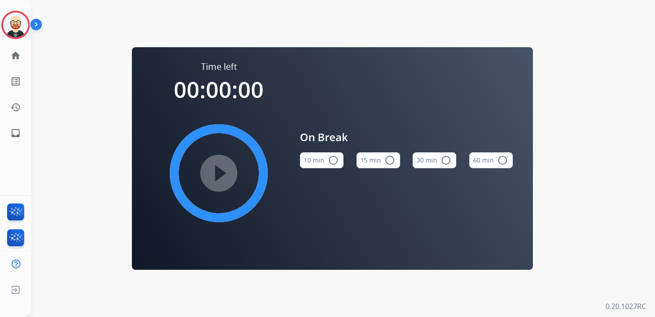
click at [439, 168] on div "30 min radio_button_unchecked" at bounding box center [434, 160] width 44 height 30
click at [433, 164] on button "30 min radio_button_unchecked" at bounding box center [434, 160] width 44 height 16
click at [224, 178] on mat-icon "play_circle_filled" at bounding box center [218, 173] width 11 height 11
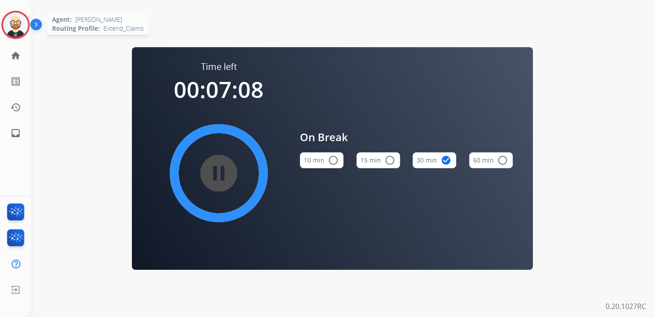
click at [17, 30] on img at bounding box center [15, 24] width 25 height 25
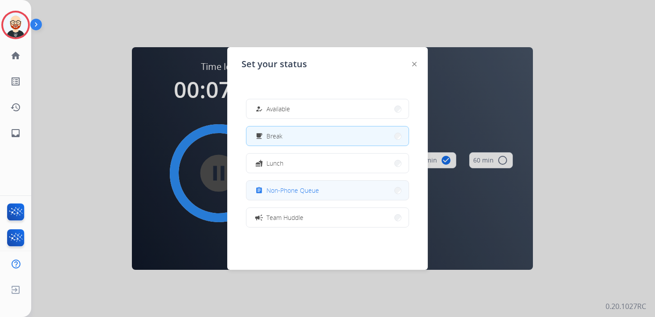
click at [298, 186] on span "Non-Phone Queue" at bounding box center [292, 190] width 53 height 9
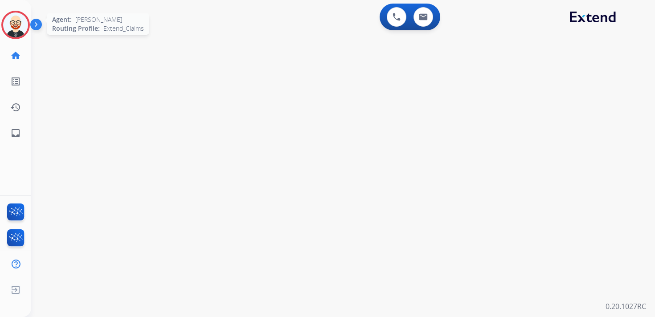
click at [17, 32] on img at bounding box center [15, 24] width 25 height 25
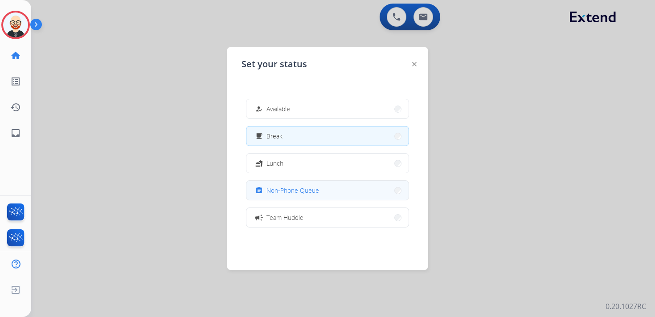
click at [295, 185] on button "assignment Non-Phone Queue" at bounding box center [327, 190] width 162 height 19
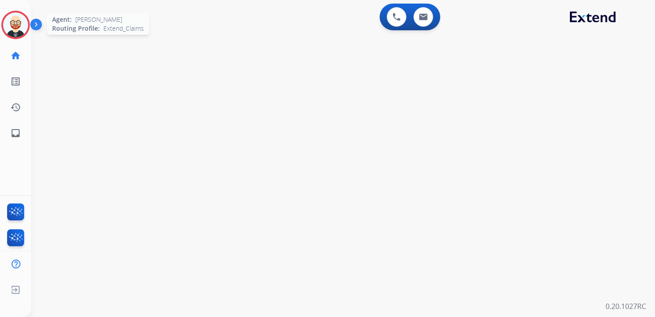
click at [19, 29] on img at bounding box center [15, 24] width 25 height 25
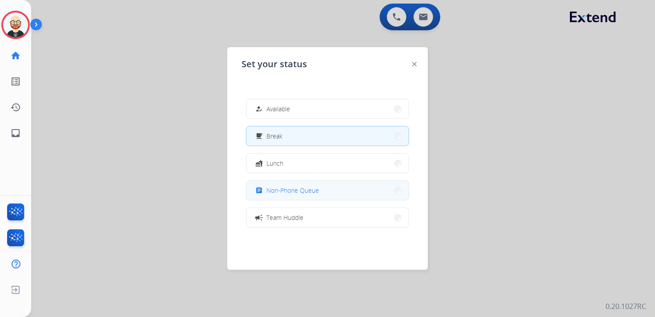
click at [261, 186] on div "assignment" at bounding box center [259, 190] width 13 height 11
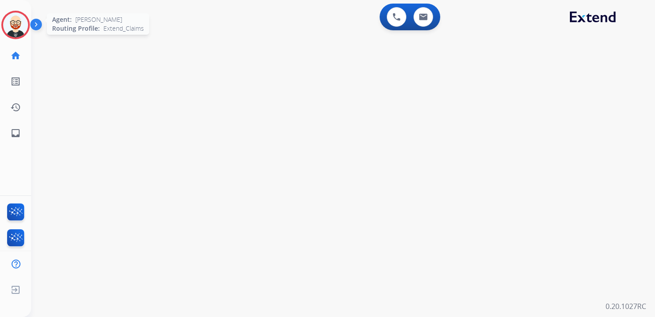
click at [20, 28] on img at bounding box center [15, 24] width 25 height 25
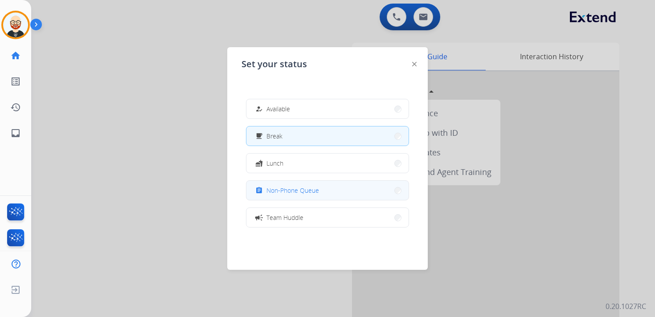
click at [285, 195] on div "assignment Non-Phone Queue" at bounding box center [285, 190] width 65 height 11
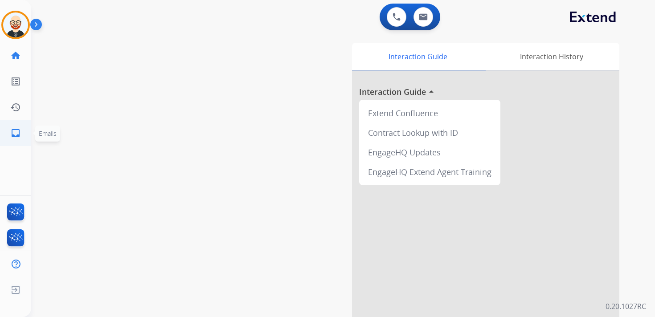
click at [16, 134] on mat-icon "inbox" at bounding box center [15, 133] width 11 height 11
select select "**********"
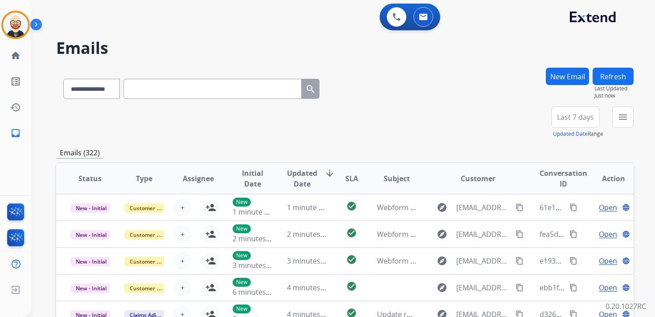
click at [615, 113] on button "menu" at bounding box center [622, 116] width 21 height 21
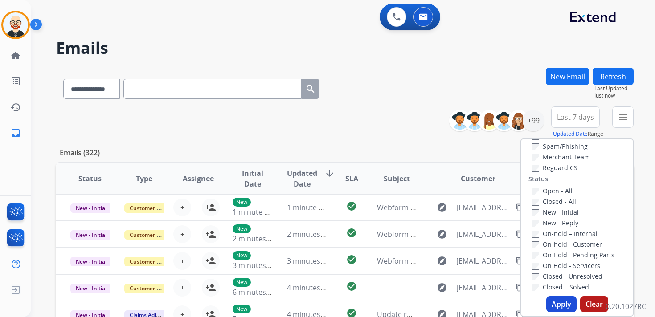
scroll to position [98, 0]
click at [541, 201] on label "New - Initial" at bounding box center [555, 203] width 47 height 8
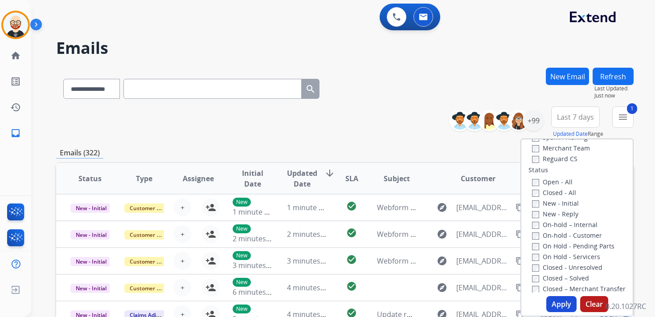
click at [541, 220] on label "On-hold – Internal" at bounding box center [564, 224] width 65 height 8
click at [536, 208] on div "New - Reply" at bounding box center [579, 213] width 94 height 11
click at [534, 215] on label "New - Reply" at bounding box center [555, 214] width 46 height 8
click at [536, 225] on label "On-hold – Internal" at bounding box center [564, 224] width 65 height 8
click at [563, 300] on button "Apply" at bounding box center [561, 304] width 30 height 16
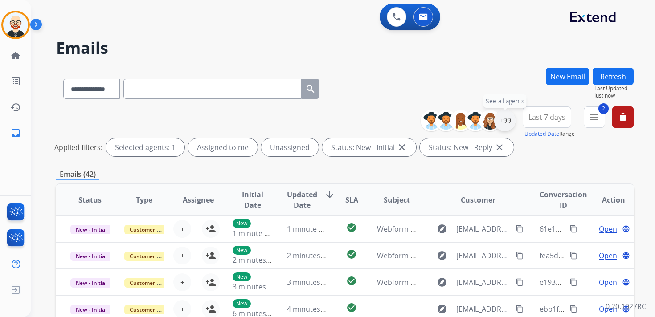
click at [504, 128] on div "+99" at bounding box center [504, 120] width 21 height 21
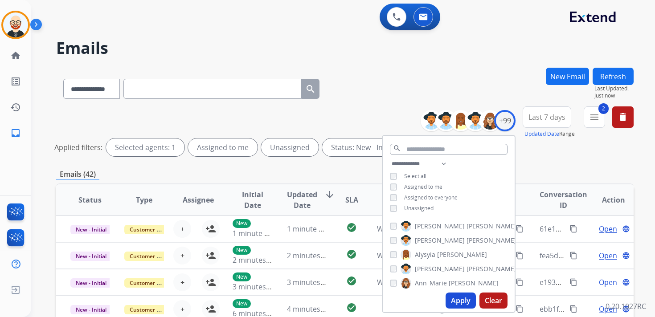
click at [425, 209] on span "Unassigned" at bounding box center [418, 208] width 29 height 8
click at [454, 301] on button "Apply" at bounding box center [460, 301] width 30 height 16
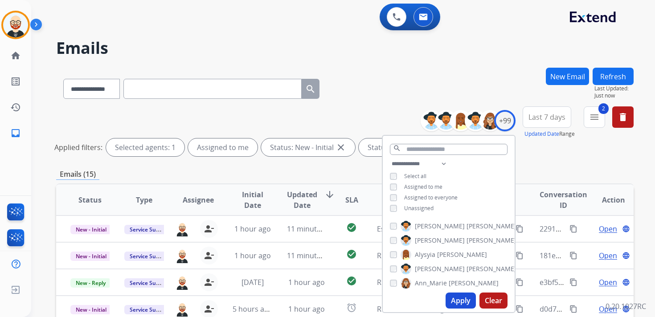
click at [545, 123] on button "Last 7 days" at bounding box center [546, 116] width 49 height 21
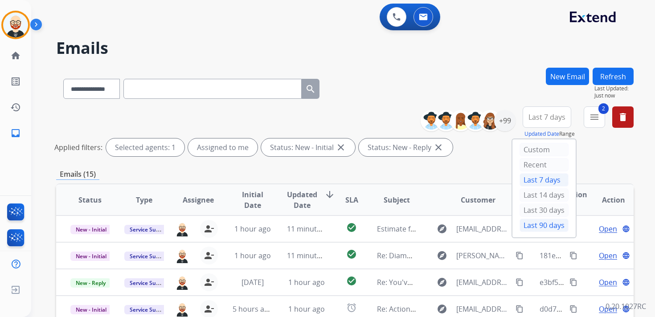
click at [541, 222] on div "Last 90 days" at bounding box center [543, 225] width 49 height 13
click at [295, 204] on span "Updated Date" at bounding box center [302, 199] width 30 height 21
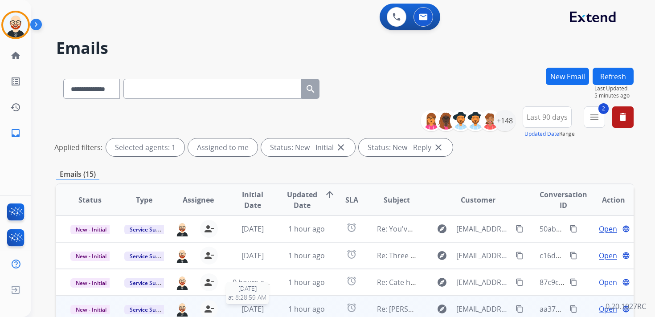
scroll to position [1, 0]
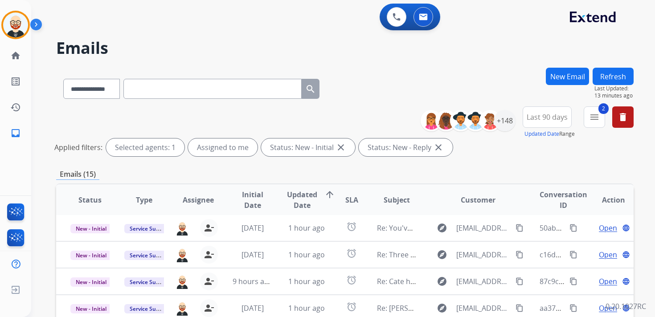
click at [492, 196] on th "Customer" at bounding box center [471, 199] width 108 height 31
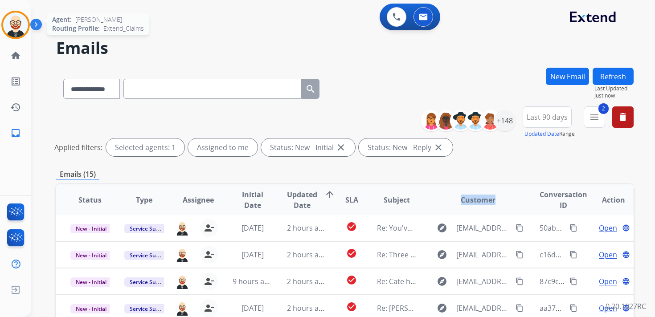
click at [20, 22] on img at bounding box center [15, 24] width 25 height 25
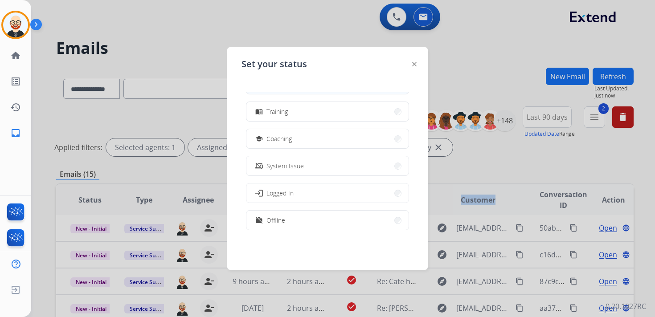
scroll to position [141, 0]
click at [290, 218] on button "work_off Offline" at bounding box center [327, 212] width 162 height 19
